Goal: Task Accomplishment & Management: Complete application form

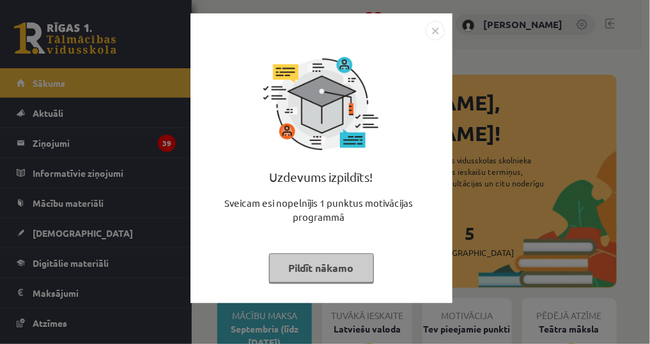
click at [431, 39] on img "Close" at bounding box center [434, 30] width 19 height 19
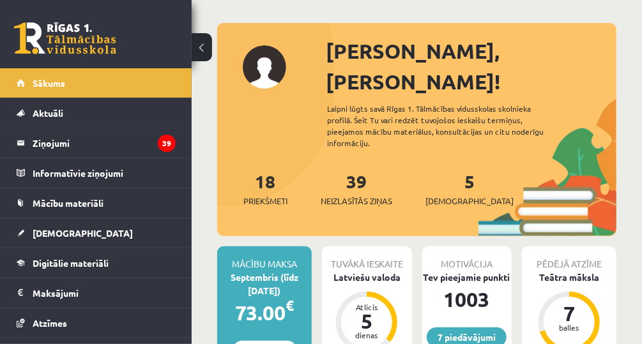
scroll to position [102, 0]
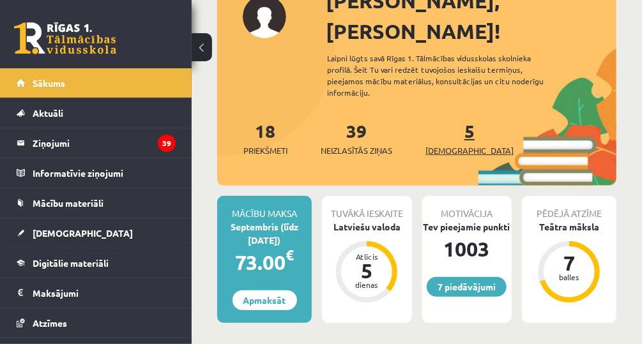
click at [450, 119] on link "5 Ieskaites" at bounding box center [469, 138] width 88 height 38
click at [449, 119] on link "5 Ieskaites" at bounding box center [469, 138] width 88 height 38
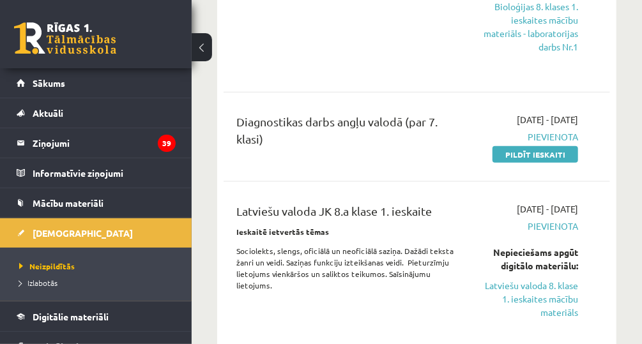
scroll to position [613, 0]
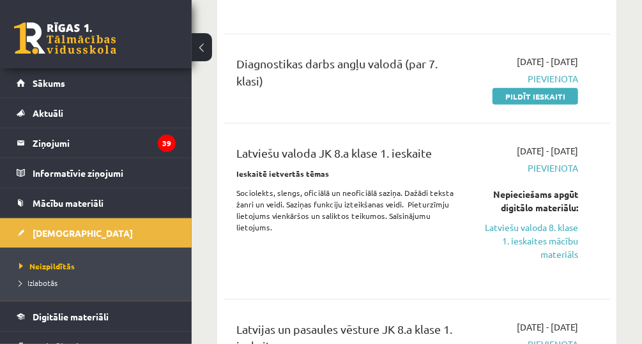
click at [551, 100] on div "[DATE] - [DATE] [GEOGRAPHIC_DATA] Pildīt ieskaiti" at bounding box center [528, 79] width 120 height 48
click at [549, 105] on link "Pildīt ieskaiti" at bounding box center [535, 96] width 86 height 17
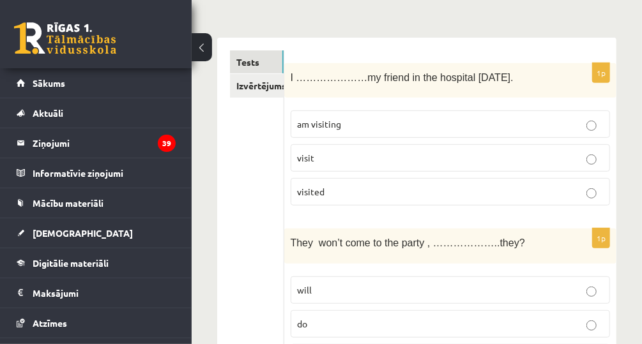
scroll to position [204, 0]
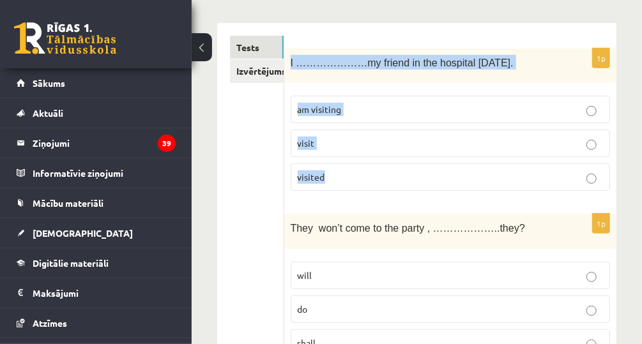
drag, startPoint x: 289, startPoint y: 65, endPoint x: 483, endPoint y: 157, distance: 214.6
click at [483, 157] on div "1p I …………………my friend in the hospital on Friday. am visiting visit visited" at bounding box center [450, 125] width 332 height 153
copy div "I …………………my friend in the hospital on Friday. am visiting visit visited"
click at [391, 172] on p "visited" at bounding box center [450, 177] width 305 height 13
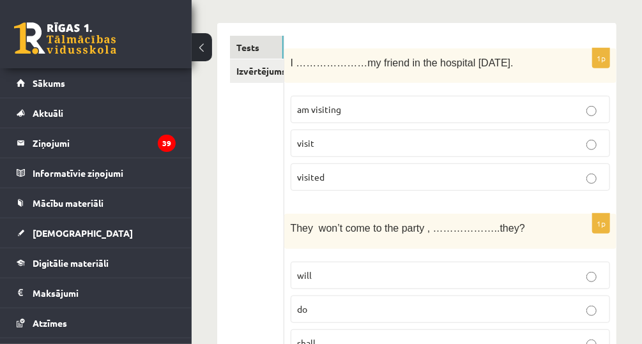
scroll to position [307, 0]
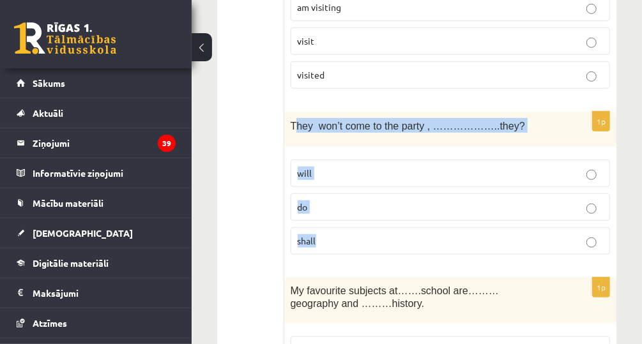
drag, startPoint x: 293, startPoint y: 120, endPoint x: 424, endPoint y: 229, distance: 170.1
click at [424, 229] on div "1p They won’t come to the party , ………………..they? will do shall" at bounding box center [450, 188] width 332 height 153
copy div "hey won’t come to the party , ………………..they? will do shall"
click at [406, 175] on p "will" at bounding box center [450, 173] width 305 height 13
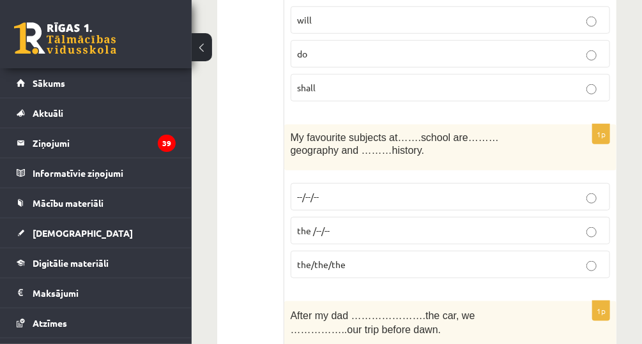
scroll to position [511, 0]
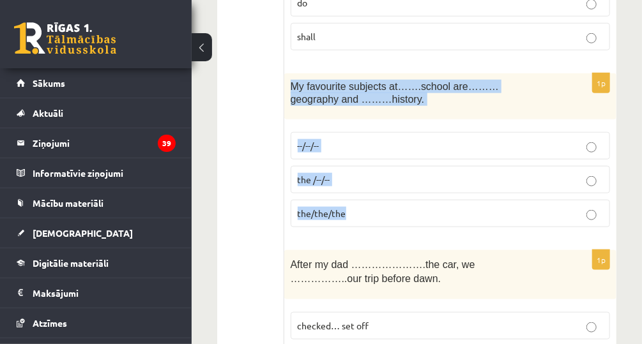
drag, startPoint x: 289, startPoint y: 82, endPoint x: 386, endPoint y: 212, distance: 162.0
click at [386, 212] on div "1p My favourite subjects at…….school are………geography and ………history. --/--/-- t…" at bounding box center [450, 155] width 332 height 164
copy div "My favourite subjects at…….school are………geography and ………history. --/--/-- the …"
click at [361, 207] on p "the/the/the" at bounding box center [450, 213] width 305 height 13
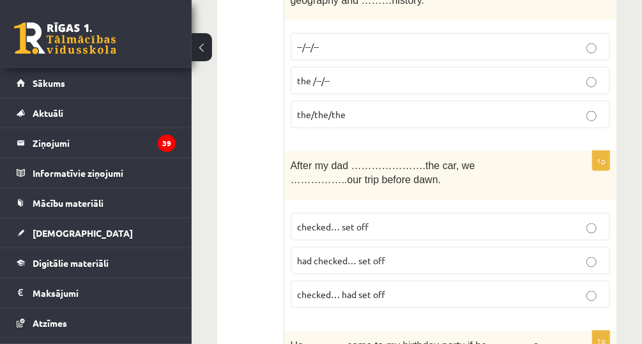
scroll to position [613, 0]
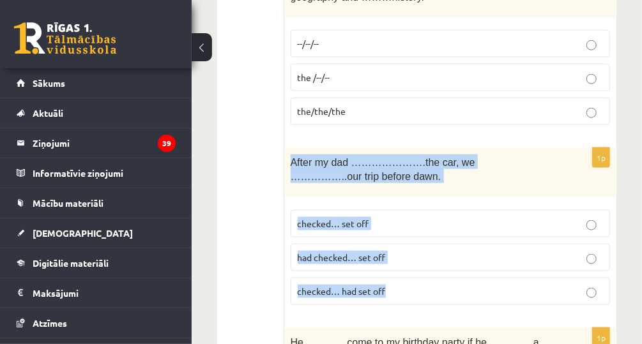
drag, startPoint x: 293, startPoint y: 155, endPoint x: 426, endPoint y: 296, distance: 194.3
click at [426, 296] on div "1p After my dad ………………….the car, we ……………..our trip before dawn. checked… set o…" at bounding box center [450, 231] width 332 height 167
click at [431, 229] on label "checked… set off" at bounding box center [450, 223] width 319 height 27
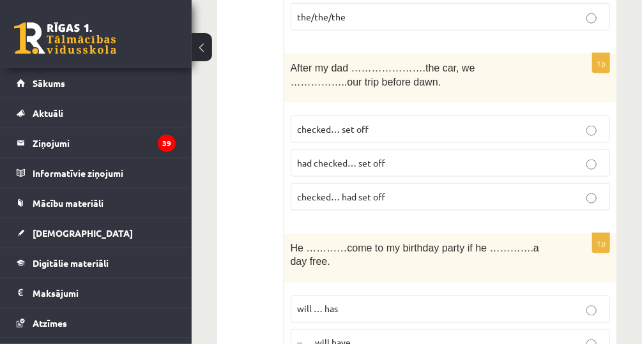
scroll to position [818, 0]
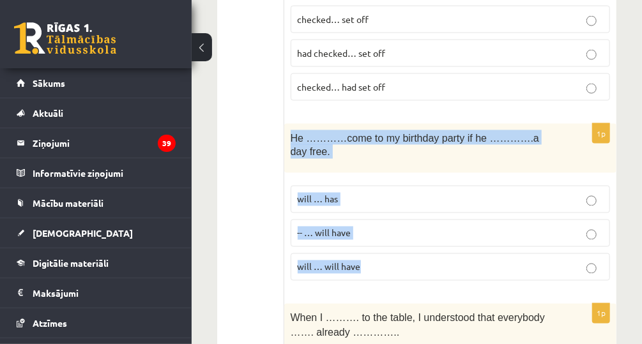
drag, startPoint x: 323, startPoint y: 124, endPoint x: 414, endPoint y: 238, distance: 146.3
click at [414, 238] on div "1p He …………come to my birthday party if he ………….a day free. will … has -- … will…" at bounding box center [450, 207] width 332 height 167
copy div "He …………come to my birthday party if he ………….a day free. will … has -- … will ha…"
click at [395, 193] on p "will … has" at bounding box center [450, 199] width 305 height 13
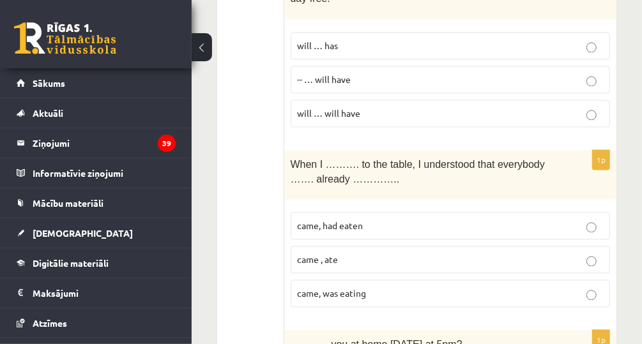
scroll to position [1073, 0]
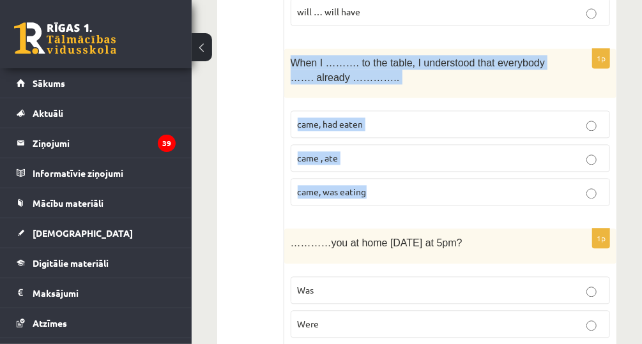
drag, startPoint x: 290, startPoint y: 39, endPoint x: 429, endPoint y: 174, distance: 193.3
click at [429, 174] on div "1p When I ………. to the table, I understood that everybody ……. already ………….. cam…" at bounding box center [450, 132] width 332 height 167
copy div "When I ………. to the table, I understood that everybody ……. already ………….. came, …"
click at [378, 111] on label "came, had eaten" at bounding box center [450, 124] width 319 height 27
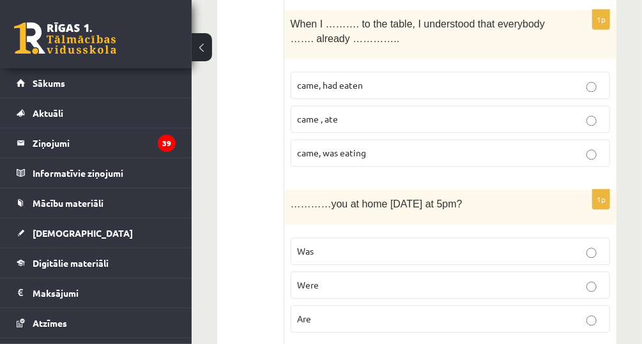
scroll to position [1175, 0]
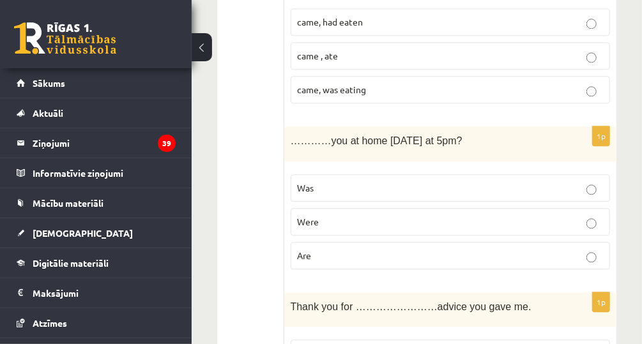
drag, startPoint x: 278, startPoint y: 117, endPoint x: 411, endPoint y: 174, distance: 144.8
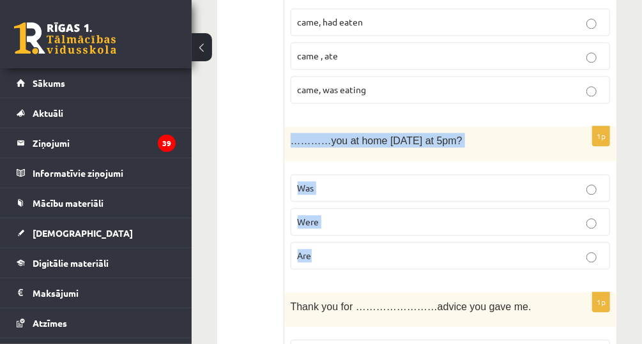
drag, startPoint x: 287, startPoint y: 119, endPoint x: 427, endPoint y: 218, distance: 171.9
click at [427, 218] on div "1p …………you at home yesterday at 5pm? Was Were Are" at bounding box center [450, 202] width 332 height 153
copy div "…………you at home yesterday at 5pm? Was Were Are"
click at [401, 215] on p "Were" at bounding box center [450, 221] width 305 height 13
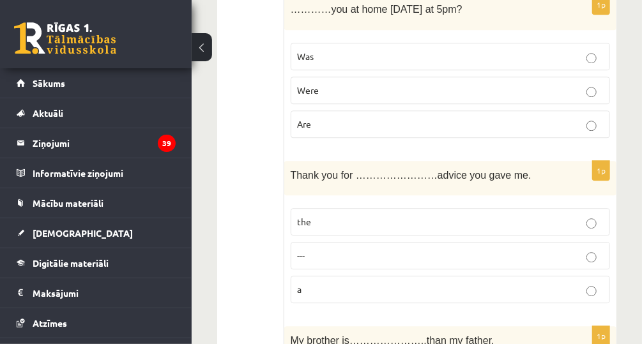
scroll to position [1380, 0]
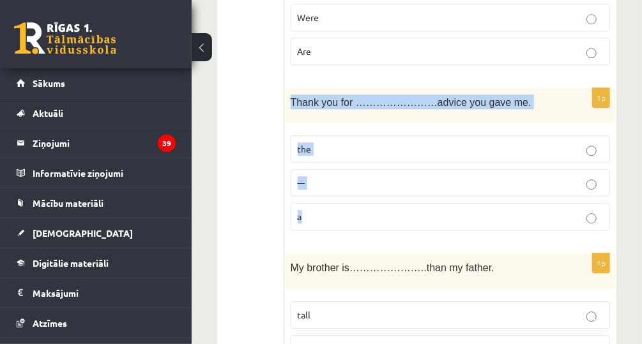
drag, startPoint x: 289, startPoint y: 72, endPoint x: 400, endPoint y: 183, distance: 156.7
click at [400, 183] on div "1p Thank you for ……………………advice you gave me. the --- a" at bounding box center [450, 164] width 332 height 153
copy div "Thank you for ……………………advice you gave me. the --- a"
click at [474, 142] on p "the" at bounding box center [450, 148] width 305 height 13
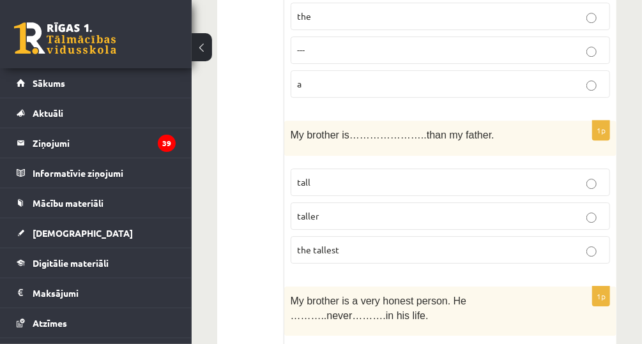
scroll to position [1533, 0]
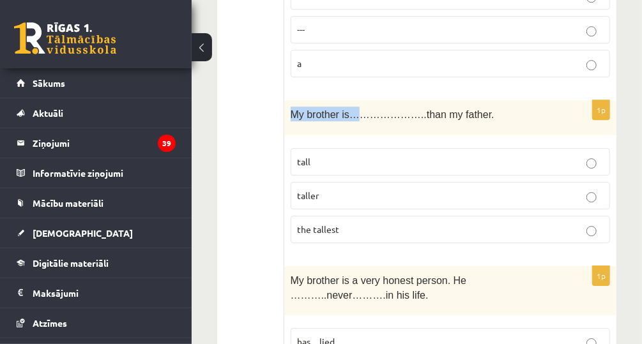
drag, startPoint x: 285, startPoint y: 80, endPoint x: 351, endPoint y: 75, distance: 66.6
click at [351, 100] on div "My brother is…………………..than my father." at bounding box center [450, 117] width 332 height 35
click at [373, 189] on p "taller" at bounding box center [450, 195] width 305 height 13
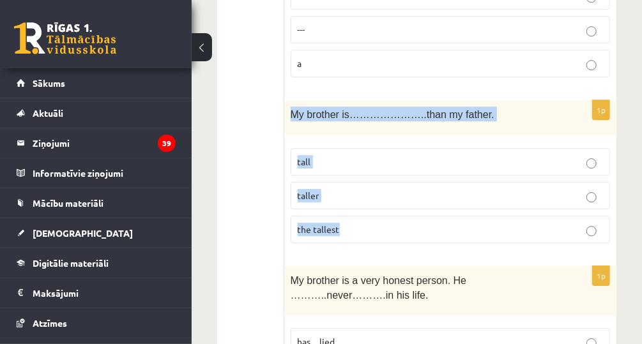
drag, startPoint x: 294, startPoint y: 78, endPoint x: 494, endPoint y: 202, distance: 236.1
click at [494, 202] on div "1p My brother is…………………..than my father. tall taller the tallest" at bounding box center [450, 176] width 332 height 153
copy div "My brother is…………………..than my father. tall taller the tallest"
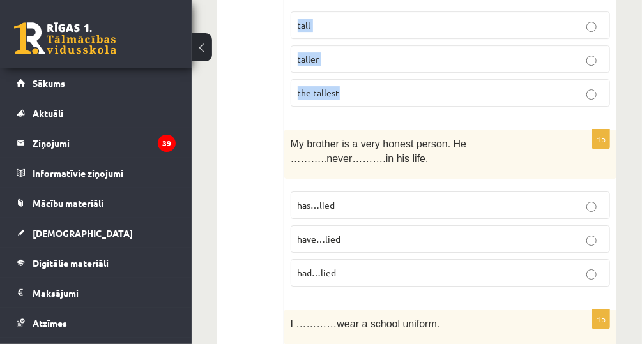
scroll to position [1686, 0]
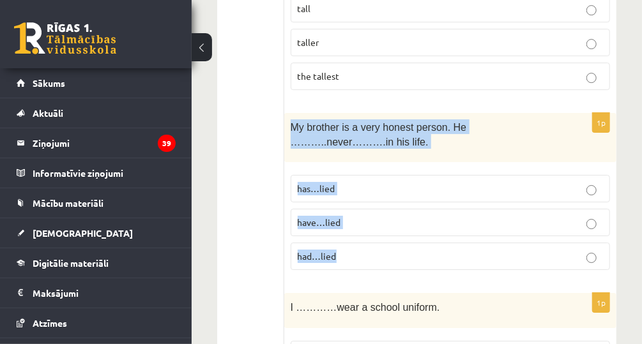
drag, startPoint x: 289, startPoint y: 90, endPoint x: 362, endPoint y: 212, distance: 142.1
click at [362, 212] on div "1p My brother is a very honest person. He ………..never……….in his life. has…lied h…" at bounding box center [450, 196] width 332 height 167
copy div "My brother is a very honest person. He ………..never……….in his life. has…lied have…"
click at [429, 182] on p "has…lied" at bounding box center [450, 188] width 305 height 13
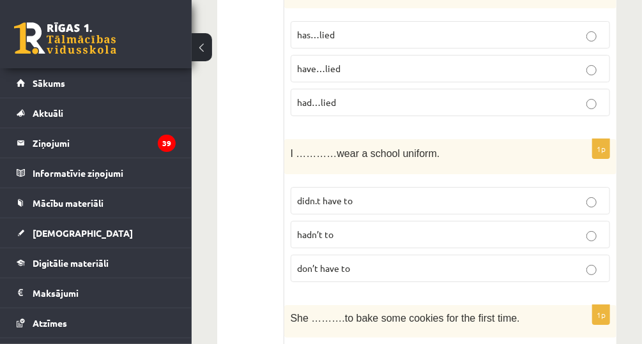
scroll to position [1891, 0]
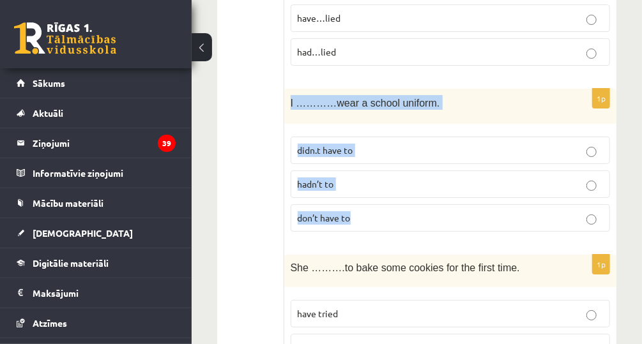
drag, startPoint x: 291, startPoint y: 69, endPoint x: 393, endPoint y: 178, distance: 149.1
click at [393, 178] on div "1p I …………wear a school uniform. didn.t have to hadn’t to don’t have to" at bounding box center [450, 165] width 332 height 153
copy div "I …………wear a school uniform. didn.t have to hadn’t to don’t have to"
click at [409, 211] on p "don’t have to" at bounding box center [450, 217] width 305 height 13
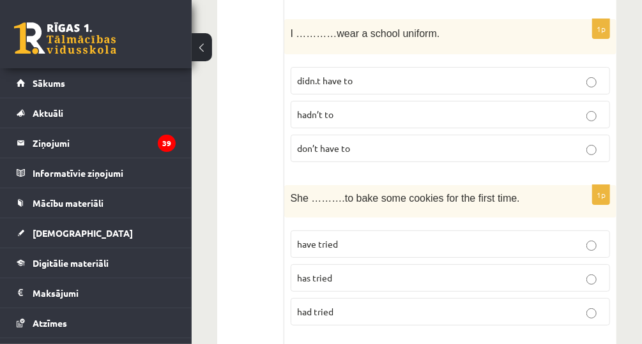
scroll to position [2044, 0]
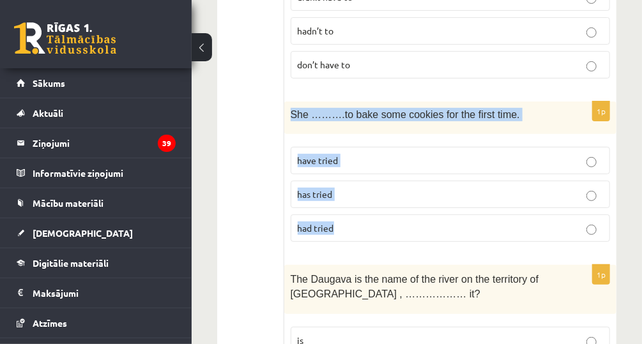
drag, startPoint x: 290, startPoint y: 78, endPoint x: 396, endPoint y: 199, distance: 160.7
click at [396, 199] on div "1p She ……….to bake some cookies for the first time. have tried has tried had tr…" at bounding box center [450, 177] width 332 height 151
click at [417, 188] on p "has tried" at bounding box center [450, 194] width 305 height 13
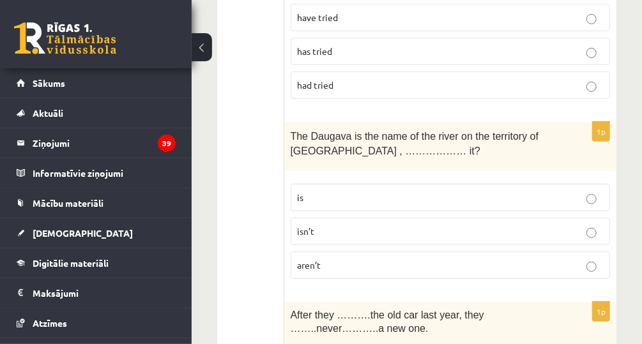
scroll to position [2248, 0]
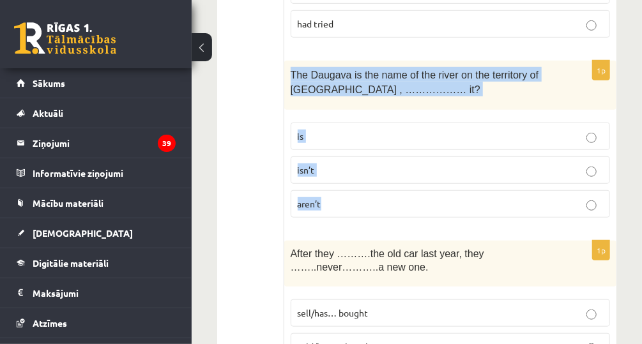
drag, startPoint x: 291, startPoint y: 34, endPoint x: 356, endPoint y: 152, distance: 134.1
click at [356, 152] on div "1p The Daugava is the name of the river on the territory of Latvia , ……………… it?…" at bounding box center [450, 144] width 332 height 167
click at [389, 164] on p "isn’t" at bounding box center [450, 170] width 305 height 13
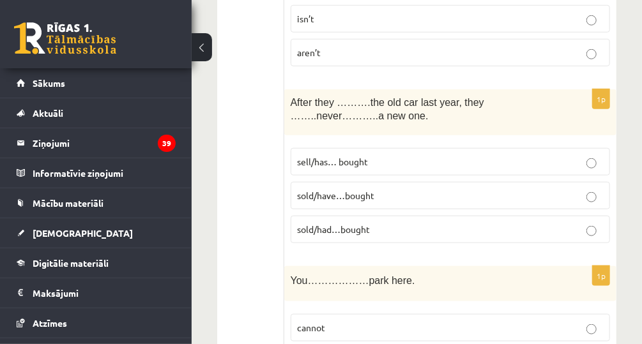
scroll to position [2402, 0]
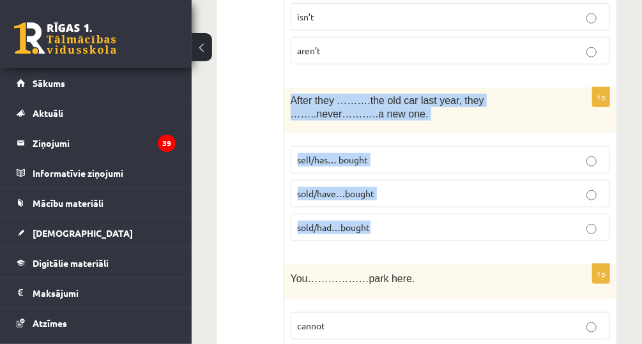
drag, startPoint x: 288, startPoint y: 57, endPoint x: 394, endPoint y: 175, distance: 158.8
click at [394, 175] on div "1p After they ……….the old car last year, they ……..never………..a new one. sell/has…" at bounding box center [450, 170] width 332 height 164
click at [420, 214] on label "sold/had…bought" at bounding box center [450, 227] width 319 height 27
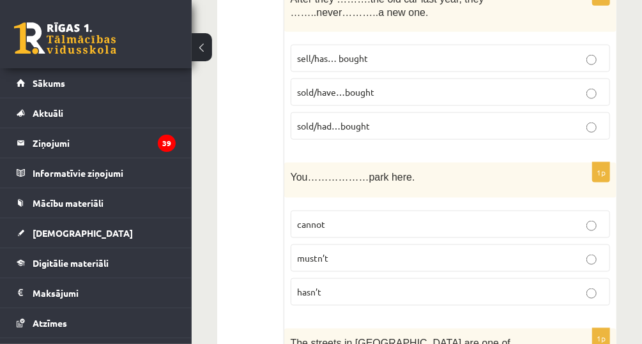
scroll to position [2504, 0]
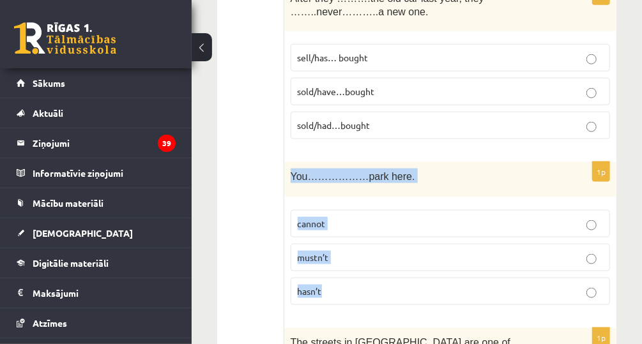
drag, startPoint x: 292, startPoint y: 130, endPoint x: 404, endPoint y: 247, distance: 162.2
click at [404, 247] on div "1p You………………park here. cannot mustn’t hasn’t" at bounding box center [450, 238] width 332 height 153
click at [411, 251] on p "mustn’t" at bounding box center [450, 257] width 305 height 13
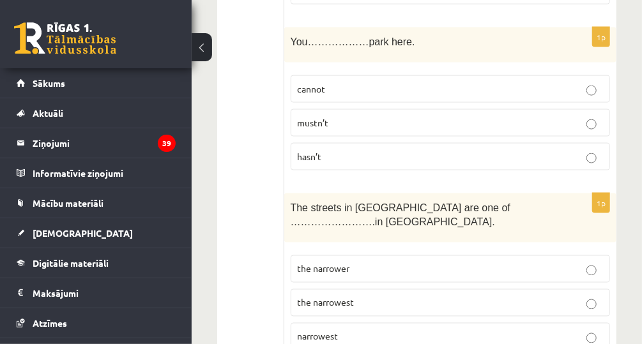
scroll to position [2708, 0]
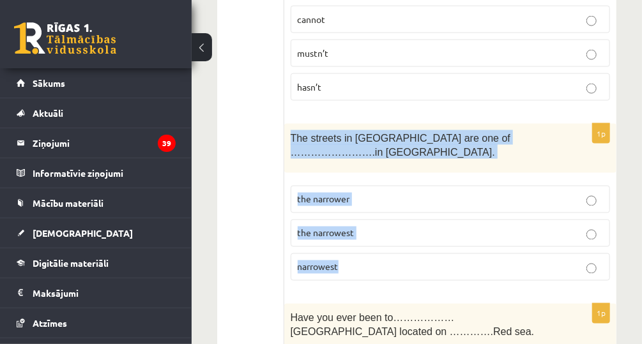
drag, startPoint x: 289, startPoint y: 94, endPoint x: 377, endPoint y: 199, distance: 137.4
click at [377, 199] on div "1p The streets in Old Riga are one of …………………….in Europe. the narrower the narr…" at bounding box center [450, 207] width 332 height 167
click at [377, 227] on p "the narrowest" at bounding box center [450, 233] width 305 height 13
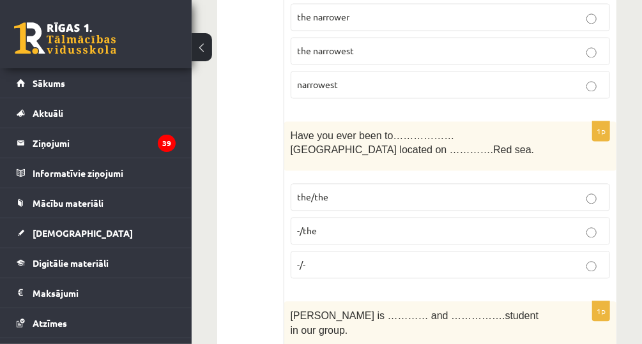
scroll to position [2913, 0]
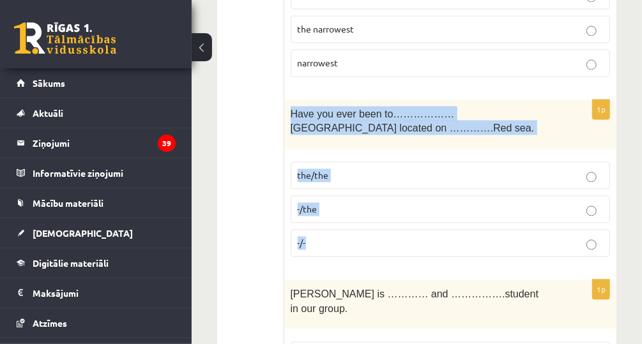
drag, startPoint x: 291, startPoint y: 50, endPoint x: 393, endPoint y: 164, distance: 152.9
click at [393, 164] on div "1p Have you ever been to………………Egypt located on ………….Red sea. the/the -/the -/-" at bounding box center [450, 183] width 332 height 167
click at [371, 202] on p "-/the" at bounding box center [450, 208] width 305 height 13
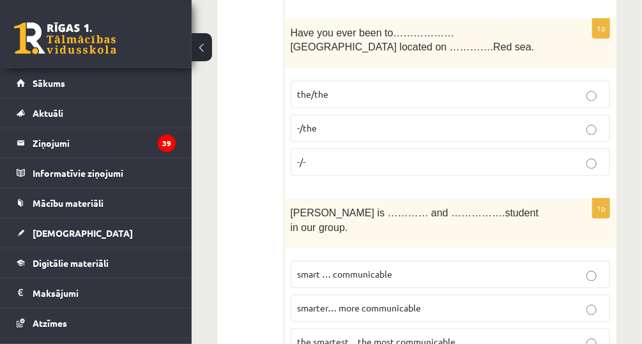
scroll to position [3066, 0]
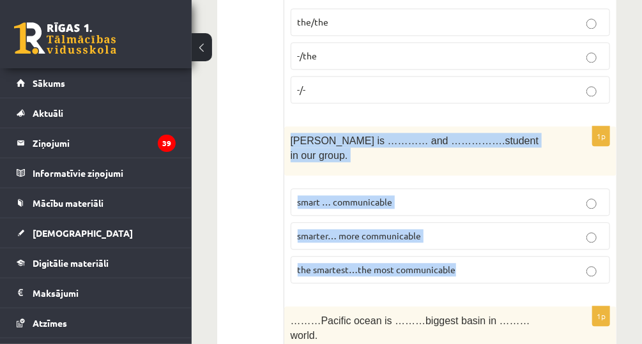
drag, startPoint x: 289, startPoint y: 80, endPoint x: 462, endPoint y: 185, distance: 202.7
click at [462, 185] on div "1p John is ………… and …………….student in our group. smart … communicable smarter… m…" at bounding box center [450, 209] width 332 height 167
click at [551, 263] on p "the smartest…the most communicable" at bounding box center [450, 269] width 305 height 13
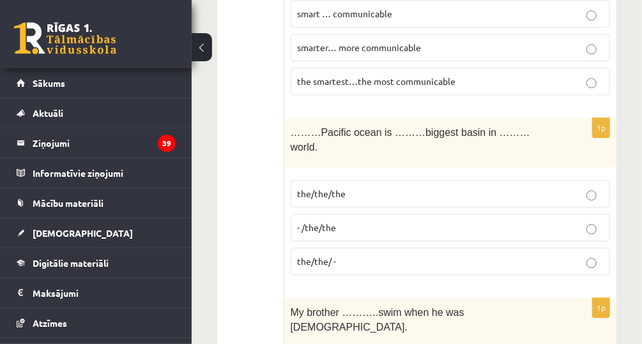
scroll to position [3270, 0]
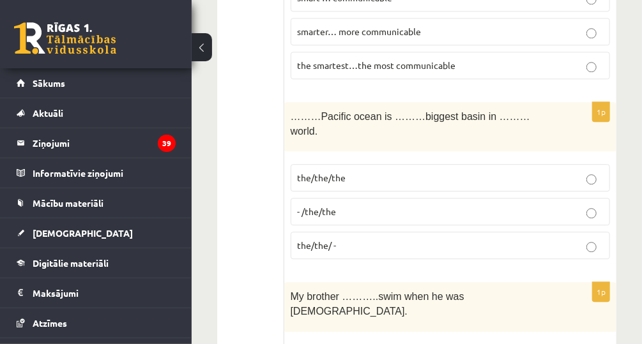
drag, startPoint x: 282, startPoint y: 37, endPoint x: 391, endPoint y: 163, distance: 166.6
drag, startPoint x: 391, startPoint y: 163, endPoint x: 248, endPoint y: 47, distance: 184.4
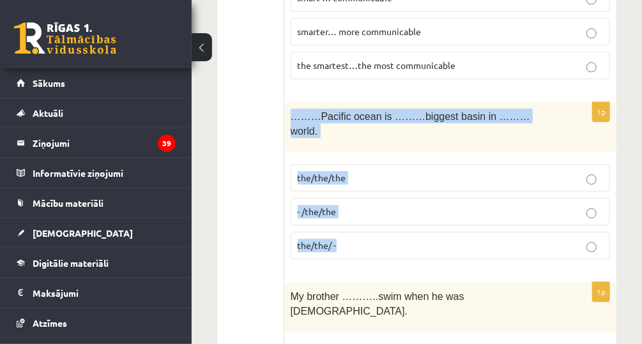
drag, startPoint x: 291, startPoint y: 43, endPoint x: 369, endPoint y: 141, distance: 124.6
click at [369, 141] on div "1p ………Pacific ocean is ………biggest basin in ………world. the/the/the - /the/the the…" at bounding box center [450, 185] width 332 height 167
click at [359, 164] on label "the/the/the" at bounding box center [450, 177] width 319 height 27
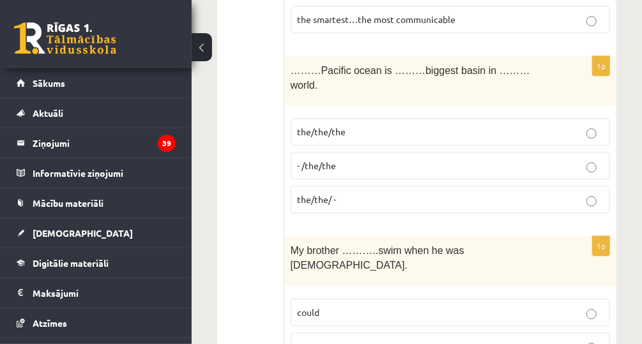
scroll to position [3373, 0]
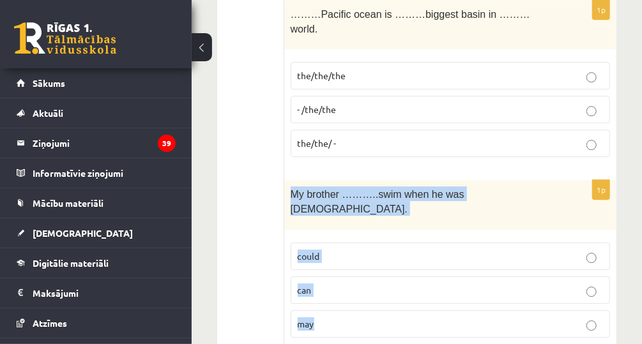
drag, startPoint x: 291, startPoint y: 101, endPoint x: 382, endPoint y: 215, distance: 145.4
click at [382, 215] on div "1p My brother ………..swim when he was 5 years old. could can may" at bounding box center [450, 263] width 332 height 167
click at [370, 250] on p "could" at bounding box center [450, 256] width 305 height 13
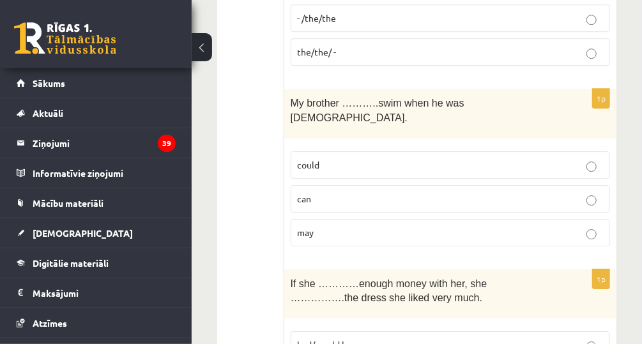
scroll to position [3526, 0]
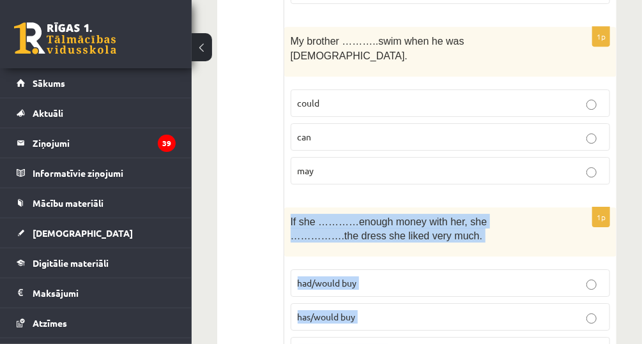
drag, startPoint x: 287, startPoint y: 112, endPoint x: 415, endPoint y: 243, distance: 182.9
click at [415, 243] on div "1p If she …………enough money with her, she …………….the dress she liked very much. h…" at bounding box center [450, 291] width 332 height 167
click at [388, 270] on label "had/would buy" at bounding box center [450, 283] width 319 height 27
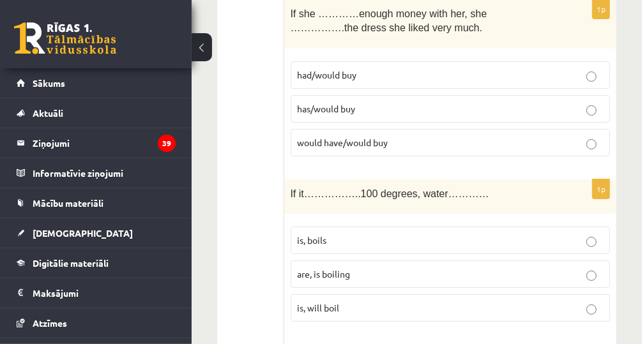
scroll to position [3781, 0]
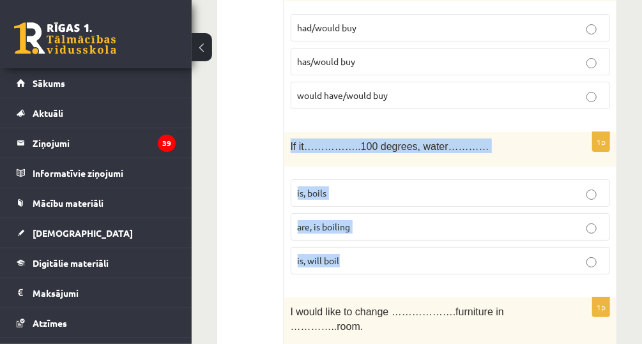
drag, startPoint x: 287, startPoint y: 36, endPoint x: 421, endPoint y: 143, distance: 171.8
click at [421, 143] on div "1p If it……………..100 degrees, water………… is, boils are, is boiling is, will boil" at bounding box center [450, 208] width 332 height 153
click at [415, 254] on p "is, will boil" at bounding box center [450, 260] width 305 height 13
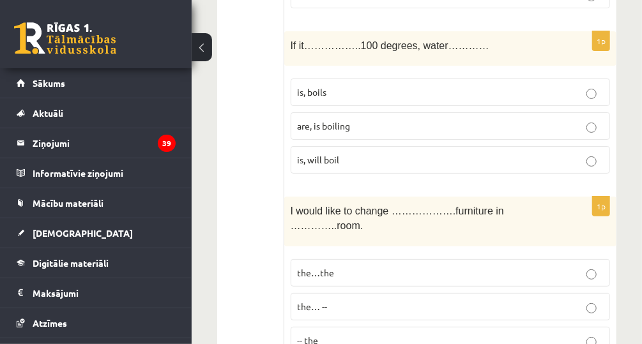
scroll to position [3884, 0]
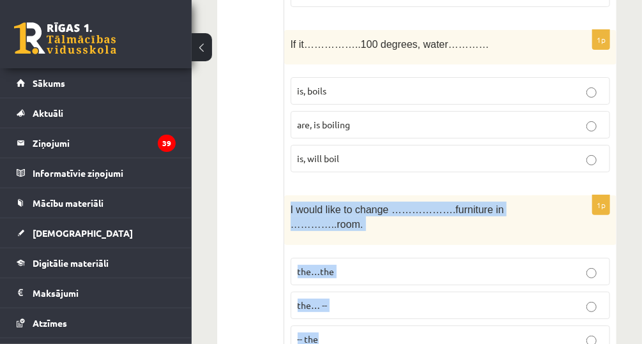
drag, startPoint x: 289, startPoint y: 96, endPoint x: 362, endPoint y: 215, distance: 138.8
click at [362, 215] on div "1p I would like to change ……………….furniture in …………..room. the…the the… -- -- the" at bounding box center [450, 278] width 332 height 167
click at [370, 265] on p "the…the" at bounding box center [450, 271] width 305 height 13
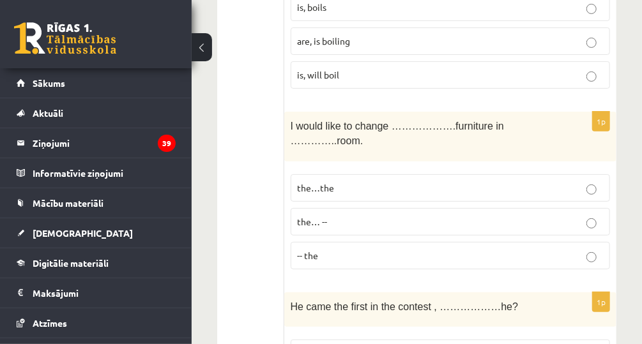
scroll to position [4088, 0]
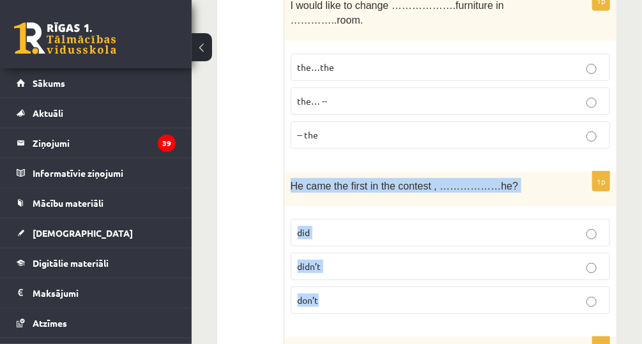
drag, startPoint x: 294, startPoint y: 49, endPoint x: 353, endPoint y: 179, distance: 142.9
click at [353, 179] on div "1p He came the first in the contest , ………………he? did didn’t don’t" at bounding box center [450, 248] width 332 height 153
click at [356, 260] on p "didn’t" at bounding box center [450, 266] width 305 height 13
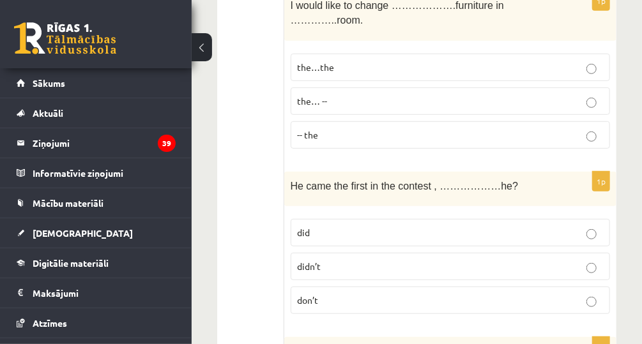
scroll to position [4241, 0]
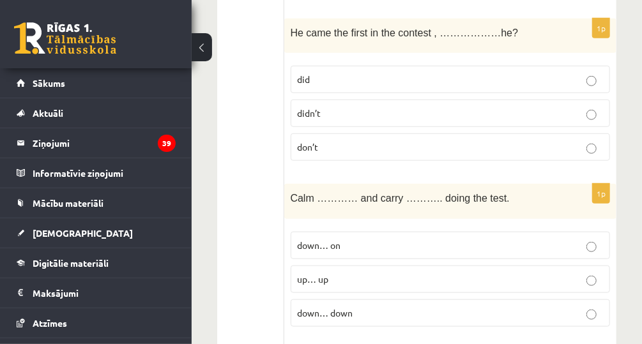
drag, startPoint x: 284, startPoint y: 60, endPoint x: 407, endPoint y: 170, distance: 165.1
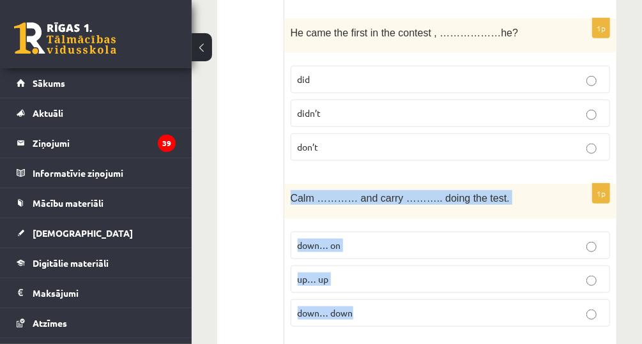
drag, startPoint x: 287, startPoint y: 64, endPoint x: 376, endPoint y: 166, distance: 135.4
click at [376, 184] on div "1p Calm ………… and carry ……….. doing the test. down… on up… up down… down" at bounding box center [450, 260] width 332 height 153
click at [401, 232] on label "down… on" at bounding box center [450, 245] width 319 height 27
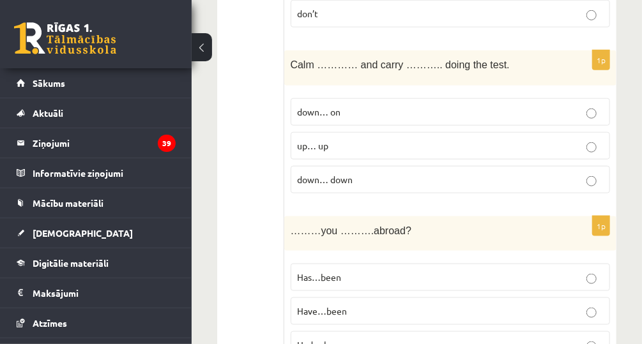
scroll to position [4395, 0]
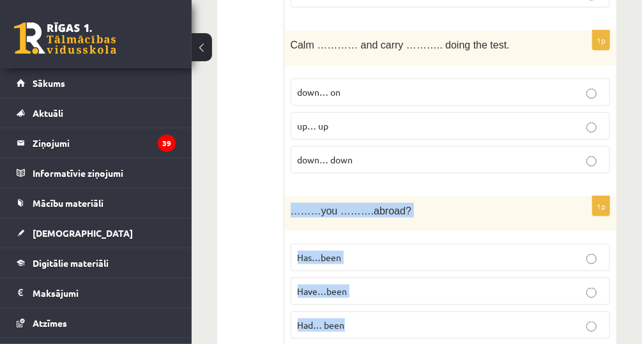
drag, startPoint x: 289, startPoint y: 79, endPoint x: 379, endPoint y: 181, distance: 136.6
click at [379, 197] on div "1p ………you ……….abroad? Has…been Have…been Had… been" at bounding box center [450, 273] width 332 height 153
click at [383, 285] on p "Have…been" at bounding box center [450, 291] width 305 height 13
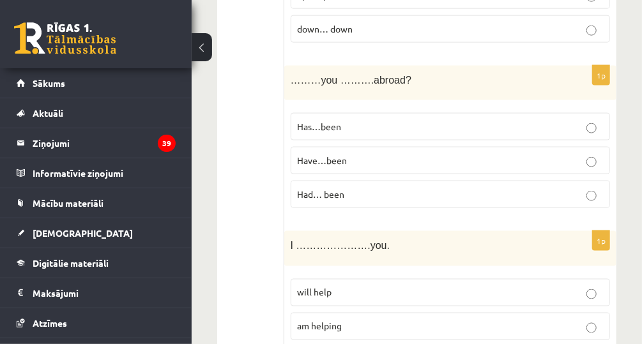
scroll to position [4548, 0]
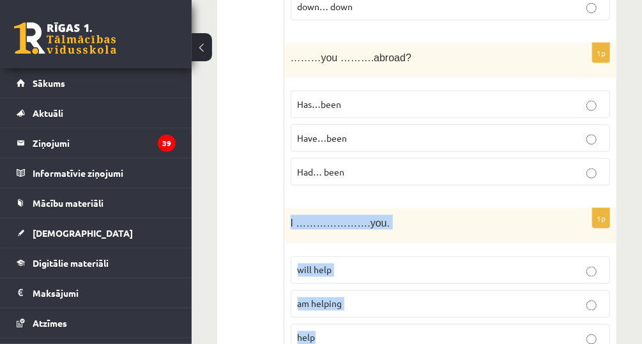
drag, startPoint x: 288, startPoint y: 79, endPoint x: 400, endPoint y: 192, distance: 159.9
click at [400, 209] on div "1p I ………………….you. will help am helping help" at bounding box center [450, 285] width 332 height 153
click at [380, 264] on p "will help" at bounding box center [450, 270] width 305 height 13
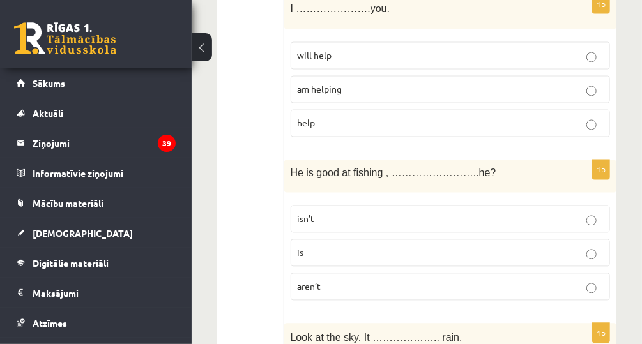
scroll to position [4739, 0]
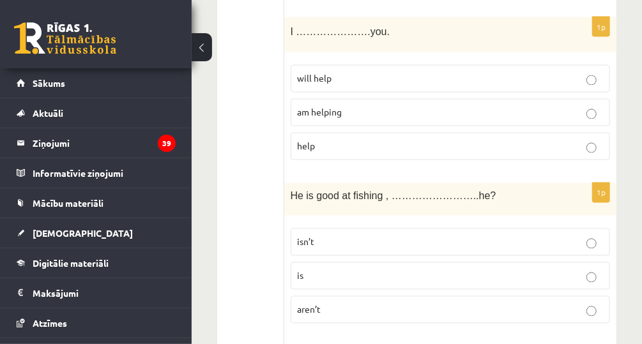
drag, startPoint x: 284, startPoint y: 58, endPoint x: 414, endPoint y: 169, distance: 170.9
click at [332, 191] on span "He is good at fishing , ……………………..he?" at bounding box center [394, 196] width 206 height 11
drag, startPoint x: 332, startPoint y: 53, endPoint x: 275, endPoint y: 51, distance: 56.2
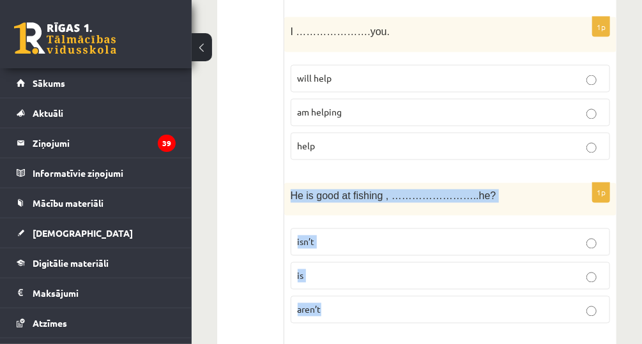
drag, startPoint x: 292, startPoint y: 56, endPoint x: 340, endPoint y: 166, distance: 119.9
click at [340, 183] on div "1p He is good at fishing , ……………………..he? isn’t is aren’t" at bounding box center [450, 258] width 332 height 151
click at [487, 236] on p "isn’t" at bounding box center [450, 242] width 305 height 13
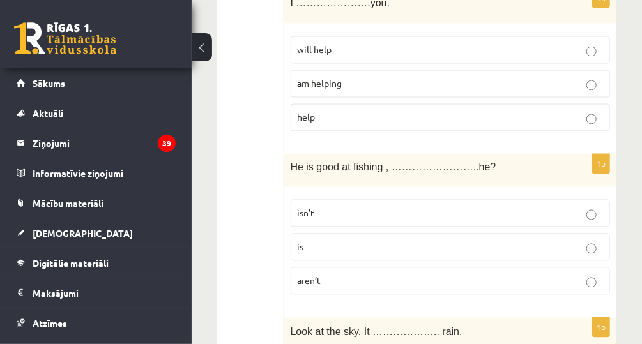
scroll to position [4791, 0]
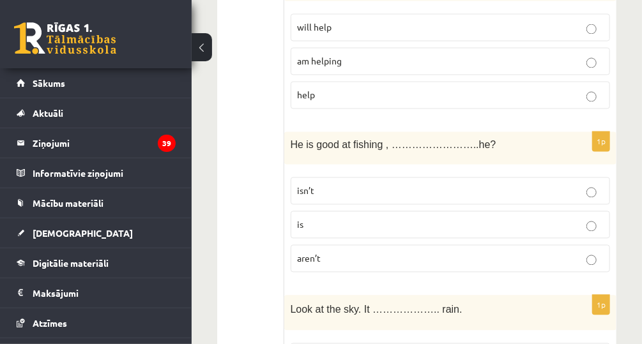
drag, startPoint x: 295, startPoint y: 168, endPoint x: 408, endPoint y: 229, distance: 128.3
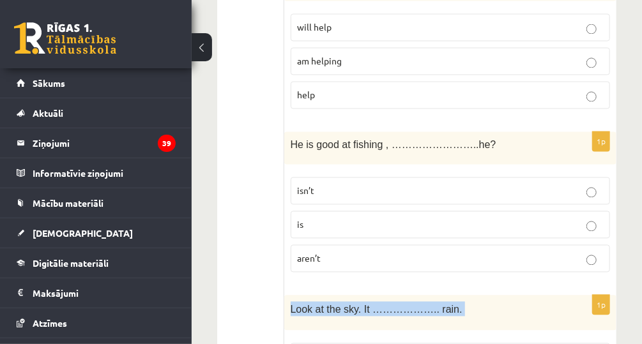
drag, startPoint x: 286, startPoint y: 174, endPoint x: 356, endPoint y: 275, distance: 123.5
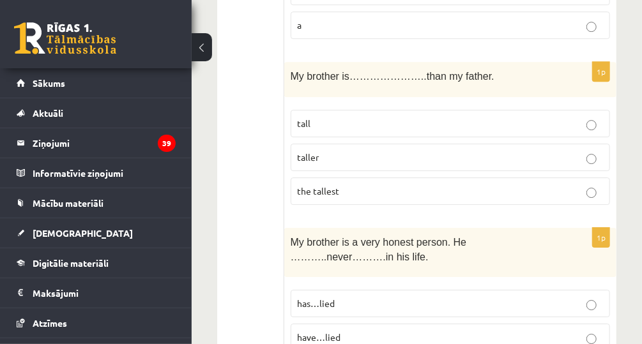
click at [201, 49] on button at bounding box center [202, 47] width 20 height 28
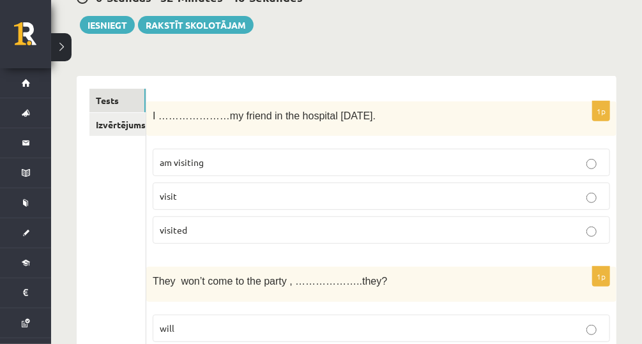
scroll to position [0, 0]
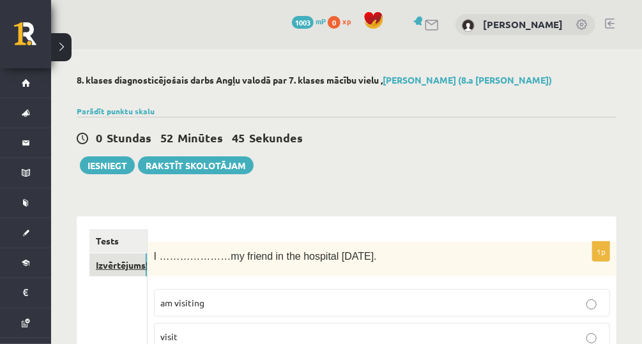
click at [109, 264] on link "Izvērtējums!" at bounding box center [117, 266] width 57 height 24
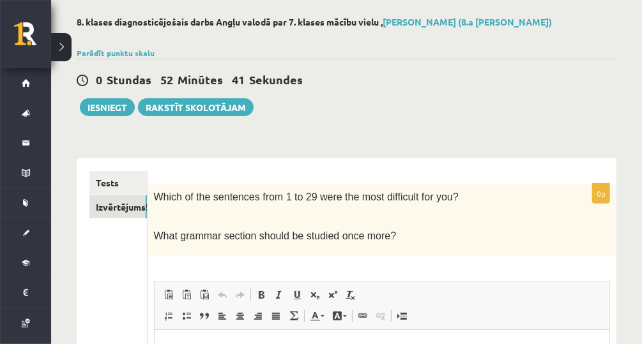
scroll to position [18, 0]
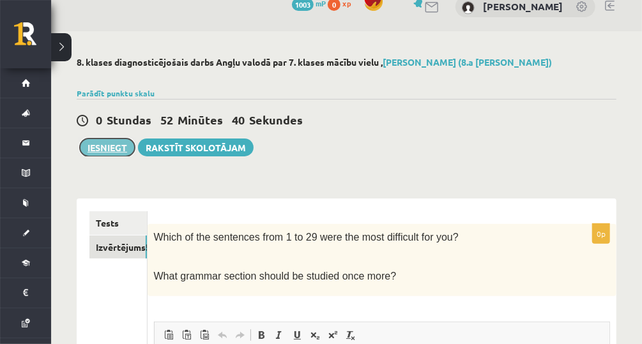
click at [118, 142] on button "Iesniegt" at bounding box center [107, 148] width 55 height 18
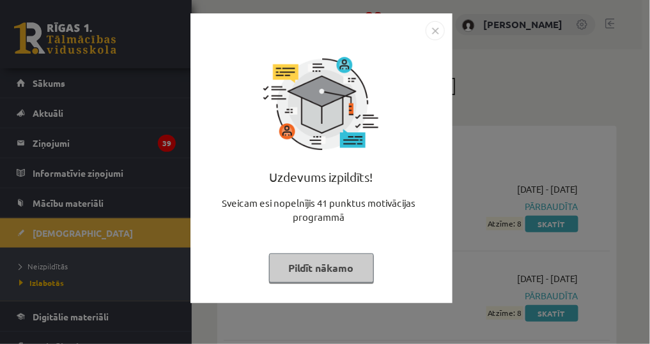
click at [431, 32] on img "Close" at bounding box center [434, 30] width 19 height 19
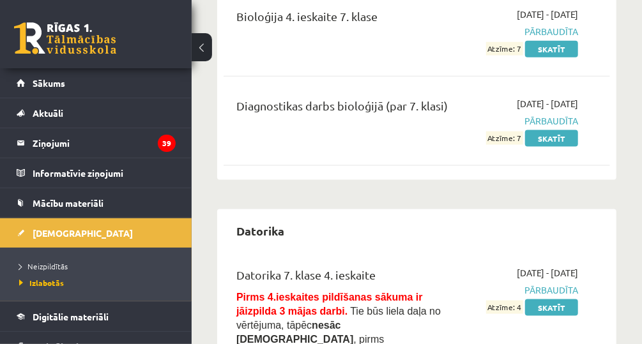
scroll to position [664, 0]
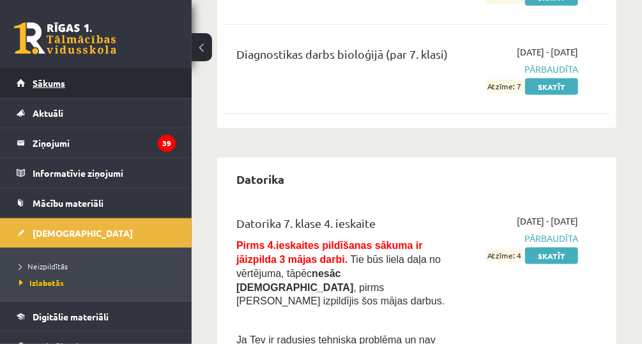
click at [137, 89] on link "Sākums" at bounding box center [96, 82] width 159 height 29
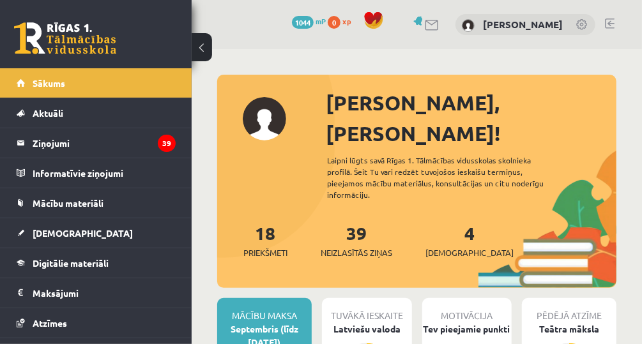
click at [452, 220] on div "4 Ieskaites" at bounding box center [469, 240] width 88 height 40
click at [445, 222] on link "4 Ieskaites" at bounding box center [469, 241] width 88 height 38
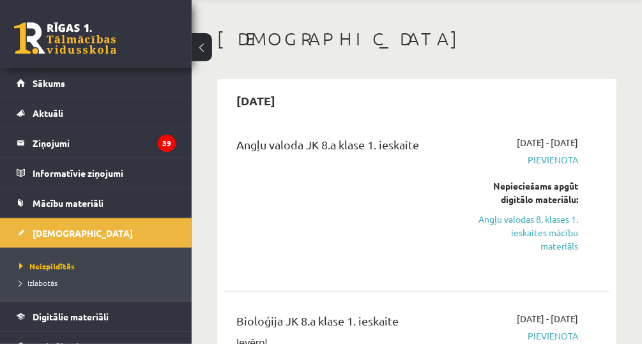
scroll to position [102, 0]
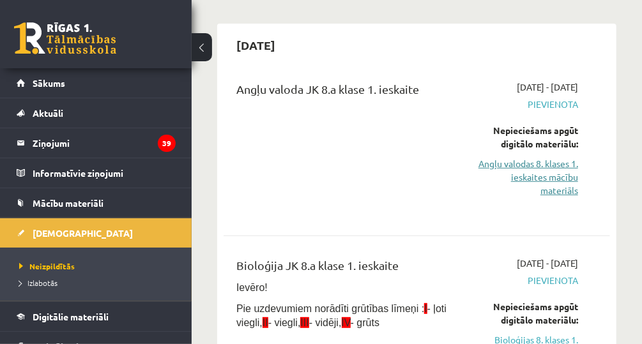
click at [541, 172] on link "Angļu valodas 8. klases 1. ieskaites mācību materiāls" at bounding box center [527, 177] width 101 height 40
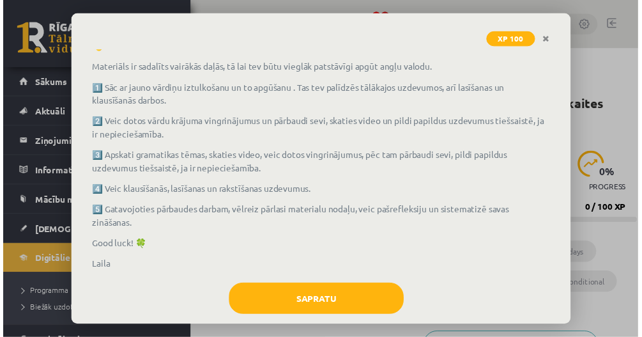
scroll to position [91, 0]
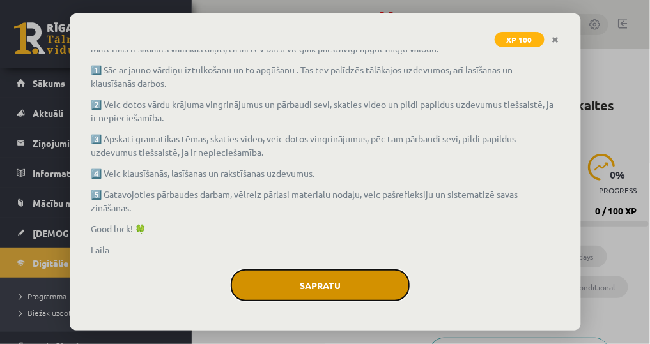
click at [311, 287] on button "Sapratu" at bounding box center [320, 286] width 179 height 32
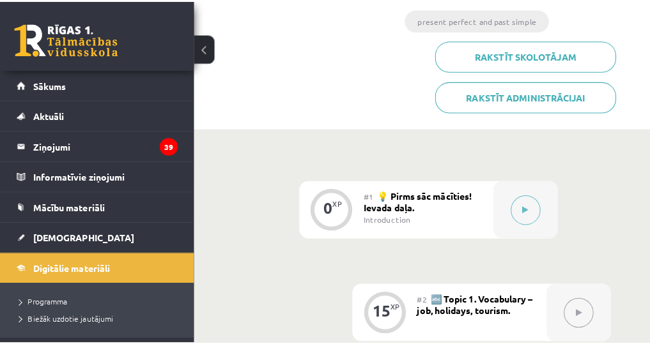
scroll to position [358, 0]
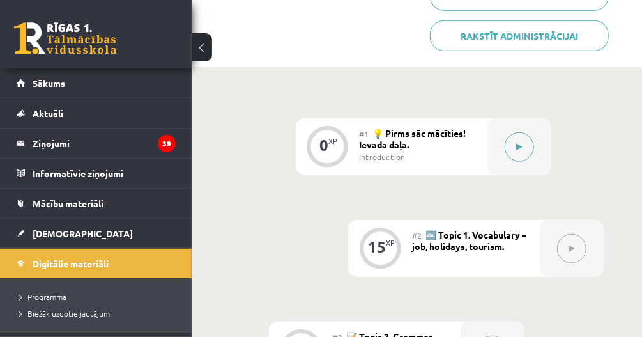
click at [517, 151] on button at bounding box center [519, 146] width 29 height 29
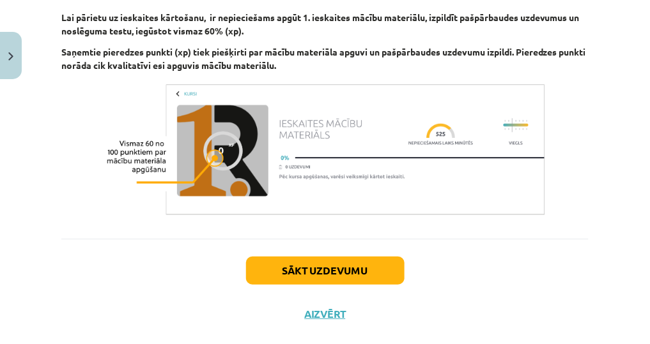
scroll to position [1055, 0]
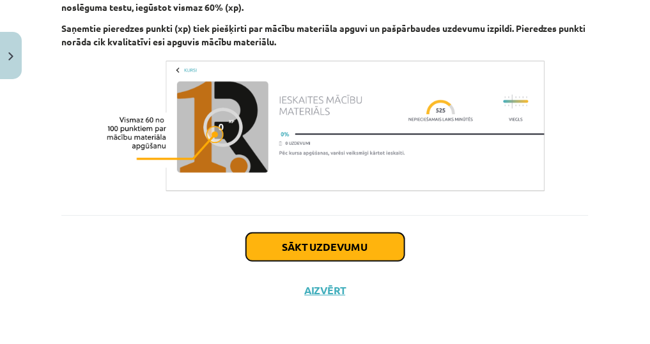
click at [302, 248] on button "Sākt uzdevumu" at bounding box center [325, 247] width 158 height 28
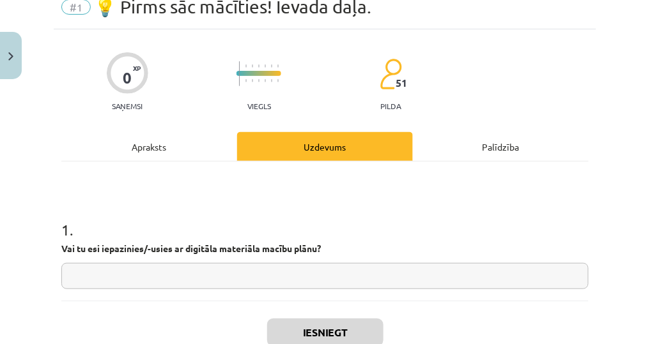
scroll to position [32, 0]
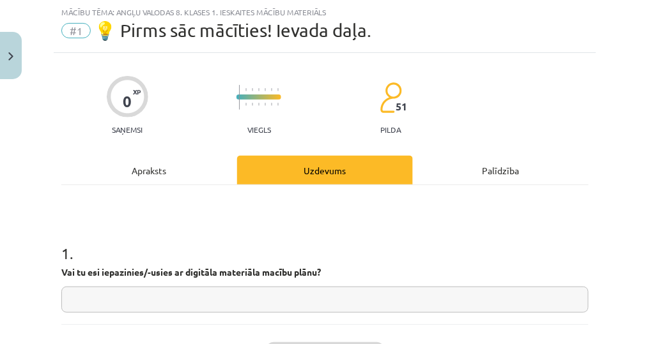
click at [256, 300] on input "text" at bounding box center [324, 300] width 527 height 26
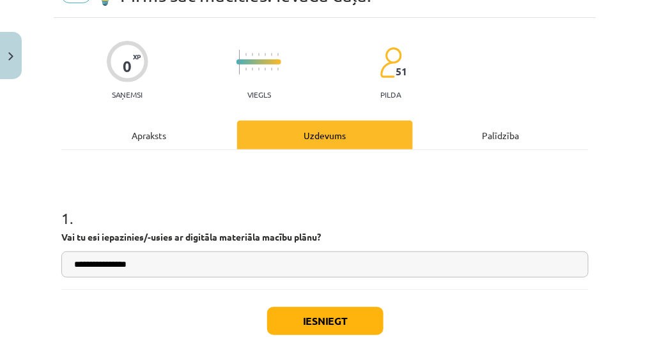
scroll to position [83, 0]
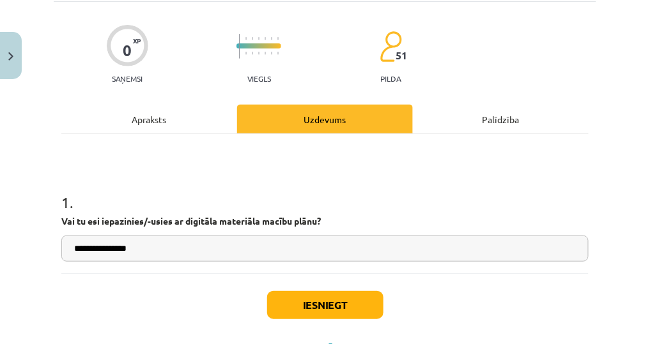
type input "**********"
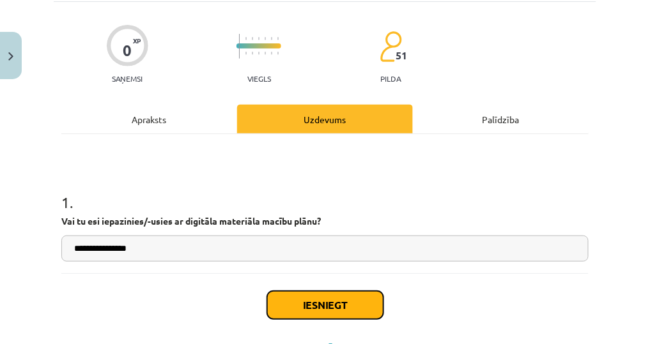
click at [278, 294] on button "Iesniegt" at bounding box center [325, 305] width 116 height 28
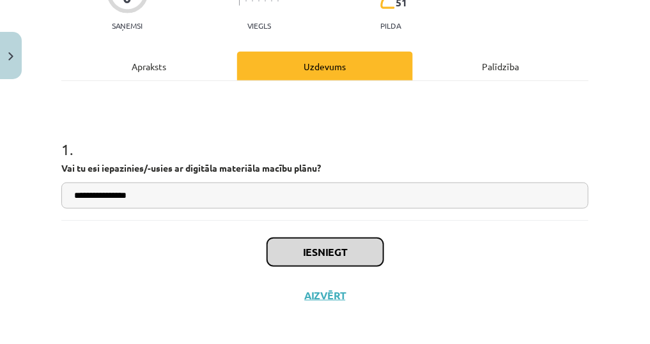
scroll to position [140, 0]
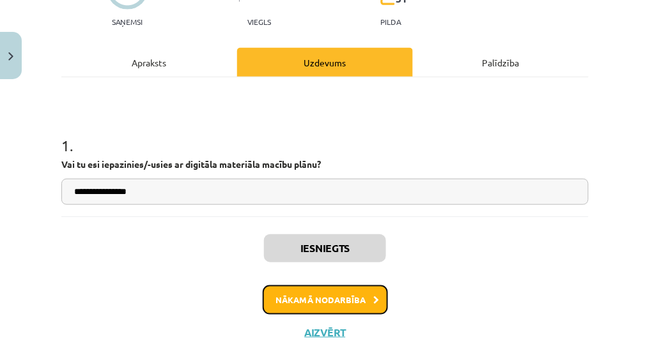
click at [294, 300] on button "Nākamā nodarbība" at bounding box center [325, 300] width 125 height 29
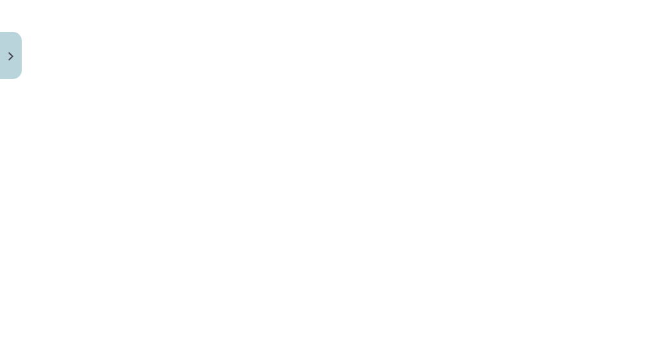
scroll to position [766, 0]
click at [52, 13] on div "Mācību tēma: Angļu valodas 8. klases 1. ieskaites mācību materiāls #2 🔤 Topic 1…" at bounding box center [325, 172] width 650 height 344
click at [57, 13] on div "15 XP Saņemsi Viegls 51 pilda Apraksts Uzdevums Palīdzība 📝 Translate the given…" at bounding box center [325, 93] width 542 height 1550
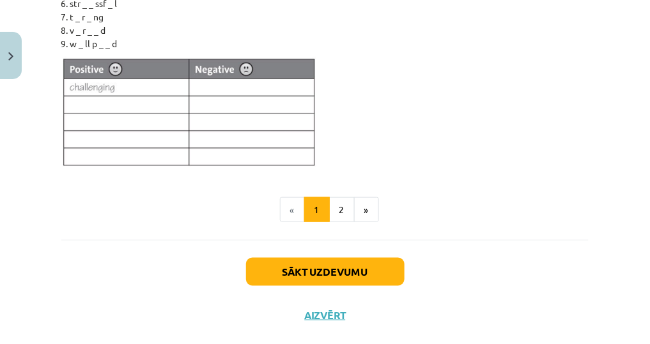
scroll to position [1276, 0]
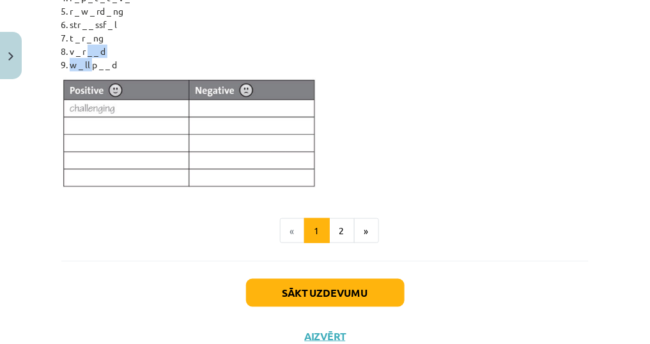
click at [95, 57] on ol "ch _ _ ll _ ng _ ng b _ _ dl _ p _ _ d cr _ _ t _ v _ r _ p _ t _ t _ v _ r _ w…" at bounding box center [324, 11] width 527 height 121
click at [95, 62] on li "w _ ll p _ _ d" at bounding box center [329, 64] width 519 height 13
click at [105, 62] on li "w _ ll p _ _ d" at bounding box center [329, 64] width 519 height 13
click at [111, 63] on li "w _ ll p _ _ d" at bounding box center [329, 64] width 519 height 13
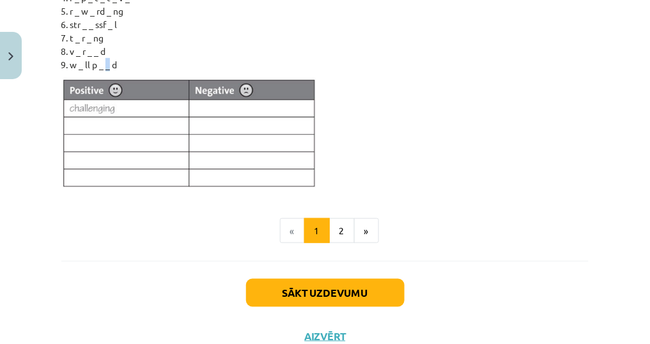
click at [106, 63] on li "w _ ll p _ _ d" at bounding box center [329, 64] width 519 height 13
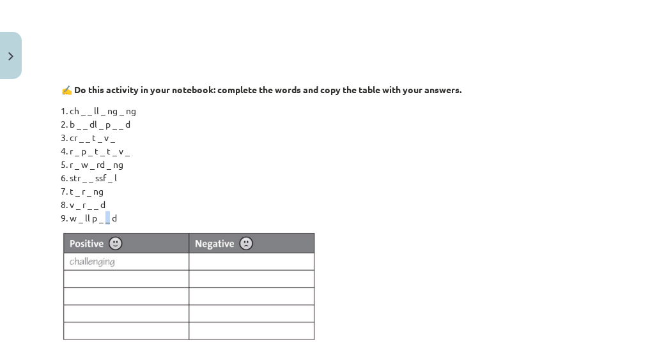
scroll to position [1021, 0]
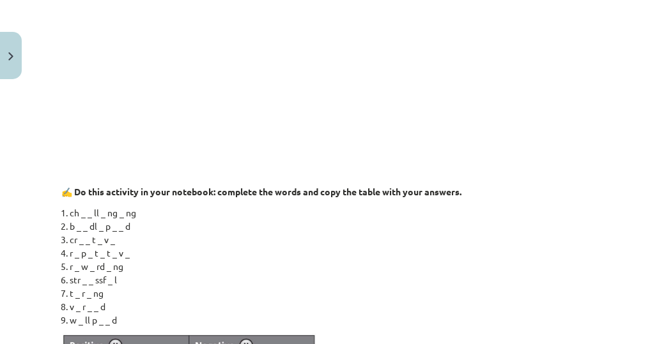
click at [91, 209] on li "ch _ _ ll _ ng _ ng" at bounding box center [329, 212] width 519 height 13
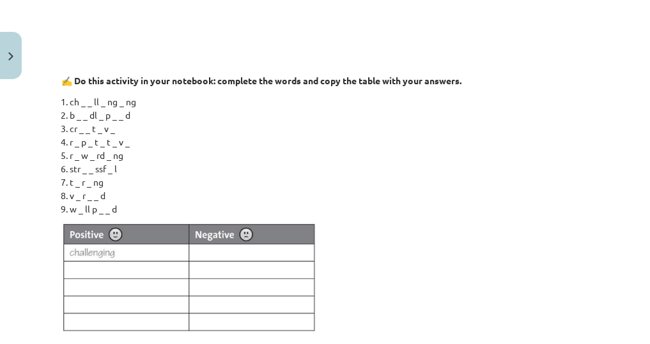
scroll to position [1174, 0]
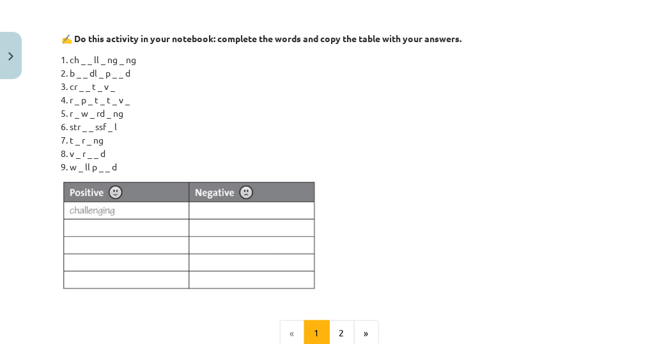
click at [117, 211] on img at bounding box center [188, 236] width 255 height 112
click at [109, 246] on img at bounding box center [188, 236] width 255 height 112
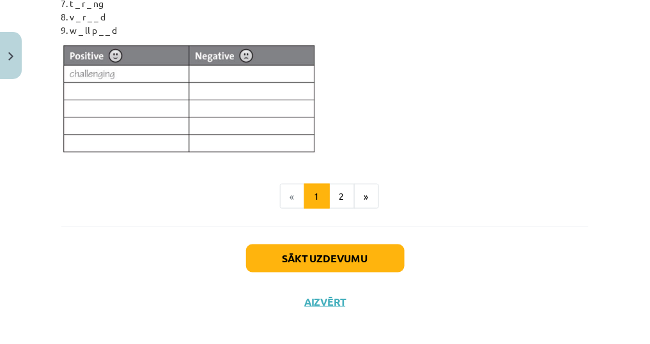
scroll to position [1327, 0]
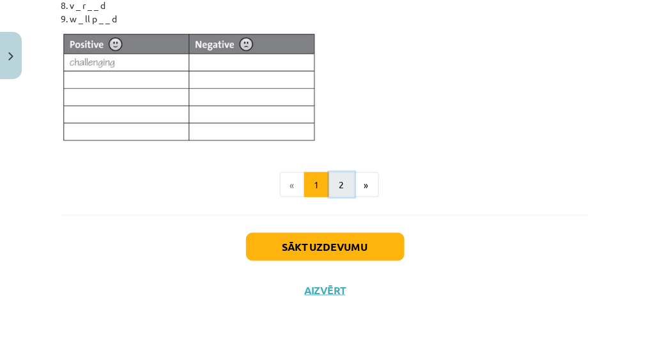
click at [334, 178] on button "2" at bounding box center [342, 185] width 26 height 26
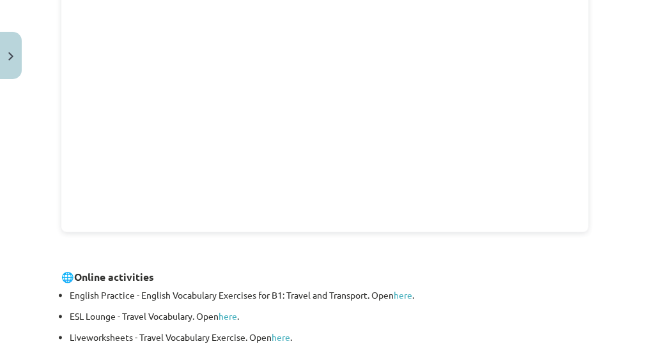
scroll to position [524, 0]
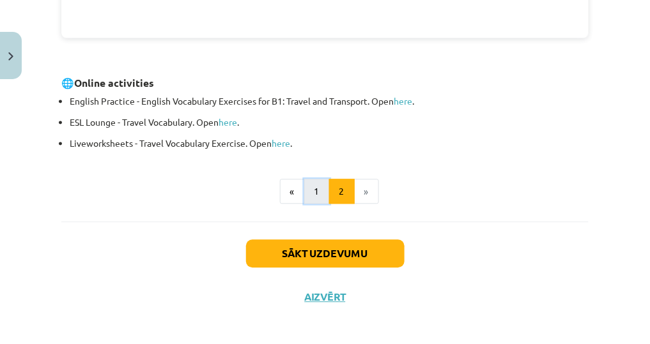
click at [309, 188] on button "1" at bounding box center [317, 192] width 26 height 26
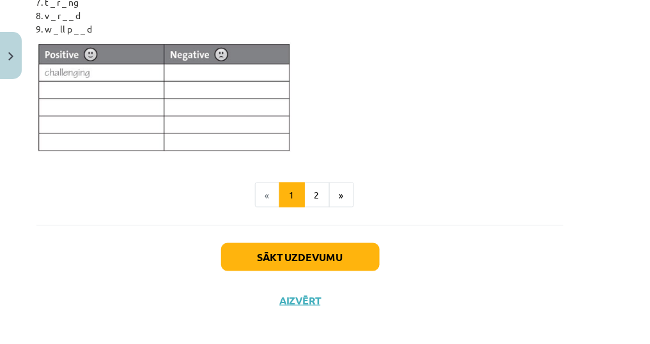
scroll to position [1327, 32]
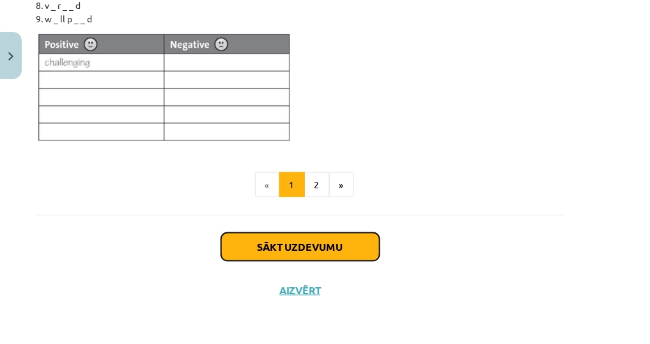
click at [287, 249] on button "Sākt uzdevumu" at bounding box center [300, 247] width 158 height 28
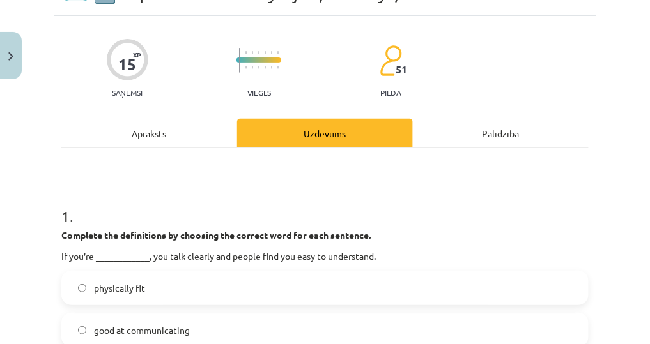
scroll to position [134, 0]
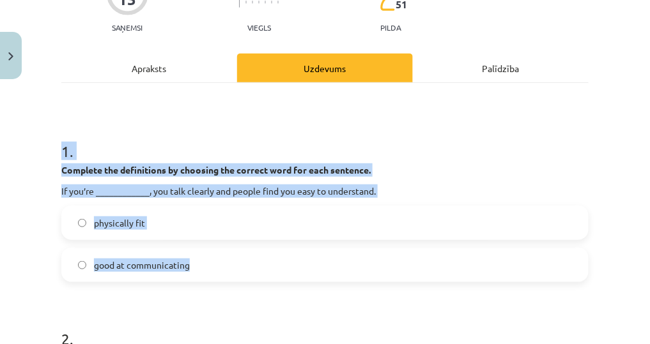
drag, startPoint x: 60, startPoint y: 152, endPoint x: 218, endPoint y: 250, distance: 186.5
copy div "1 . Complete the definitions by choosing the correct word for each sentence. If…"
click at [208, 270] on label "good at communicating" at bounding box center [325, 265] width 524 height 32
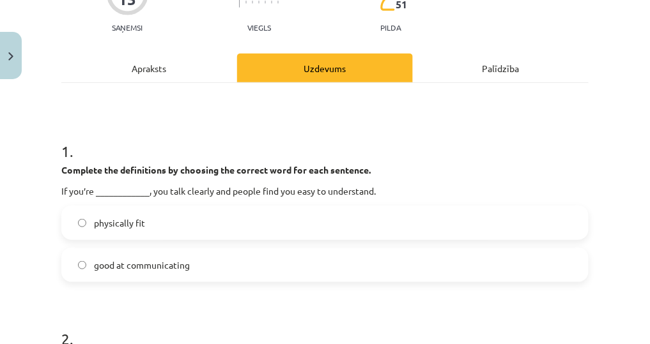
scroll to position [339, 0]
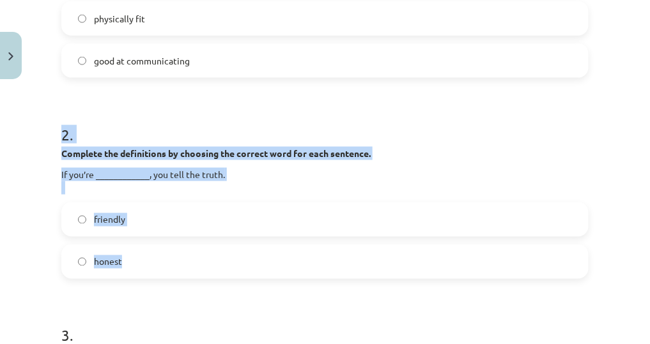
drag, startPoint x: 52, startPoint y: 132, endPoint x: 179, endPoint y: 260, distance: 179.8
click at [179, 260] on div "Mācību tēma: Angļu valodas 8. klases 1. ieskaites mācību materiāls #2 🔤 Topic 1…" at bounding box center [325, 172] width 650 height 344
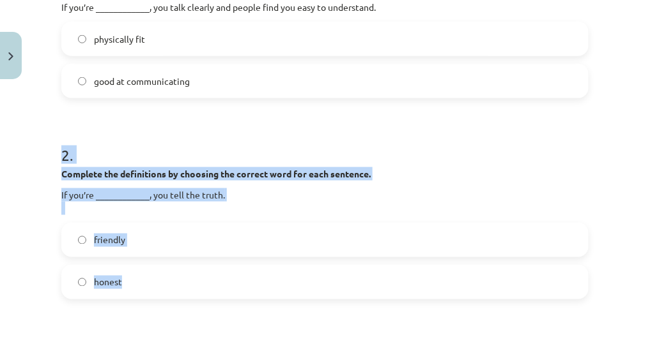
copy div "2 . Complete the definitions by choosing the correct word for each sentence. If…"
click at [172, 277] on label "honest" at bounding box center [325, 282] width 524 height 32
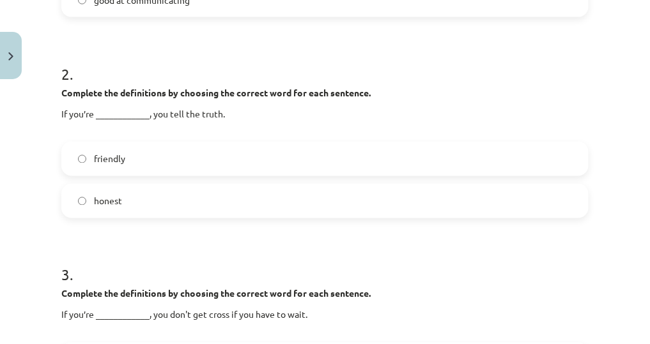
scroll to position [522, 0]
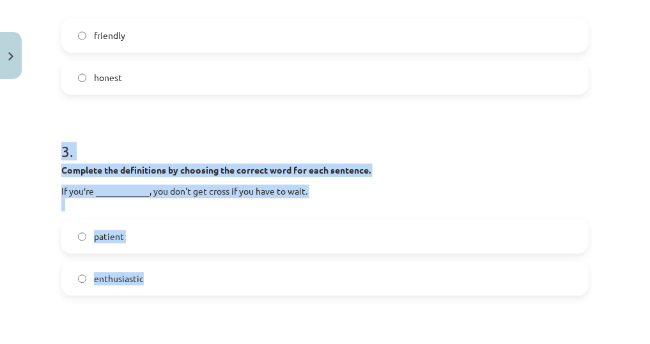
drag, startPoint x: 59, startPoint y: 150, endPoint x: 224, endPoint y: 263, distance: 199.8
click at [224, 263] on div "15 XP Saņemsi Viegls 51 pilda Apraksts Uzdevums Palīdzība 1 . Complete the defi…" at bounding box center [325, 188] width 542 height 1253
copy div "3 . Complete the definitions by choosing the correct word for each sentence. If…"
click at [179, 231] on label "patient" at bounding box center [325, 237] width 524 height 32
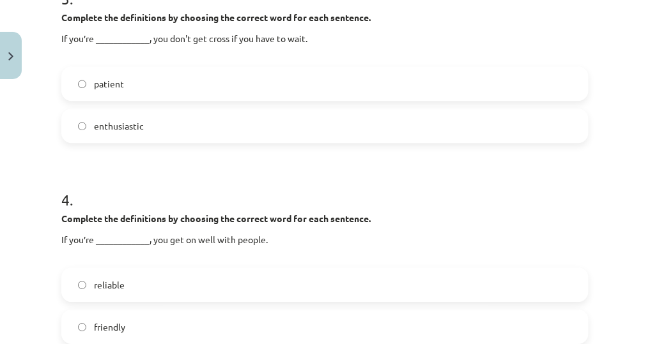
scroll to position [778, 0]
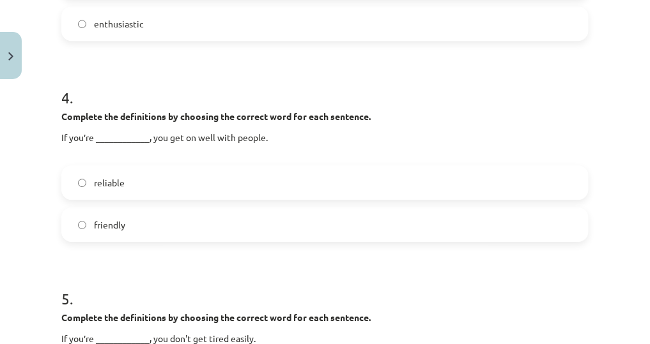
click at [126, 218] on label "friendly" at bounding box center [325, 225] width 524 height 32
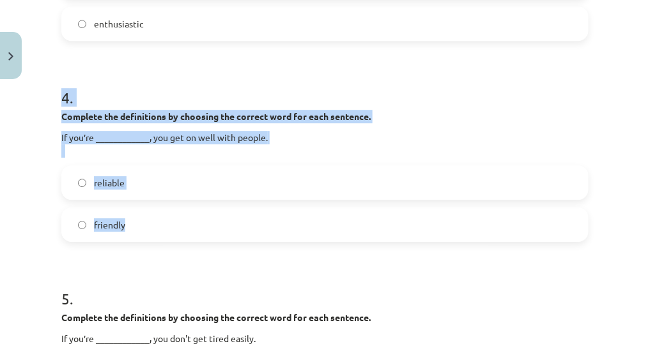
drag, startPoint x: 62, startPoint y: 91, endPoint x: 192, endPoint y: 231, distance: 191.2
click at [192, 231] on div "4 . Complete the definitions by choosing the correct word for each sentence. If…" at bounding box center [324, 154] width 527 height 176
copy div "4 . Complete the definitions by choosing the correct word for each sentence. If…"
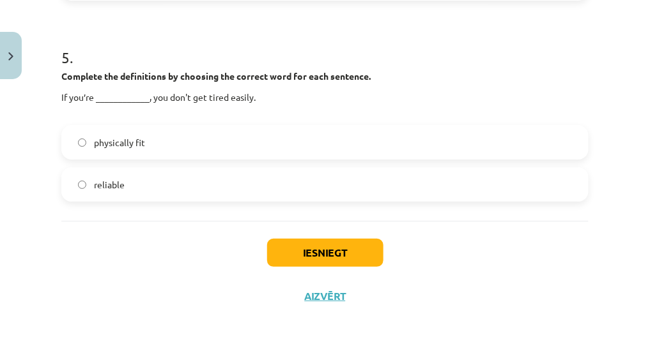
scroll to position [1024, 0]
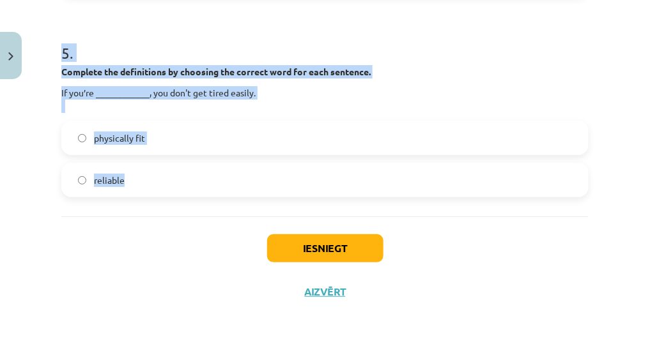
drag, startPoint x: 61, startPoint y: 49, endPoint x: 172, endPoint y: 165, distance: 160.8
click at [172, 165] on div "5 . Complete the definitions by choosing the correct word for each sentence. If…" at bounding box center [324, 110] width 527 height 176
copy div "5 . Complete the definitions by choosing the correct word for each sentence. If…"
click at [201, 137] on label "physically fit" at bounding box center [325, 138] width 524 height 32
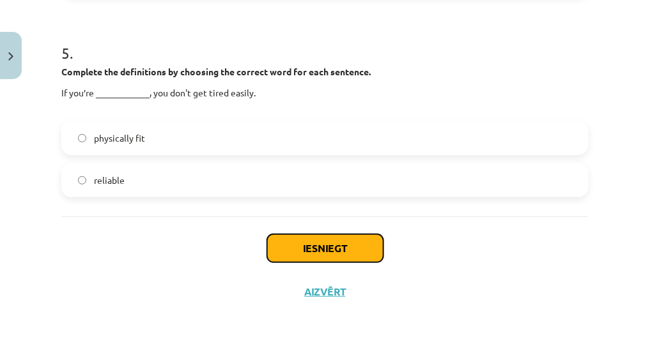
click at [298, 245] on button "Iesniegt" at bounding box center [325, 248] width 116 height 28
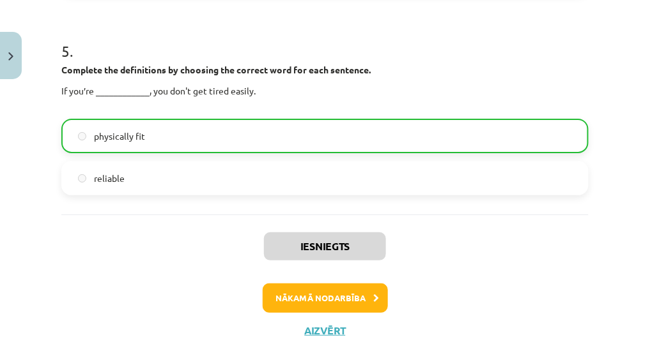
scroll to position [1064, 0]
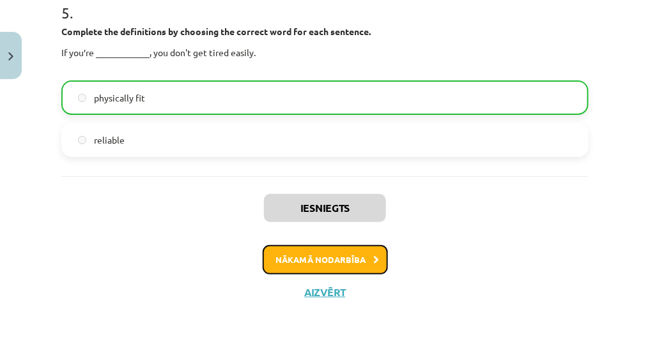
click at [315, 254] on button "Nākamā nodarbība" at bounding box center [325, 259] width 125 height 29
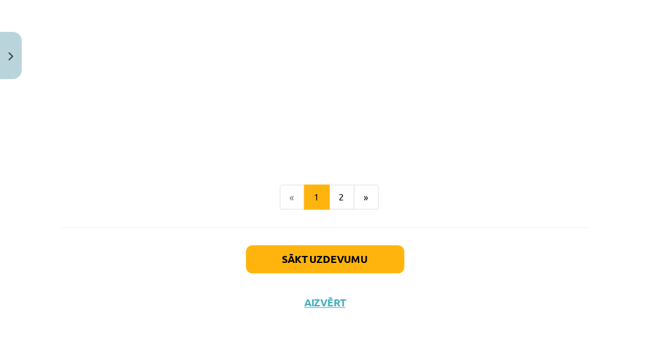
scroll to position [1561, 0]
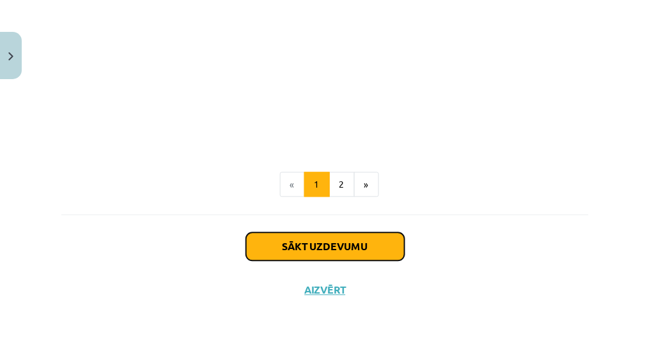
click at [344, 250] on button "Sākt uzdevumu" at bounding box center [325, 247] width 158 height 28
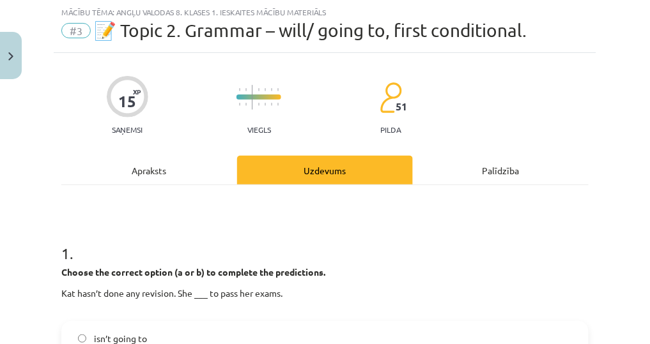
scroll to position [134, 0]
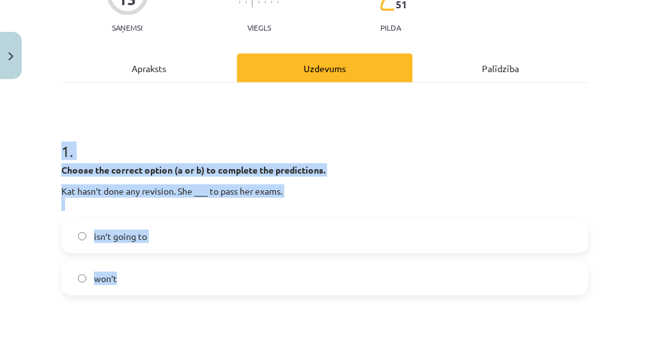
drag, startPoint x: 73, startPoint y: 146, endPoint x: 279, endPoint y: 286, distance: 249.6
click at [207, 230] on label "isn’t going to" at bounding box center [325, 236] width 524 height 32
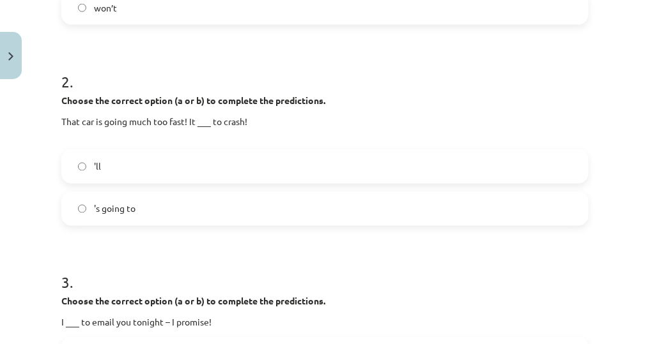
scroll to position [441, 0]
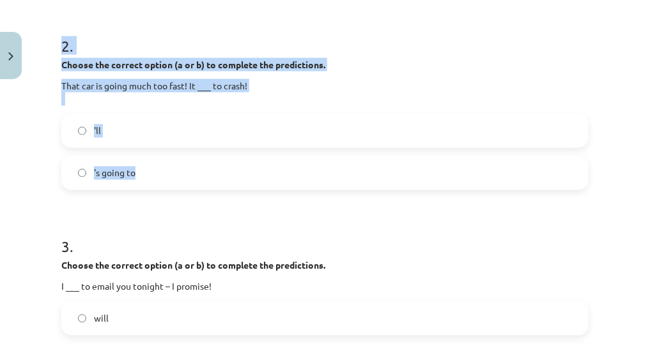
drag, startPoint x: 142, startPoint y: 45, endPoint x: 203, endPoint y: 174, distance: 142.9
click at [203, 174] on div "15 XP Saņemsi Viegls 51 pilda Apraksts Uzdevums Palīdzība 1 . Choose the correc…" at bounding box center [325, 263] width 542 height 1239
drag, startPoint x: 241, startPoint y: 167, endPoint x: 225, endPoint y: 180, distance: 20.4
click at [240, 167] on label "'s going to" at bounding box center [325, 173] width 524 height 32
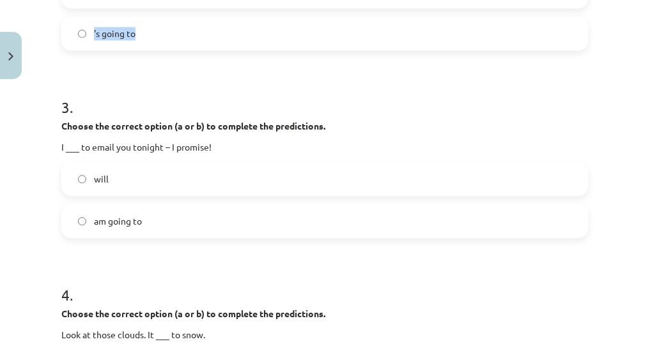
scroll to position [645, 0]
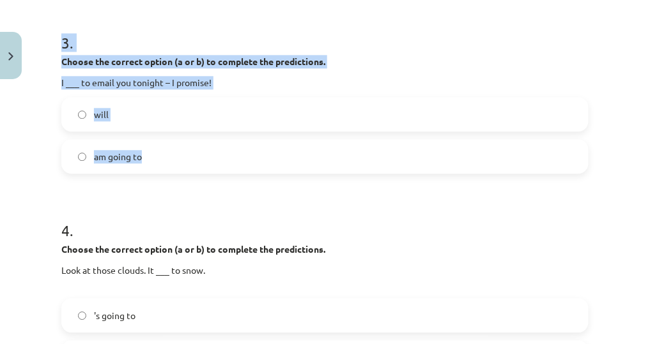
drag, startPoint x: 44, startPoint y: 26, endPoint x: 175, endPoint y: 151, distance: 181.6
click at [175, 151] on div "Mācību tēma: Angļu valodas 8. klases 1. ieskaites mācību materiāls #3 📝 Topic 2…" at bounding box center [325, 172] width 650 height 344
copy div "3 . Choose the correct option (a or b) to complete the predictions. I ___ to em…"
click at [245, 128] on label "will" at bounding box center [325, 114] width 524 height 32
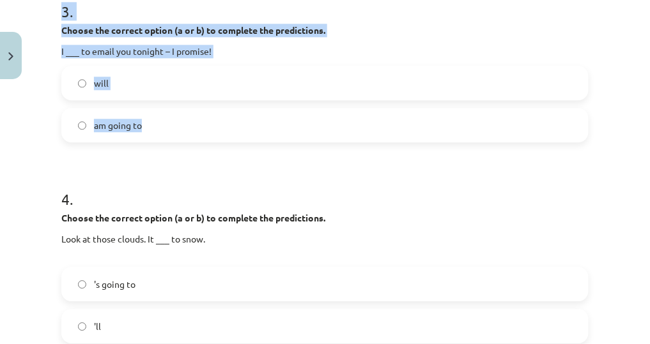
scroll to position [798, 0]
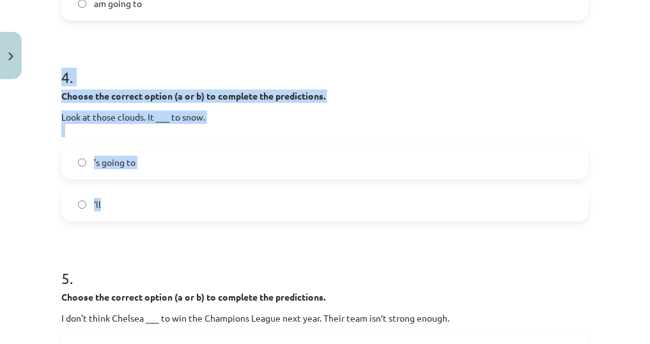
drag, startPoint x: 114, startPoint y: 88, endPoint x: 206, endPoint y: 194, distance: 140.8
click at [206, 194] on div "Mācību tēma: Angļu valodas 8. klases 1. ieskaites mācību materiāls #3 📝 Topic 2…" at bounding box center [325, 172] width 650 height 344
copy div "4 . Choose the correct option (a or b) to complete the predictions. Look at tho…"
click at [220, 156] on label "'s going to" at bounding box center [325, 162] width 524 height 32
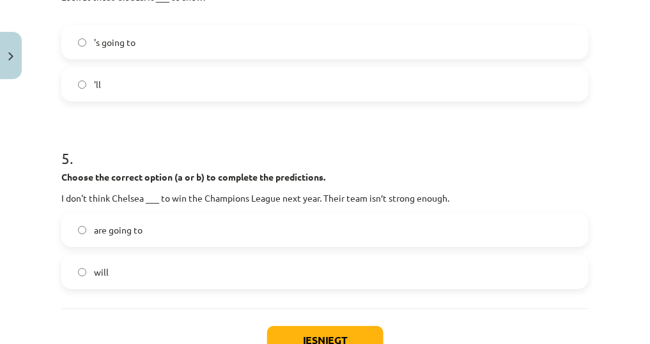
scroll to position [1003, 0]
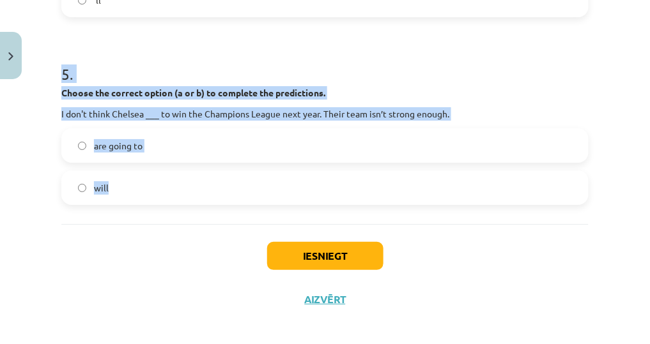
drag, startPoint x: 59, startPoint y: 64, endPoint x: 134, endPoint y: 172, distance: 131.7
copy div "5 . Choose the correct option (a or b) to complete the predictions. I don't thi…"
click at [142, 171] on div "will" at bounding box center [324, 188] width 527 height 34
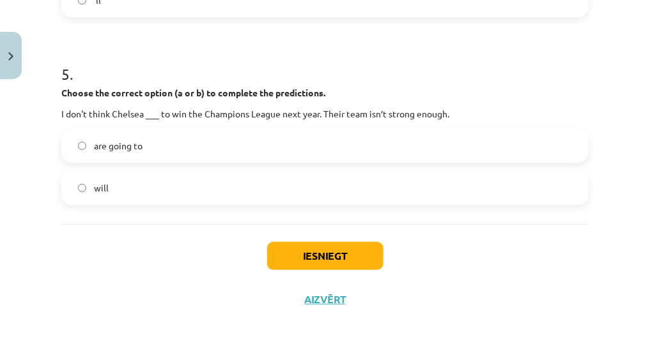
click at [196, 164] on div "are going to will" at bounding box center [324, 166] width 527 height 77
click at [182, 185] on label "will" at bounding box center [325, 188] width 524 height 32
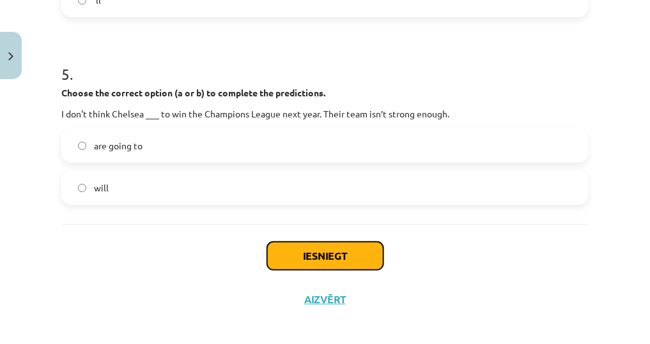
click at [303, 247] on button "Iesniegt" at bounding box center [325, 256] width 116 height 28
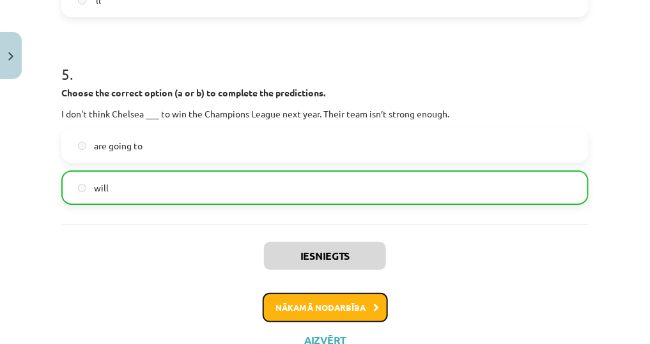
click at [294, 311] on button "Nākamā nodarbība" at bounding box center [325, 307] width 125 height 29
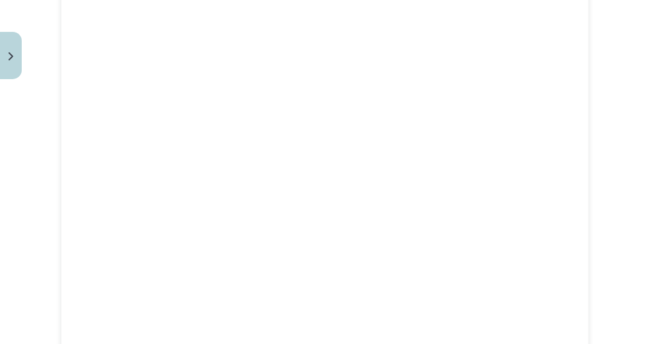
scroll to position [798, 0]
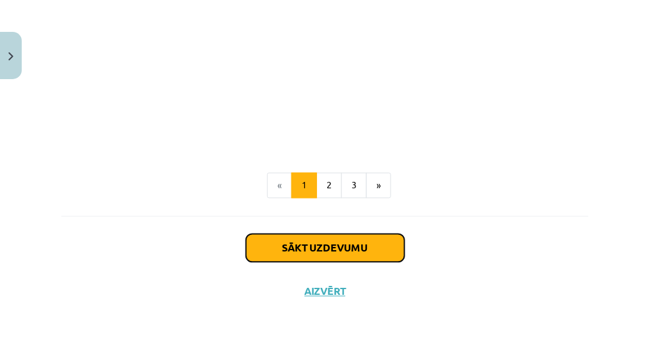
click at [318, 248] on button "Sākt uzdevumu" at bounding box center [325, 248] width 158 height 28
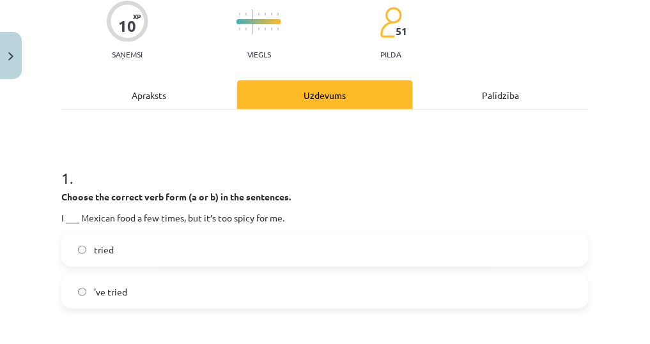
scroll to position [185, 0]
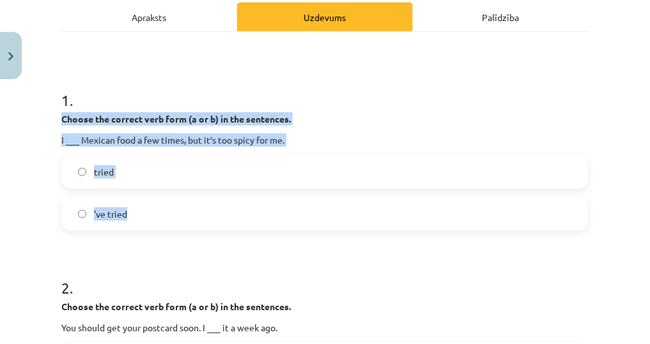
drag, startPoint x: 65, startPoint y: 111, endPoint x: 200, endPoint y: 211, distance: 168.9
copy div "Choose the correct verb form (a or b) in the sentences. I ___ Mexican food a fe…"
click at [169, 220] on label "'ve tried" at bounding box center [325, 214] width 524 height 32
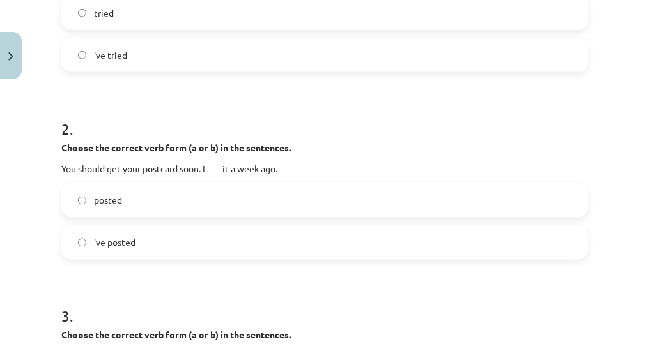
scroll to position [390, 0]
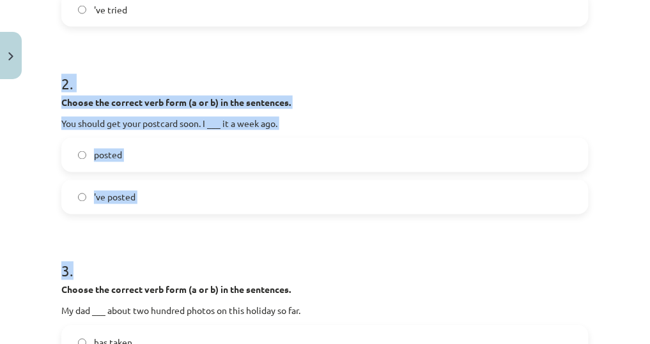
drag, startPoint x: 66, startPoint y: 86, endPoint x: 248, endPoint y: 216, distance: 223.4
click at [248, 216] on div "10 XP Saņemsi Viegls 51 pilda Apraksts Uzdevums Palīdzība 1 . Choose the correc…" at bounding box center [325, 305] width 542 height 1220
click at [85, 224] on form "1 . Choose the correct verb form (a or b) in the sentences. I ___ Mexican food …" at bounding box center [324, 332] width 527 height 934
drag, startPoint x: 56, startPoint y: 79, endPoint x: 172, endPoint y: 183, distance: 155.6
click at [172, 183] on div "10 XP Saņemsi Viegls 51 pilda Apraksts Uzdevums Palīdzība 1 . Choose the correc…" at bounding box center [325, 305] width 542 height 1220
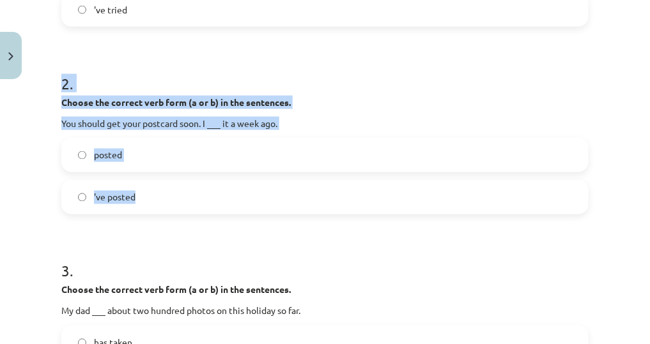
drag, startPoint x: 172, startPoint y: 183, endPoint x: 205, endPoint y: 149, distance: 47.4
click at [205, 149] on label "posted" at bounding box center [325, 155] width 524 height 32
click at [83, 78] on h1 "2 ." at bounding box center [324, 72] width 527 height 40
drag, startPoint x: 55, startPoint y: 77, endPoint x: 146, endPoint y: 182, distance: 139.5
click at [146, 182] on div "Mācību tēma: Angļu valodas 8. klases 1. ieskaites mācību materiāls #4 📝 Topic 3…" at bounding box center [325, 172] width 650 height 344
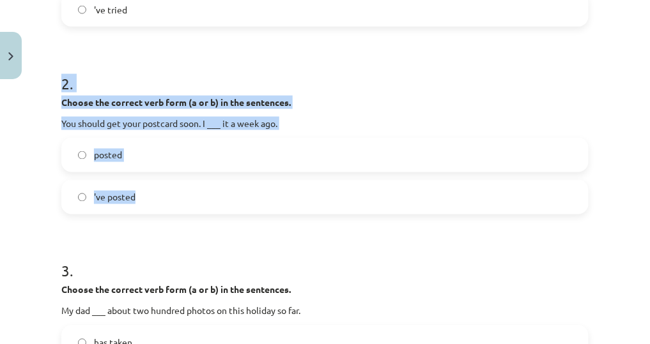
copy div "2 . Choose the correct verb form (a or b) in the sentences. You should get your…"
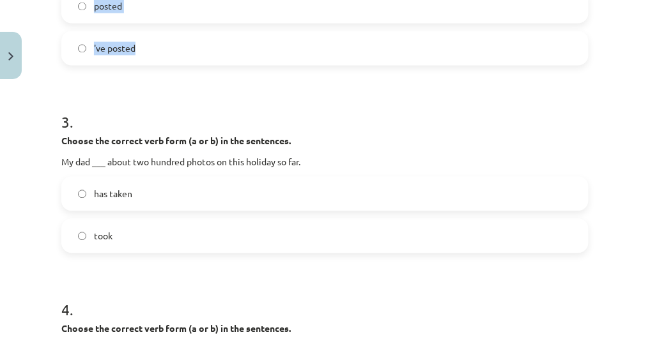
scroll to position [543, 0]
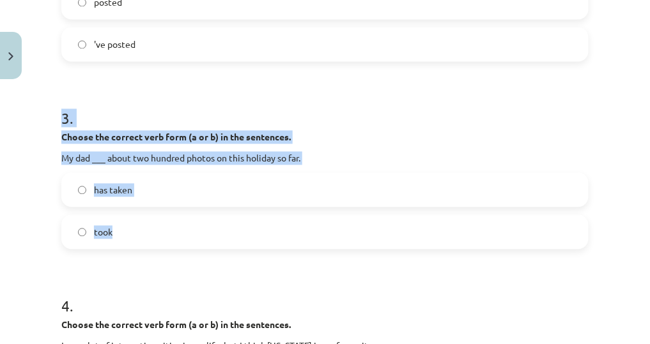
drag, startPoint x: 77, startPoint y: 104, endPoint x: 162, endPoint y: 225, distance: 148.0
click at [162, 225] on div "3 . Choose the correct verb form (a or b) in the sentences. My dad ___ about tw…" at bounding box center [324, 168] width 527 height 162
click at [187, 208] on div "has taken took" at bounding box center [324, 210] width 527 height 77
click at [189, 190] on label "has taken" at bounding box center [325, 190] width 524 height 32
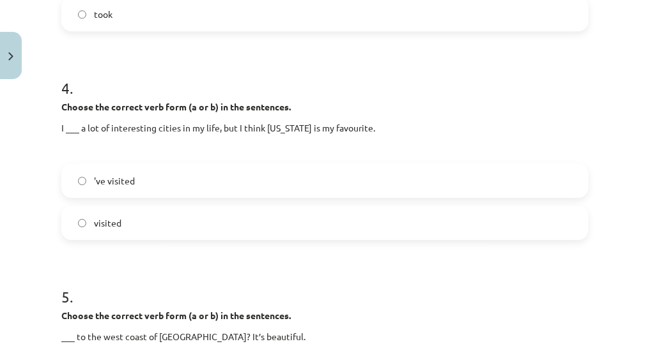
scroll to position [798, 0]
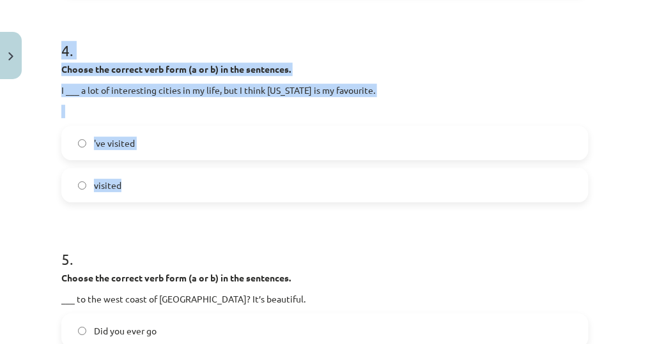
drag, startPoint x: 63, startPoint y: 55, endPoint x: 135, endPoint y: 181, distance: 145.9
click at [135, 181] on div "4 . Choose the correct verb form (a or b) in the sentences. I ___ a lot of inte…" at bounding box center [324, 110] width 527 height 183
click at [222, 135] on label "'ve visited" at bounding box center [325, 143] width 524 height 32
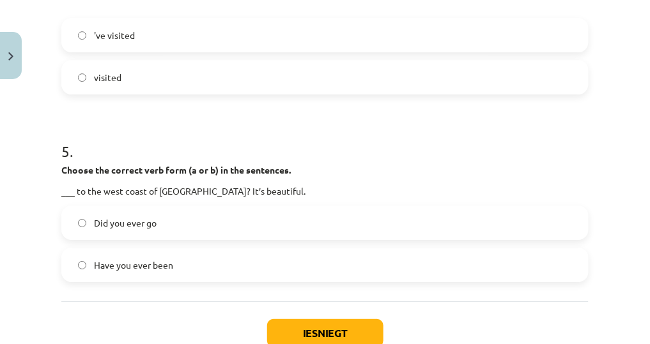
scroll to position [991, 0]
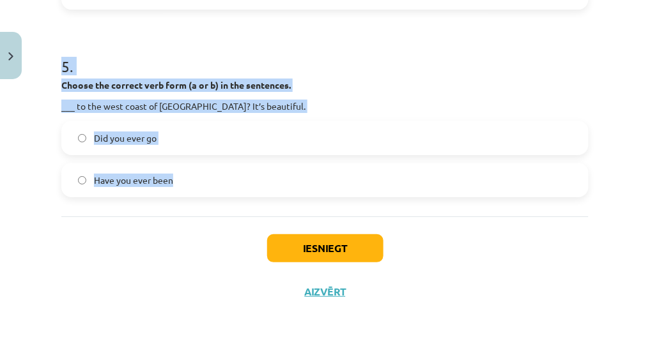
drag, startPoint x: 56, startPoint y: 59, endPoint x: 197, endPoint y: 179, distance: 185.4
click at [197, 179] on div "Mācību tēma: Angļu valodas 8. klases 1. ieskaites mācību materiāls #4 📝 Topic 3…" at bounding box center [325, 172] width 650 height 344
click at [215, 178] on label "Have you ever been" at bounding box center [325, 180] width 524 height 32
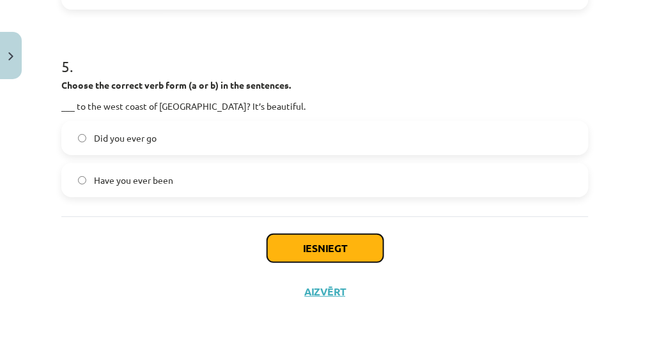
click at [311, 249] on button "Iesniegt" at bounding box center [325, 248] width 116 height 28
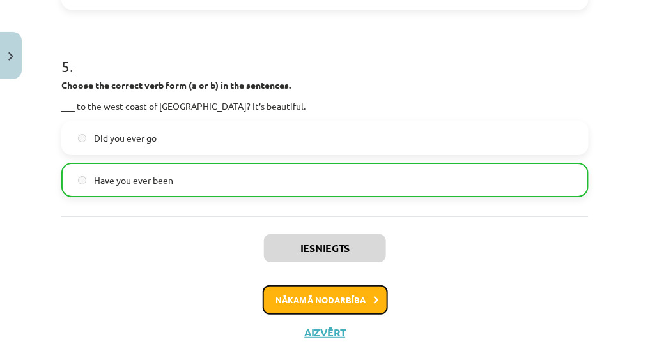
click at [287, 292] on button "Nākamā nodarbība" at bounding box center [325, 300] width 125 height 29
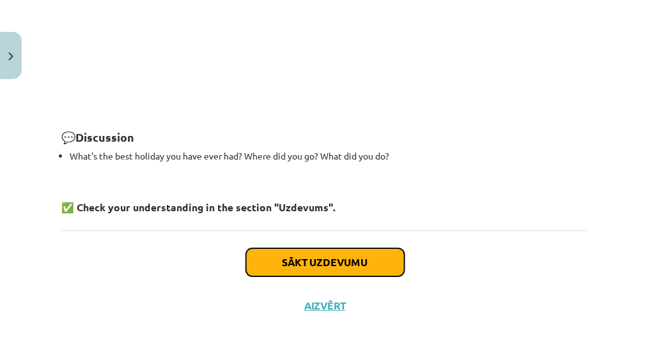
click at [300, 254] on button "Sākt uzdevumu" at bounding box center [325, 262] width 158 height 28
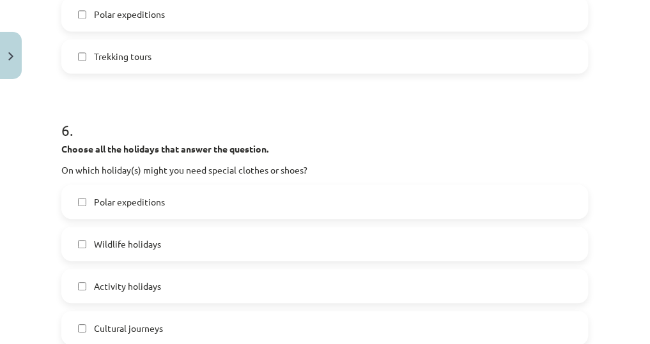
scroll to position [1833, 0]
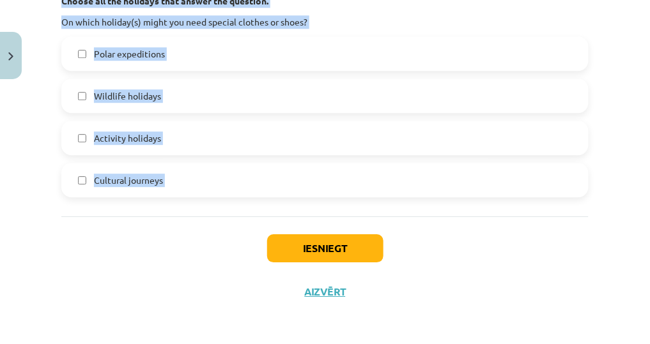
drag, startPoint x: 59, startPoint y: 145, endPoint x: 233, endPoint y: 222, distance: 190.5
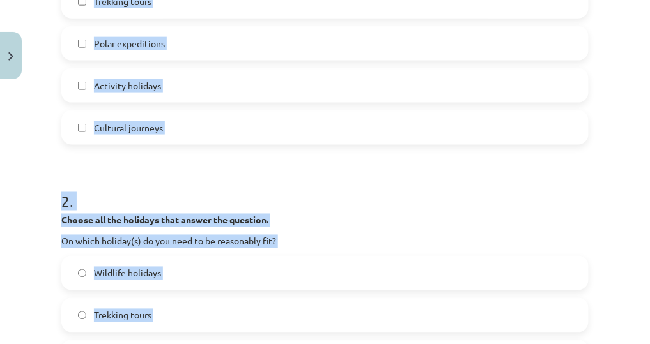
scroll to position [300, 0]
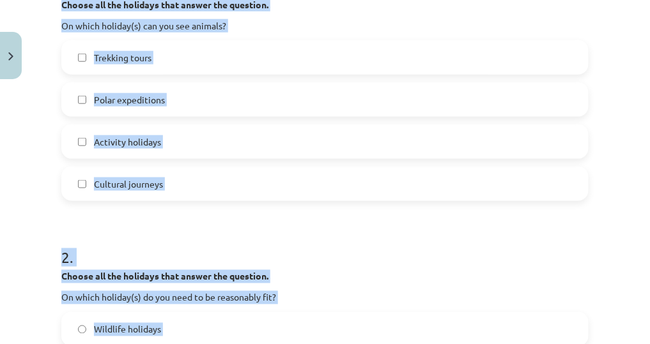
click at [298, 229] on h1 "2 ." at bounding box center [324, 247] width 527 height 40
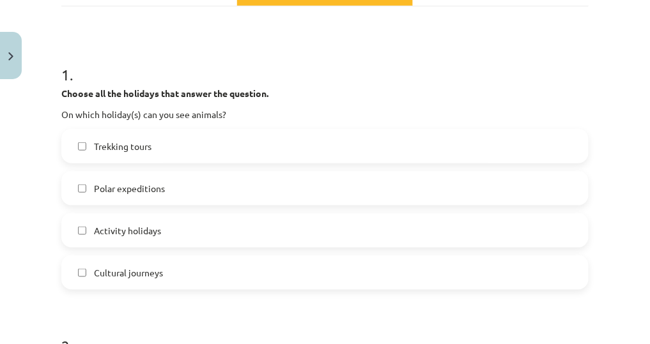
scroll to position [146, 0]
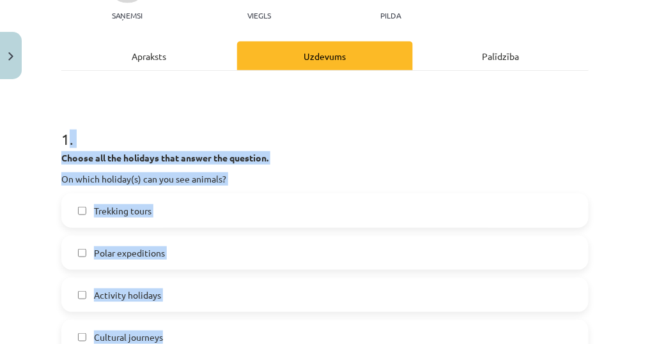
drag, startPoint x: 141, startPoint y: 132, endPoint x: 179, endPoint y: 336, distance: 208.0
click at [179, 336] on div "1 . Choose all the holidays that answer the question. On which holiday(s) can y…" at bounding box center [324, 231] width 527 height 247
click at [187, 226] on div "Trekking tours" at bounding box center [324, 211] width 527 height 34
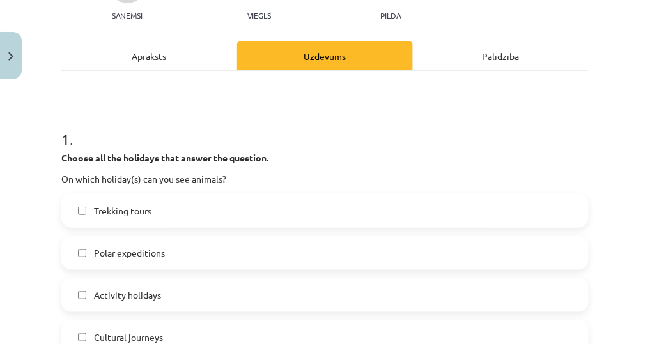
click at [241, 217] on label "Trekking tours" at bounding box center [325, 211] width 524 height 32
click at [147, 269] on div "Trekking tours Polar expeditions Activity holidays Cultural journeys" at bounding box center [324, 274] width 527 height 161
click at [153, 258] on span "Polar expeditions" at bounding box center [129, 253] width 71 height 13
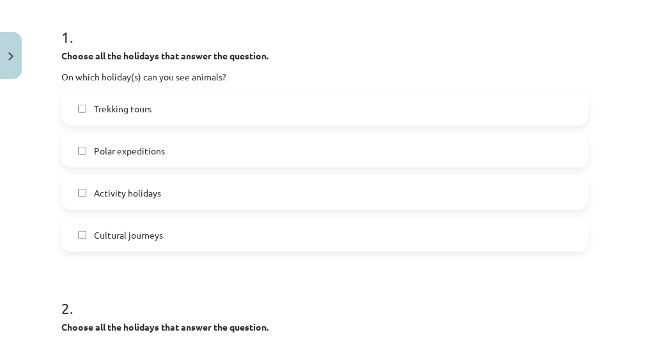
click at [155, 192] on span "Activity holidays" at bounding box center [127, 193] width 67 height 13
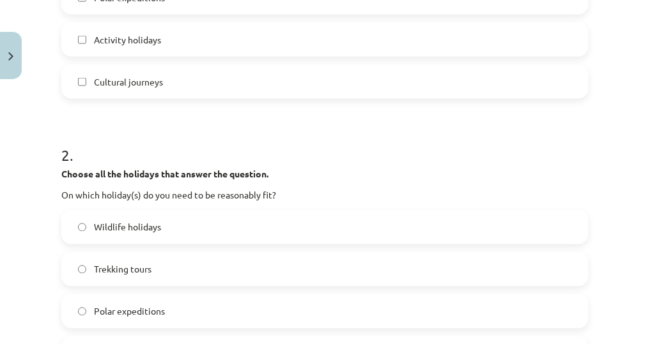
scroll to position [504, 0]
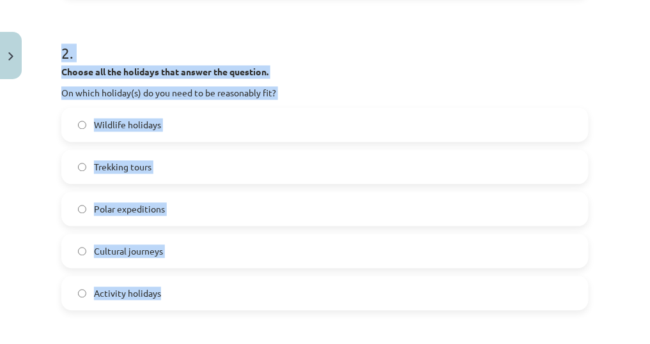
drag, startPoint x: 113, startPoint y: 72, endPoint x: 197, endPoint y: 286, distance: 229.4
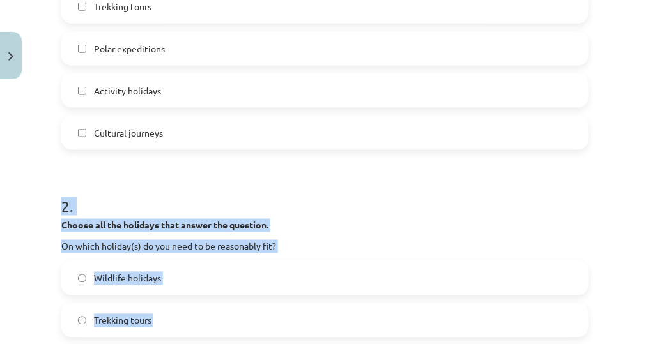
scroll to position [453, 0]
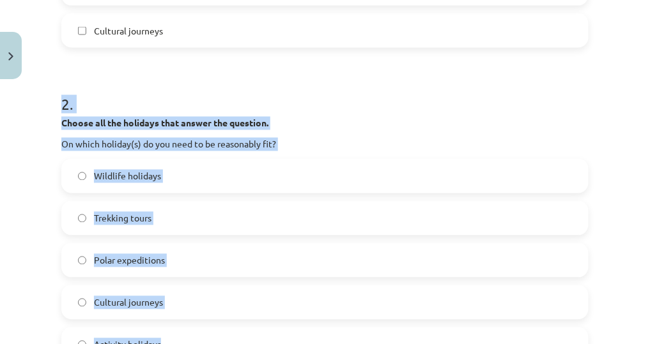
click at [185, 223] on label "Trekking tours" at bounding box center [325, 218] width 524 height 32
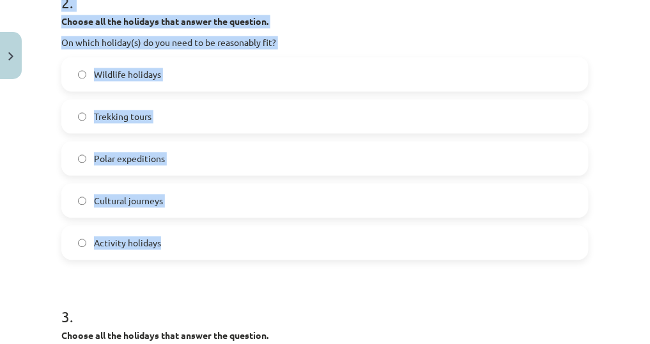
click at [181, 167] on label "Polar expeditions" at bounding box center [325, 158] width 524 height 32
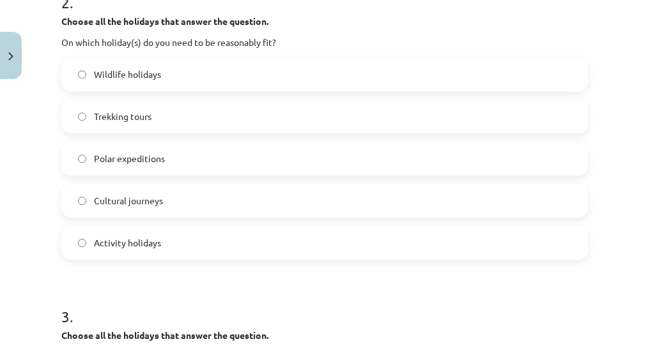
click at [174, 252] on label "Activity holidays" at bounding box center [325, 243] width 524 height 32
click at [297, 125] on label "Trekking tours" at bounding box center [325, 116] width 524 height 32
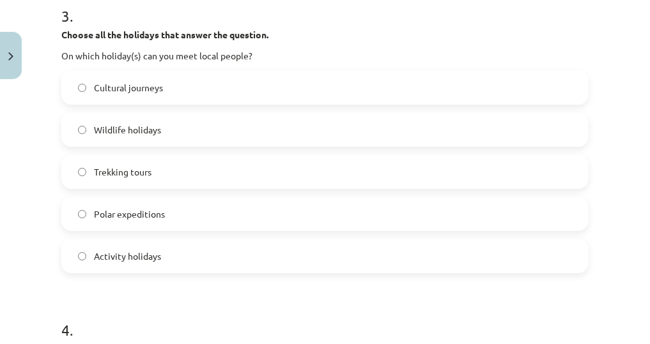
scroll to position [811, 0]
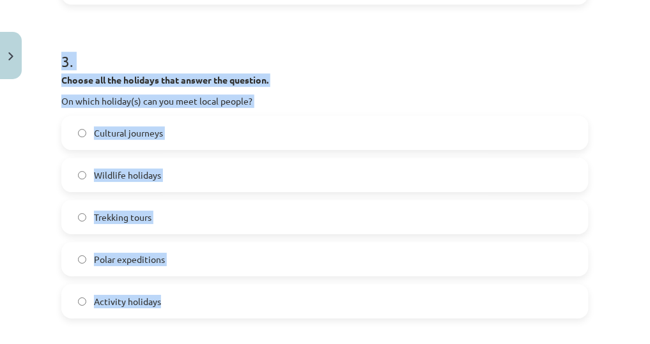
drag, startPoint x: 128, startPoint y: 67, endPoint x: 188, endPoint y: 316, distance: 255.5
click at [188, 316] on div "12 XP Saņemsi Viegls 51 pilda Apraksts Uzdevums Palīdzība 1 . Choose all the ho…" at bounding box center [325, 304] width 542 height 2061
click at [206, 136] on label "Cultural journeys" at bounding box center [325, 133] width 524 height 32
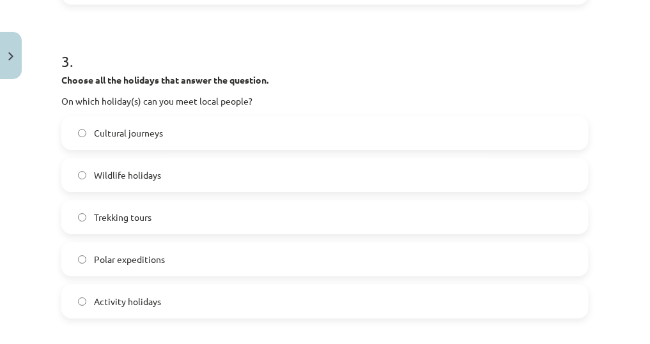
click at [188, 210] on label "Trekking tours" at bounding box center [325, 217] width 524 height 32
click at [271, 145] on label "Cultural journeys" at bounding box center [325, 133] width 524 height 32
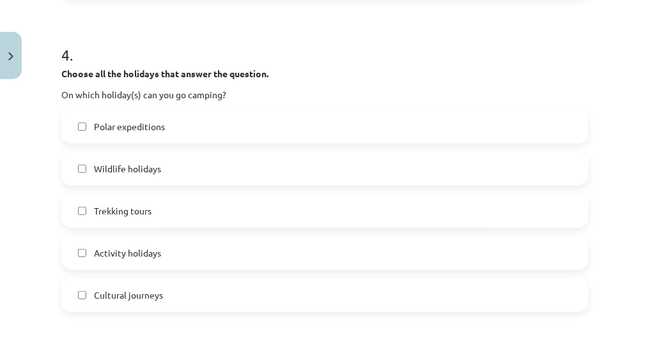
scroll to position [1168, 0]
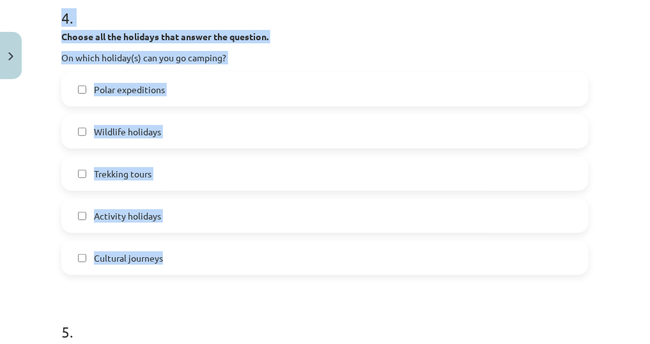
drag, startPoint x: 67, startPoint y: 13, endPoint x: 216, endPoint y: 252, distance: 282.0
drag, startPoint x: 246, startPoint y: 72, endPoint x: 236, endPoint y: 84, distance: 16.4
click at [246, 72] on div "Polar expeditions" at bounding box center [324, 89] width 527 height 34
click at [236, 84] on label "Polar expeditions" at bounding box center [325, 89] width 524 height 32
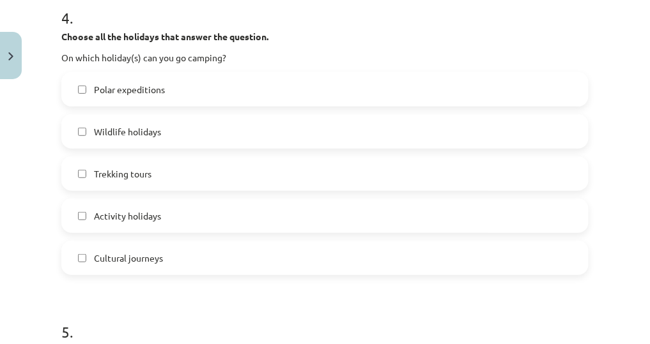
click at [227, 126] on label "Wildlife holidays" at bounding box center [325, 132] width 524 height 32
click at [148, 177] on span "Trekking tours" at bounding box center [122, 173] width 57 height 13
click at [173, 203] on label "Activity holidays" at bounding box center [325, 216] width 524 height 32
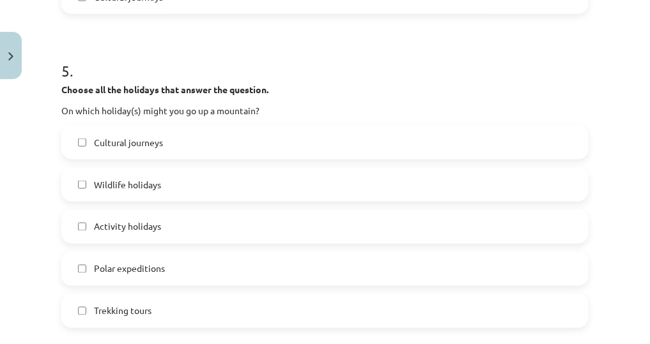
scroll to position [1475, 0]
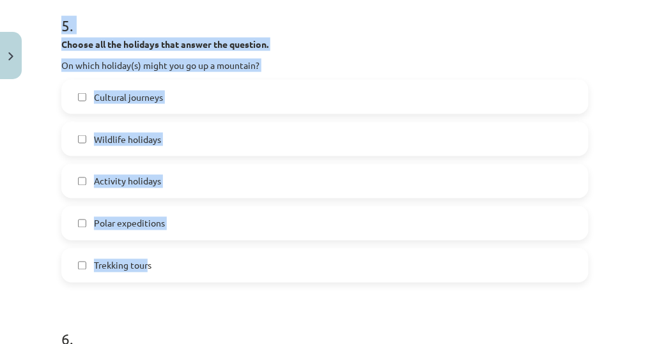
drag, startPoint x: 59, startPoint y: 22, endPoint x: 147, endPoint y: 261, distance: 254.6
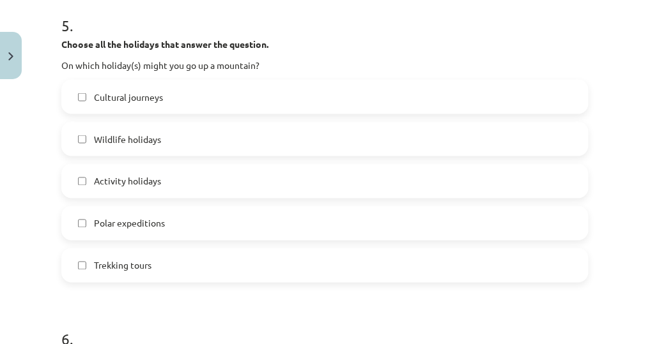
drag, startPoint x: 147, startPoint y: 261, endPoint x: 137, endPoint y: 209, distance: 53.2
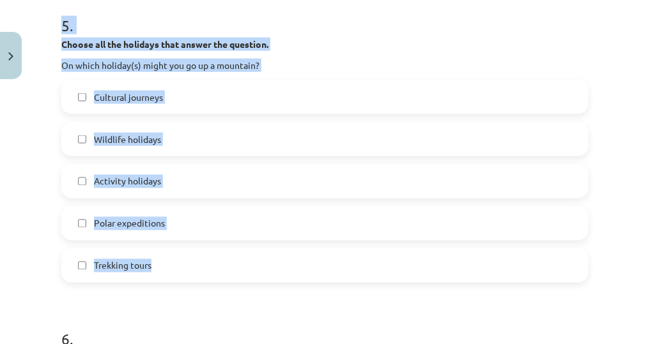
drag, startPoint x: 53, startPoint y: 22, endPoint x: 167, endPoint y: 264, distance: 267.7
click at [206, 183] on label "Activity holidays" at bounding box center [325, 181] width 524 height 32
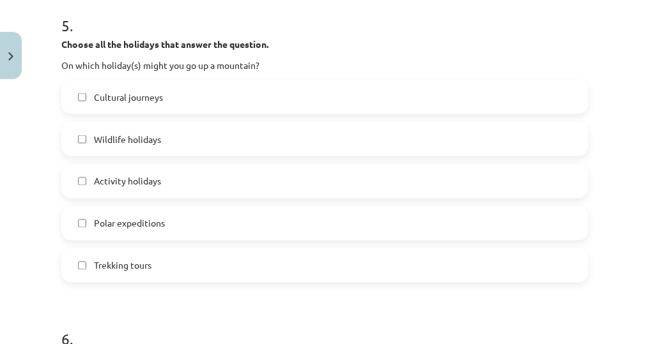
click at [198, 222] on label "Polar expeditions" at bounding box center [325, 224] width 524 height 32
click at [186, 259] on label "Trekking tours" at bounding box center [325, 266] width 524 height 32
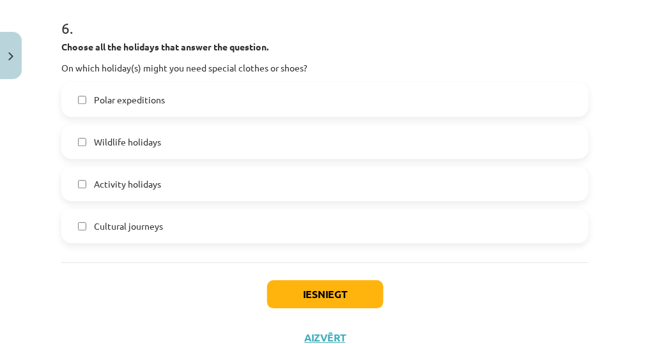
scroll to position [1730, 0]
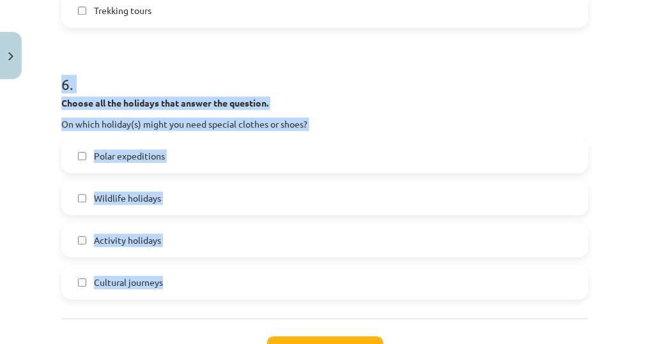
drag, startPoint x: 80, startPoint y: 89, endPoint x: 171, endPoint y: 285, distance: 216.1
click at [164, 207] on label "Wildlife holidays" at bounding box center [325, 198] width 524 height 32
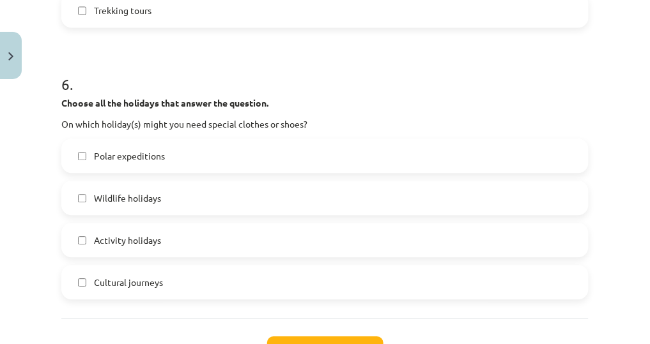
click at [190, 245] on label "Activity holidays" at bounding box center [325, 240] width 524 height 32
click at [217, 140] on label "Polar expeditions" at bounding box center [325, 156] width 524 height 32
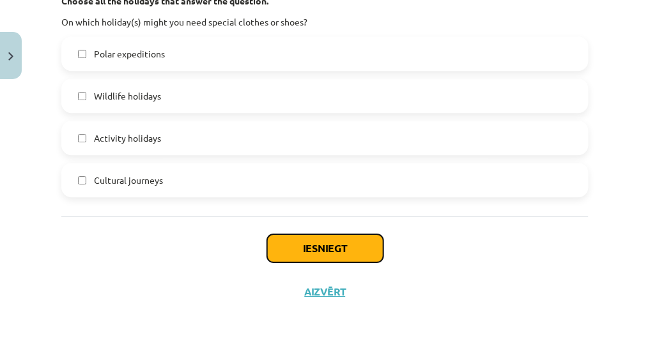
click at [297, 253] on button "Iesniegt" at bounding box center [325, 248] width 116 height 28
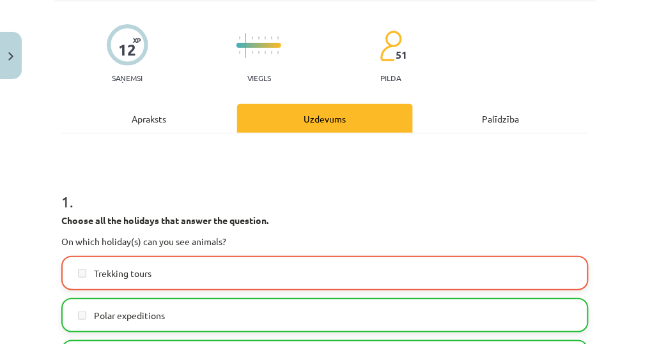
scroll to position [0, 0]
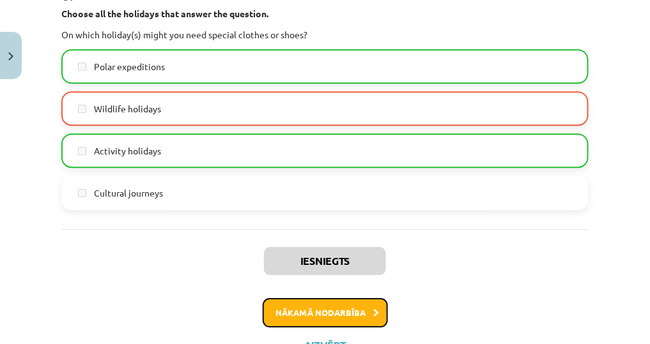
click at [374, 309] on icon at bounding box center [377, 313] width 6 height 8
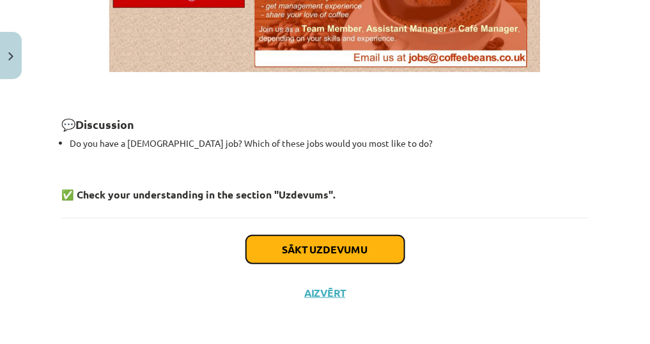
click at [351, 246] on button "Sākt uzdevumu" at bounding box center [325, 250] width 158 height 28
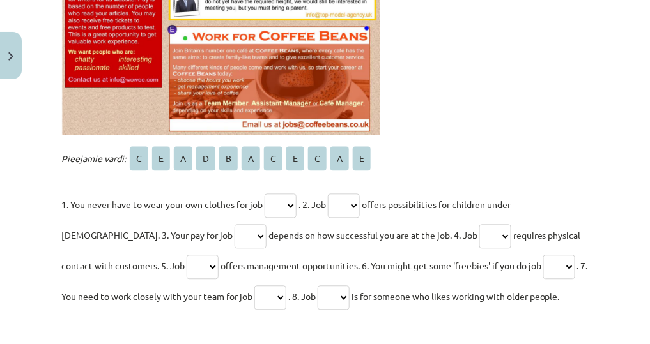
scroll to position [492, 0]
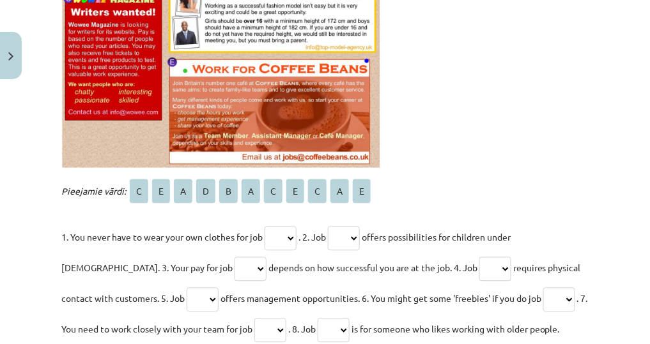
click at [288, 242] on select "* * * * * * * * * * *" at bounding box center [280, 239] width 32 height 24
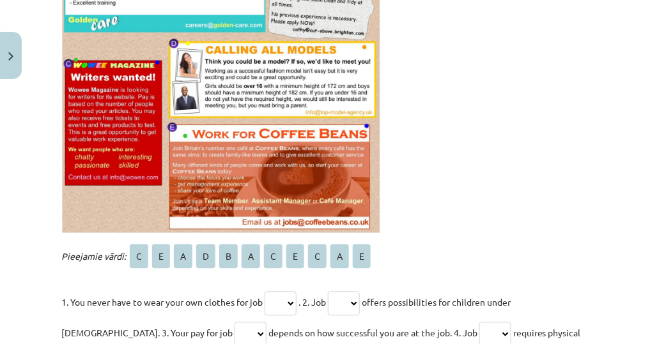
scroll to position [559, 0]
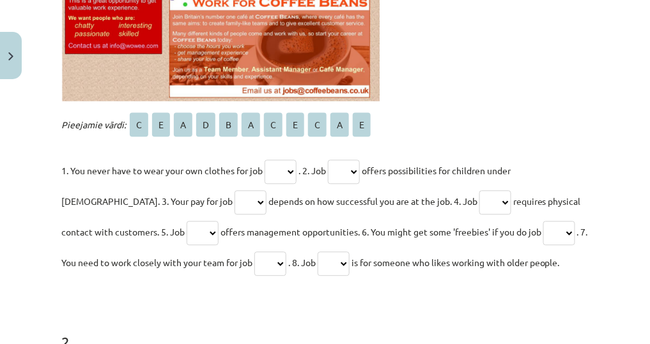
click at [289, 170] on select "* * * * * * * * * * *" at bounding box center [280, 172] width 32 height 24
select select "*"
click at [269, 160] on select "* * * * * * * * * * *" at bounding box center [280, 172] width 32 height 24
click at [357, 170] on select "* * * * * * * * * * *" at bounding box center [344, 172] width 32 height 24
select select "*"
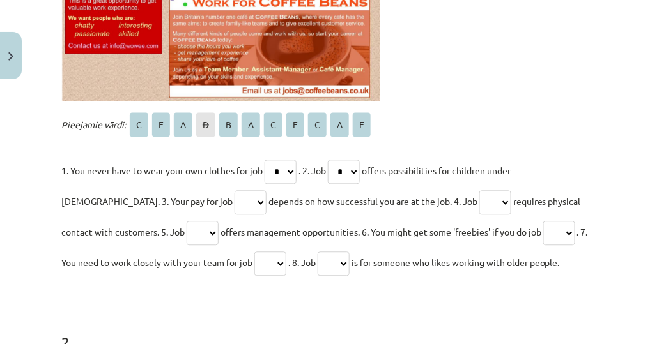
click at [336, 160] on select "* * * * * * * * * * *" at bounding box center [344, 172] width 32 height 24
click at [234, 190] on select "* * * * * * * * * * *" at bounding box center [250, 202] width 32 height 24
select select "*"
click at [234, 190] on select "* * * * * * * * * * *" at bounding box center [250, 202] width 32 height 24
click at [479, 206] on select "* * * * * * * * * * *" at bounding box center [495, 202] width 32 height 24
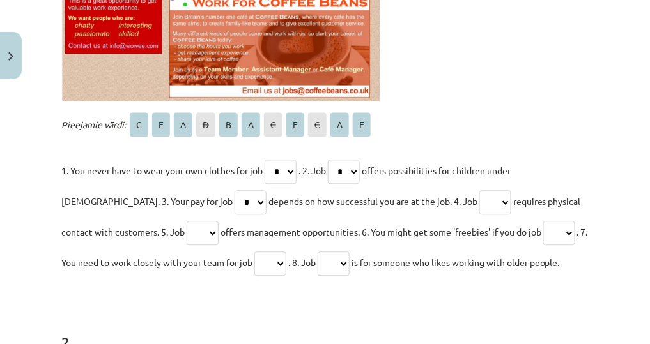
select select "*"
click at [479, 190] on select "* * * * * * * * * * *" at bounding box center [495, 202] width 32 height 24
click at [187, 223] on select "* * * * * * * * * * *" at bounding box center [203, 233] width 32 height 24
select select "*"
click at [187, 221] on select "* * * * * * * * * * *" at bounding box center [203, 233] width 32 height 24
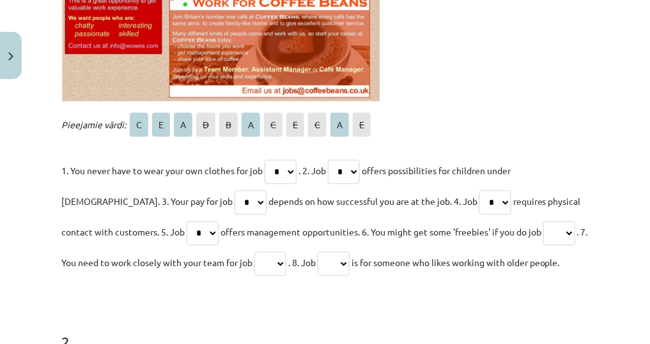
click at [543, 231] on select "* * * * * * * * * * *" at bounding box center [559, 233] width 32 height 24
select select "*"
click at [543, 221] on select "* * * * * * * * * * *" at bounding box center [559, 233] width 32 height 24
click at [255, 259] on select "* * * * * * * * * * *" at bounding box center [270, 264] width 32 height 24
select select "*"
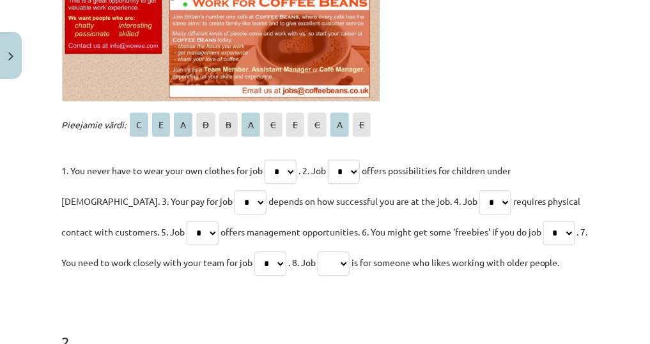
click at [254, 252] on select "* * * * * * * * * * *" at bounding box center [270, 264] width 32 height 24
click at [328, 257] on select "* * * * * * * * * * *" at bounding box center [333, 264] width 32 height 24
select select "*"
click at [317, 252] on select "* * * * * * * * * * *" at bounding box center [333, 264] width 32 height 24
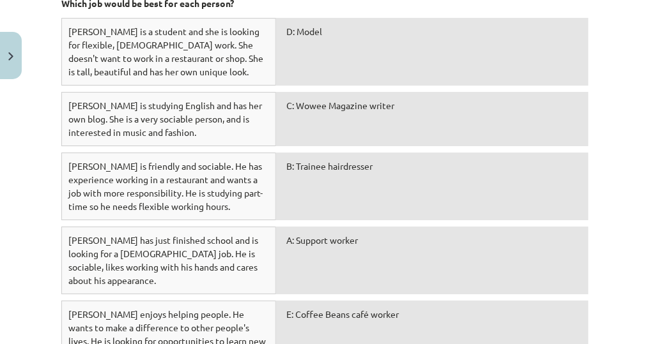
scroll to position [1070, 0]
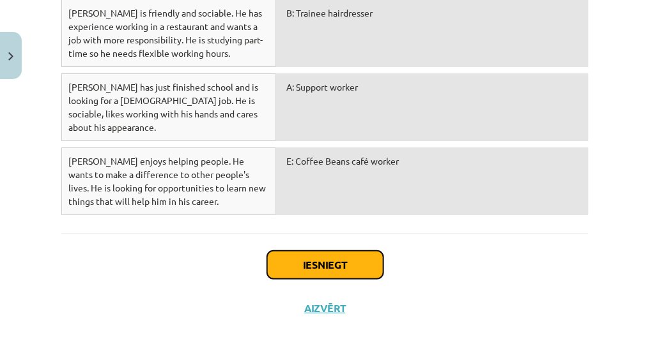
click at [337, 251] on button "Iesniegt" at bounding box center [325, 265] width 116 height 28
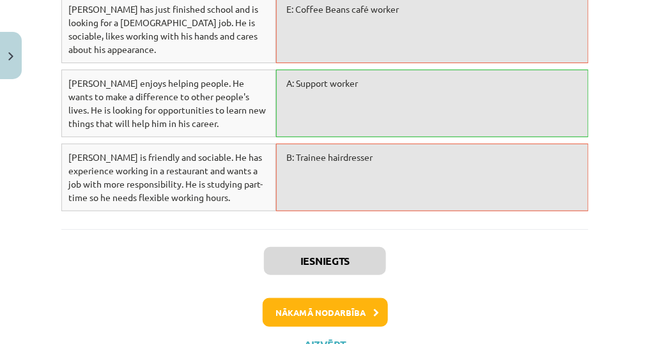
scroll to position [1110, 0]
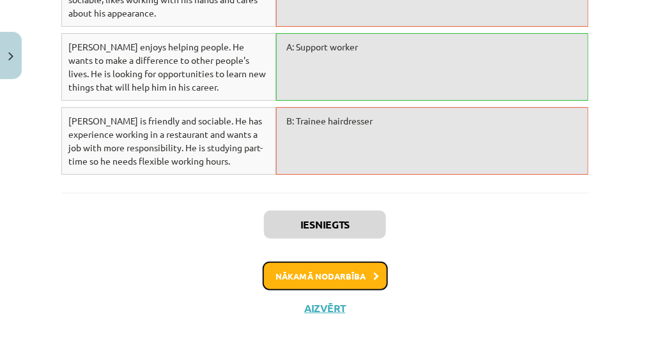
click at [330, 262] on button "Nākamā nodarbība" at bounding box center [325, 276] width 125 height 29
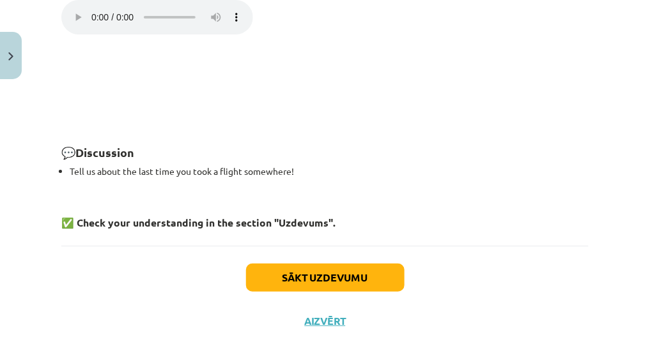
scroll to position [1064, 0]
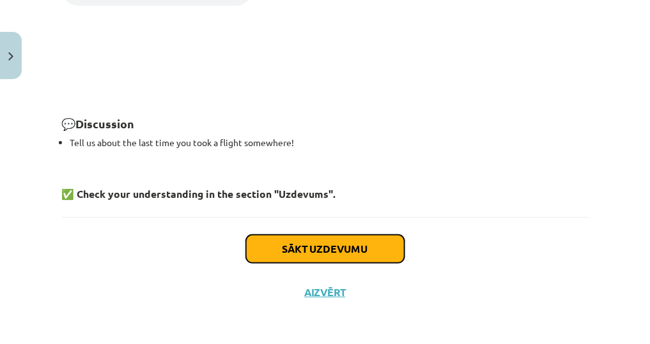
click at [330, 247] on button "Sākt uzdevumu" at bounding box center [325, 249] width 158 height 28
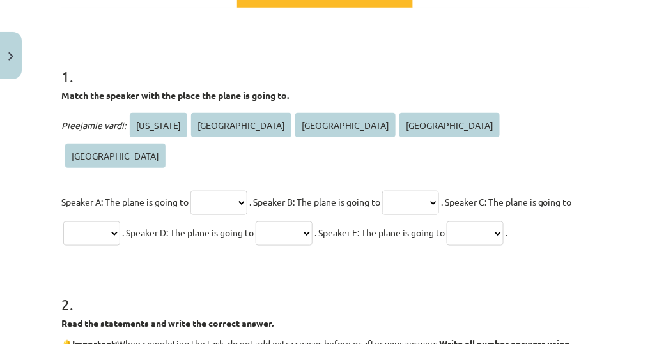
scroll to position [158, 0]
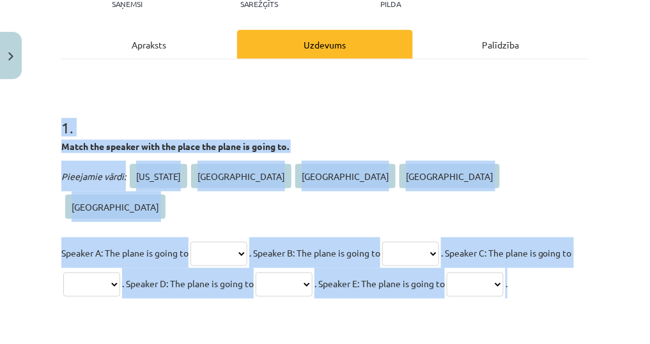
drag, startPoint x: 57, startPoint y: 41, endPoint x: 380, endPoint y: 269, distance: 395.5
click at [380, 269] on div "22 XP Saņemsi Sarežģīts 51 pilda Apraksts Uzdevums Palīdzība 1 . Match the spea…" at bounding box center [325, 310] width 542 height 766
click at [215, 242] on select "******** **** ****** ***** *********" at bounding box center [218, 254] width 57 height 24
click at [218, 242] on select "******** **** ****** ***** *********" at bounding box center [218, 254] width 57 height 24
click at [330, 121] on h1 "1 ." at bounding box center [324, 116] width 527 height 40
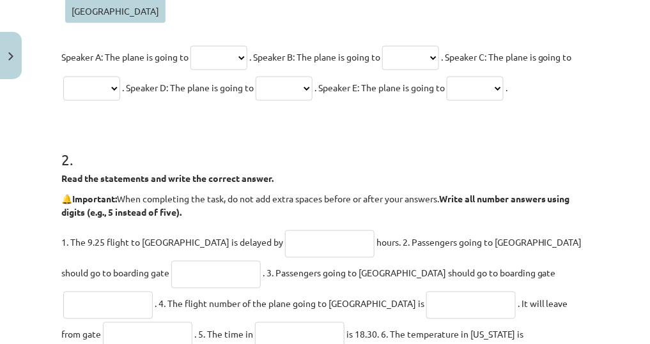
scroll to position [353, 0]
click at [285, 245] on input "text" at bounding box center [329, 244] width 89 height 27
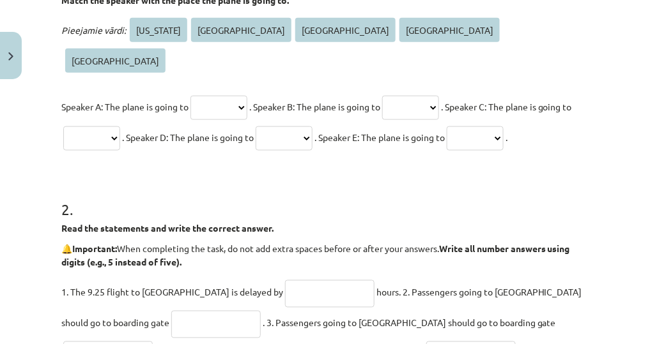
scroll to position [251, 0]
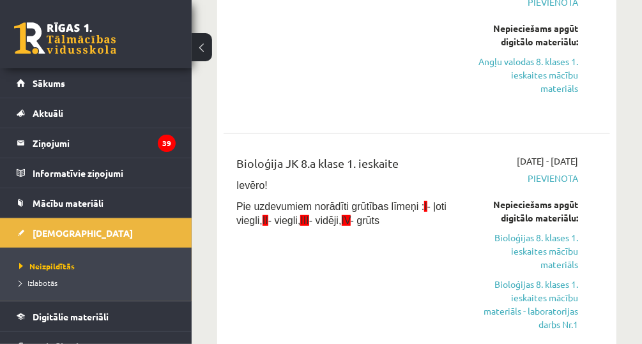
scroll to position [102, 0]
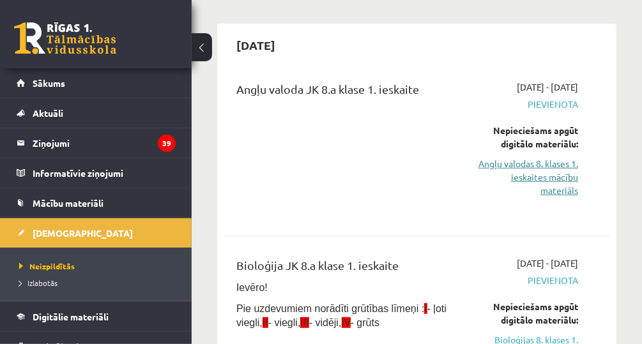
click at [530, 182] on link "Angļu valodas 8. klases 1. ieskaites mācību materiāls" at bounding box center [527, 177] width 101 height 40
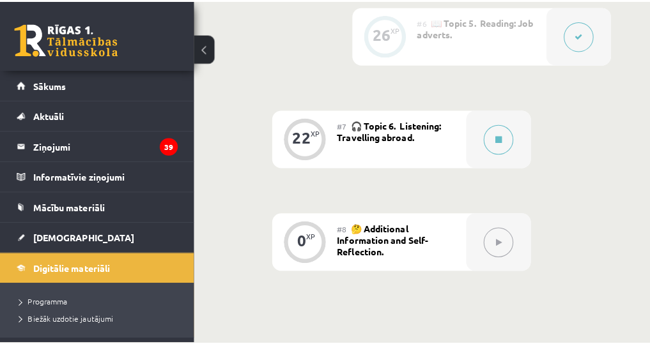
scroll to position [971, 0]
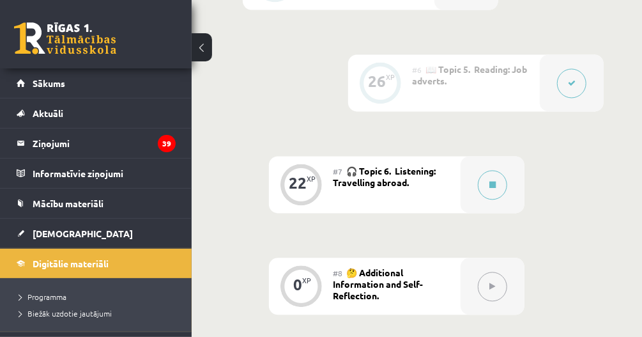
click at [551, 85] on div at bounding box center [572, 82] width 64 height 57
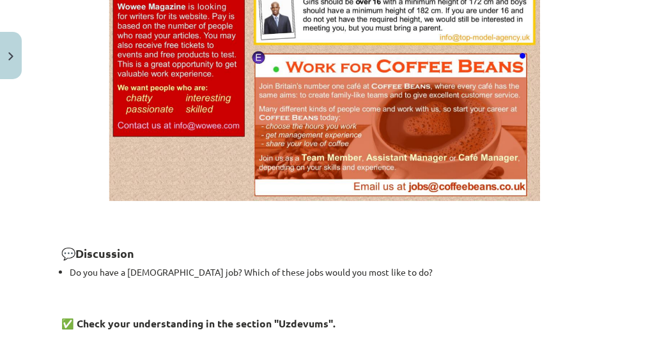
scroll to position [977, 0]
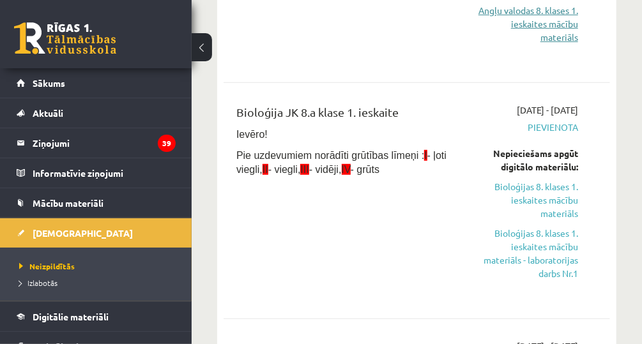
scroll to position [102, 0]
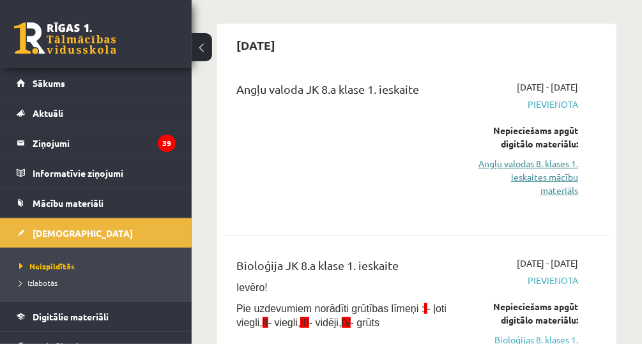
click at [563, 175] on link "Angļu valodas 8. klases 1. ieskaites mācību materiāls" at bounding box center [527, 177] width 101 height 40
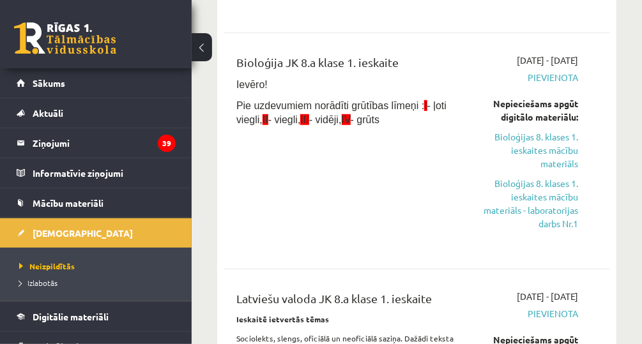
scroll to position [307, 0]
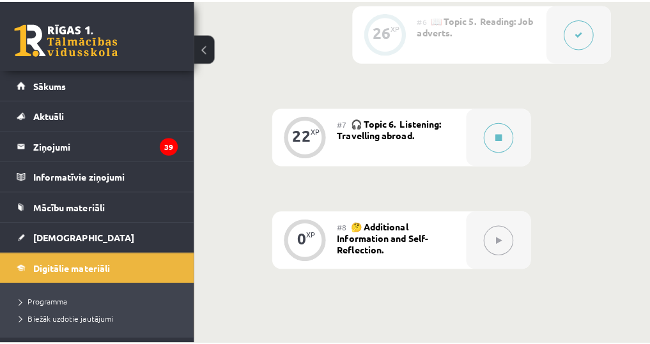
scroll to position [1018, 0]
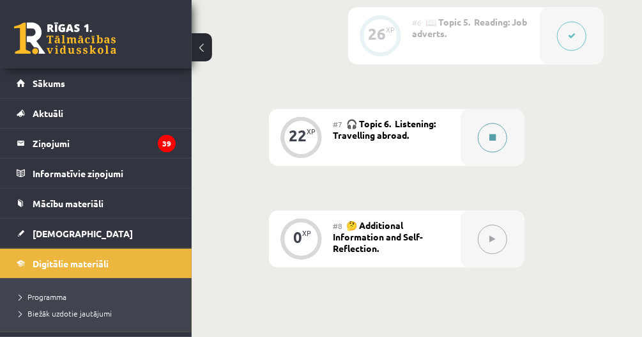
click at [492, 141] on button at bounding box center [492, 137] width 29 height 29
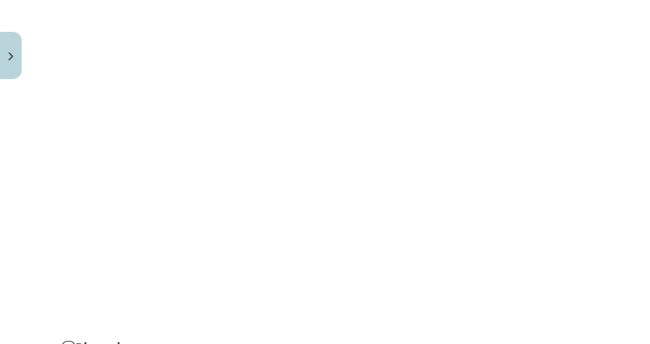
scroll to position [1277, 0]
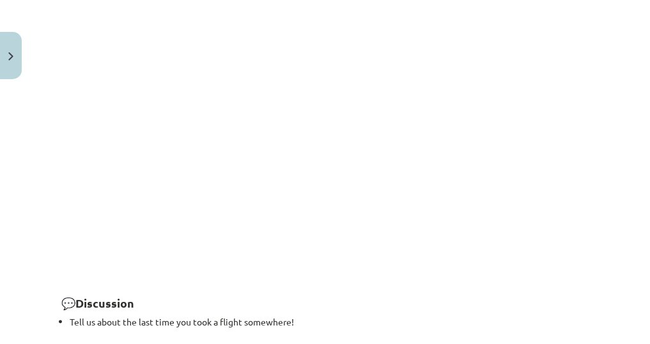
click at [606, 164] on div "Mācību tēma: Angļu valodas 8. klases 1. ieskaites mācību materiāls #7 🎧 Topic 6…" at bounding box center [325, 172] width 650 height 344
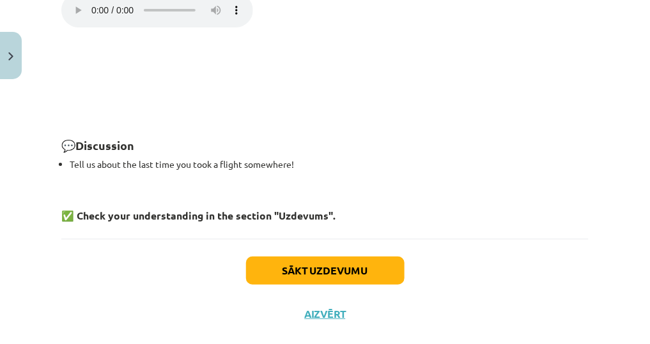
scroll to position [1048, 0]
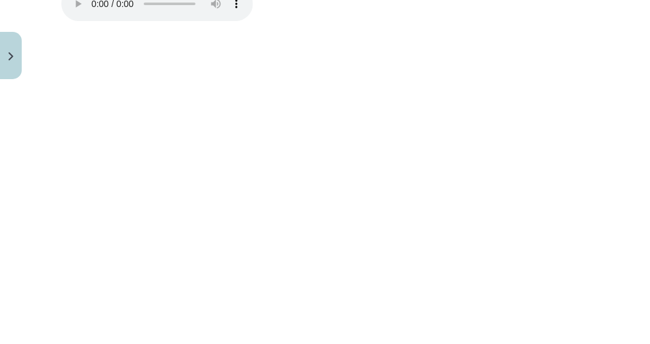
click at [38, 75] on div "Mācību tēma: Angļu valodas 8. klases 1. ieskaites mācību materiāls #7 🎧 Topic 6…" at bounding box center [325, 172] width 650 height 344
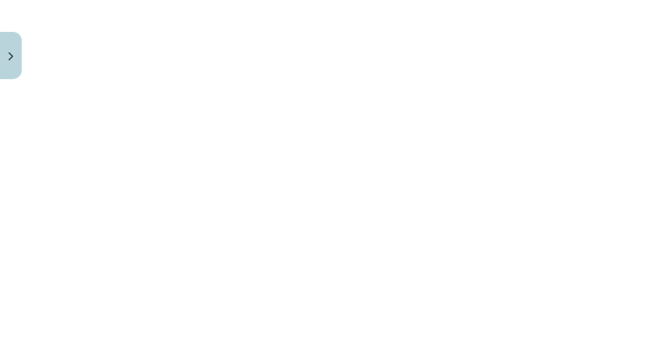
scroll to position [1201, 0]
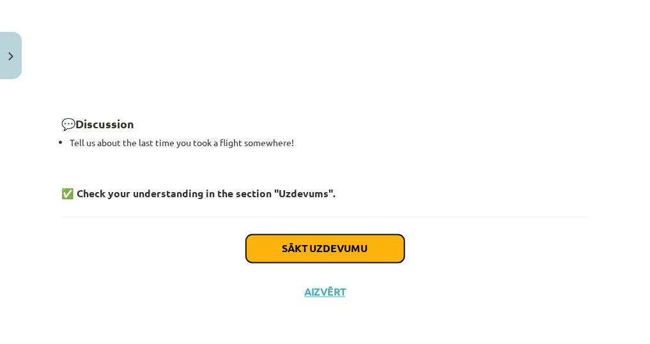
click at [344, 257] on button "Sākt uzdevumu" at bounding box center [325, 249] width 158 height 28
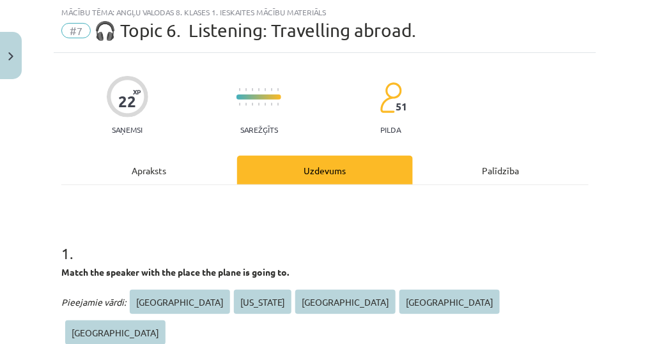
scroll to position [185, 0]
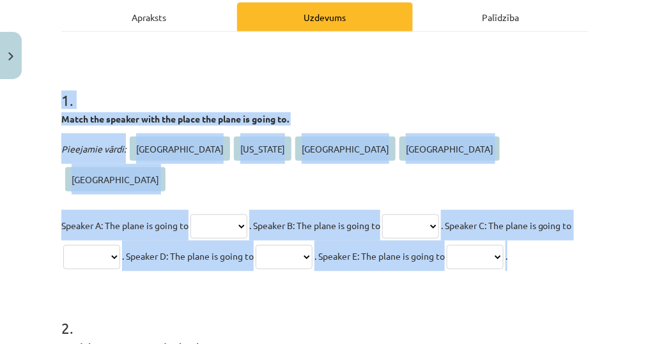
drag, startPoint x: 55, startPoint y: 90, endPoint x: 279, endPoint y: 243, distance: 271.6
click at [279, 243] on div "22 XP Saņemsi Sarežģīts 51 pilda Apraksts Uzdevums Palīdzība 1 . Match the spea…" at bounding box center [325, 283] width 542 height 766
copy div "1 . Match the speaker with the place the plane is going to. Pieejamie vārdi: Ro…"
click at [213, 215] on select "**** ******** ***** ********* ******" at bounding box center [218, 227] width 57 height 24
select select "****"
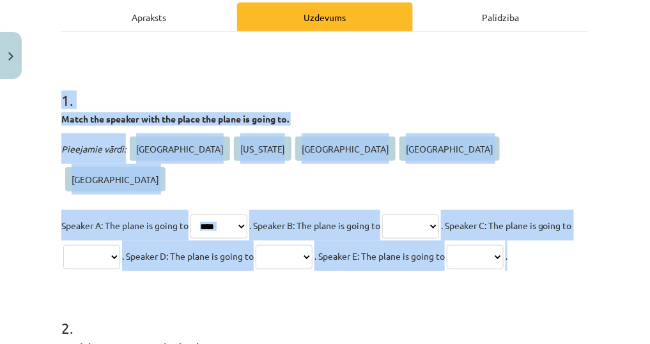
click at [194, 215] on select "**** ******** ***** ********* ******" at bounding box center [218, 227] width 57 height 24
click at [439, 215] on select "**** ******** ***** ********* ******" at bounding box center [410, 227] width 57 height 24
select select "*****"
click at [406, 215] on select "**** ******** ***** ********* ******" at bounding box center [410, 227] width 57 height 24
click at [120, 245] on select "**** ******** ***** ********* ******" at bounding box center [91, 257] width 57 height 24
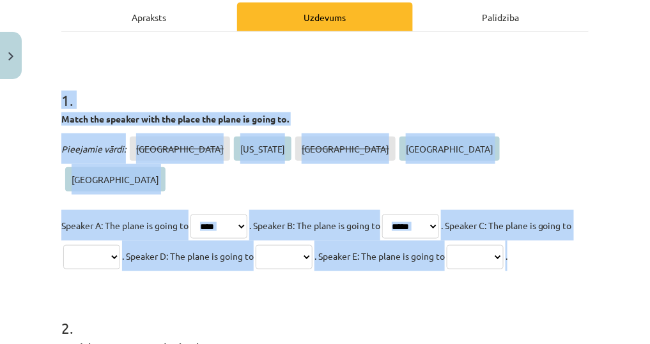
select select "******"
click at [99, 245] on select "**** ******** ***** ********* ******" at bounding box center [91, 257] width 57 height 24
click at [312, 245] on select "**** ******** ***** ********* ******" at bounding box center [283, 257] width 57 height 24
select select "*********"
click at [312, 245] on select "**** ******** ***** ********* ******" at bounding box center [283, 257] width 57 height 24
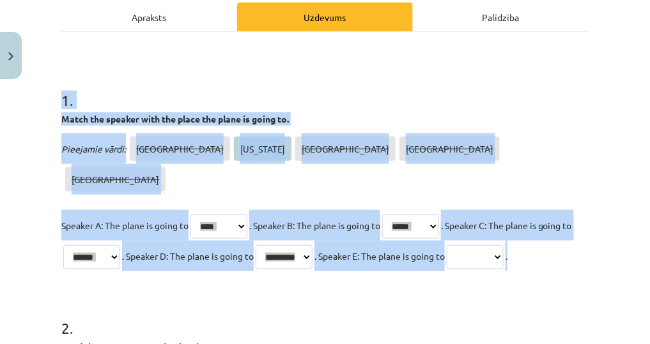
drag, startPoint x: 120, startPoint y: 231, endPoint x: 118, endPoint y: 238, distance: 8.1
click at [118, 238] on p "Speaker A: The plane is going to **** ******** ***** ********* ****** . Speaker…" at bounding box center [324, 240] width 527 height 61
click at [446, 253] on select "**** ******** ***** ********* ******" at bounding box center [474, 257] width 57 height 24
select select "********"
click at [446, 245] on select "**** ******** ***** ********* ******" at bounding box center [474, 257] width 57 height 24
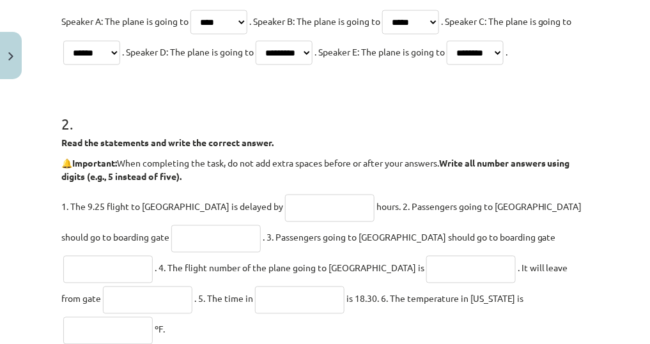
click at [429, 99] on h1 "2 ." at bounding box center [324, 113] width 527 height 40
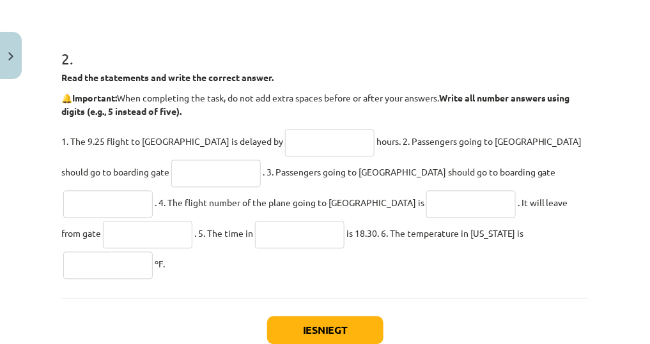
scroll to position [492, 0]
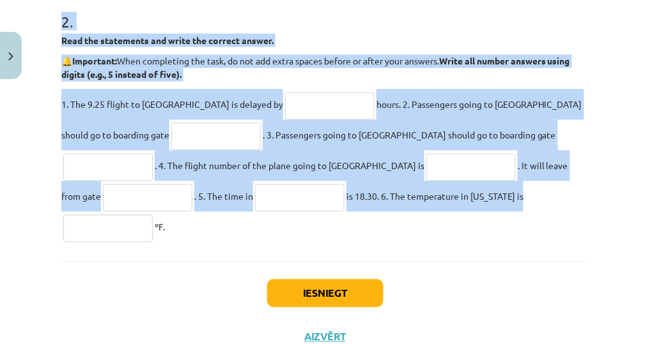
drag, startPoint x: 52, startPoint y: 13, endPoint x: 351, endPoint y: 202, distance: 353.7
click at [351, 202] on div "Mācību tēma: Angļu valodas 8. klases 1. ieskaites mācību materiāls #7 🎧 Topic 6…" at bounding box center [325, 172] width 650 height 344
copy div "2 . Read the statements and write the correct answer. 🔔 Important: When complet…"
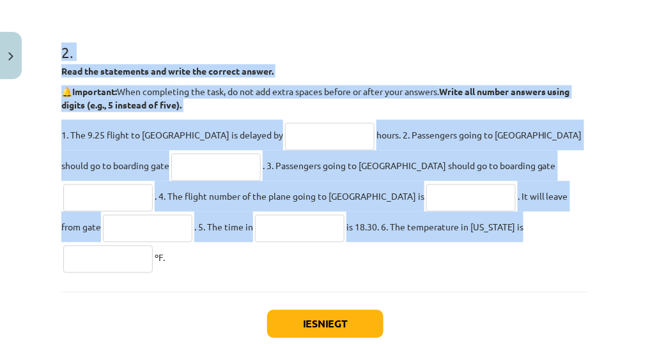
scroll to position [441, 0]
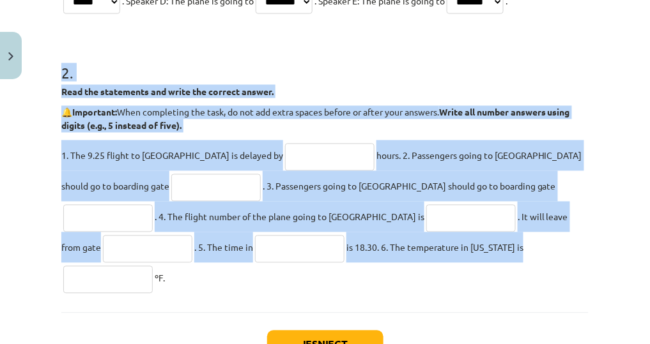
click at [285, 164] on input "text" at bounding box center [329, 157] width 89 height 27
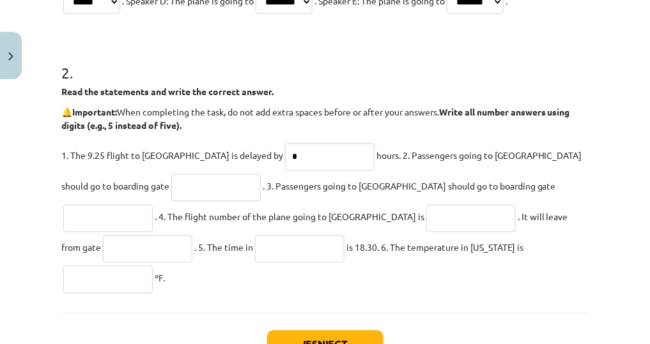
type input "*"
click at [171, 176] on input "text" at bounding box center [215, 187] width 89 height 27
type input "**"
click at [426, 215] on input "text" at bounding box center [470, 218] width 89 height 27
click at [153, 205] on input "text" at bounding box center [107, 218] width 89 height 27
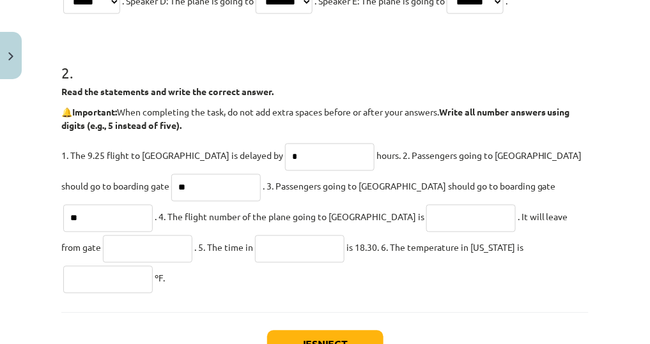
type input "**"
click at [426, 217] on input "text" at bounding box center [470, 218] width 89 height 27
click at [192, 236] on input "text" at bounding box center [147, 249] width 89 height 27
type input "*"
click at [426, 217] on input "text" at bounding box center [470, 218] width 89 height 27
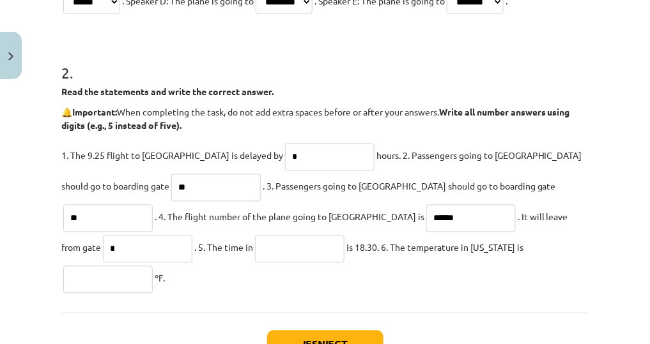
type input "******"
click at [102, 261] on p "1. The 9.25 flight to Rome is delayed by * hours. 2. Passengers going to Tokyo …" at bounding box center [324, 217] width 527 height 153
click at [255, 250] on input "text" at bounding box center [299, 249] width 89 height 27
type input "********"
click at [153, 266] on input "text" at bounding box center [107, 279] width 89 height 27
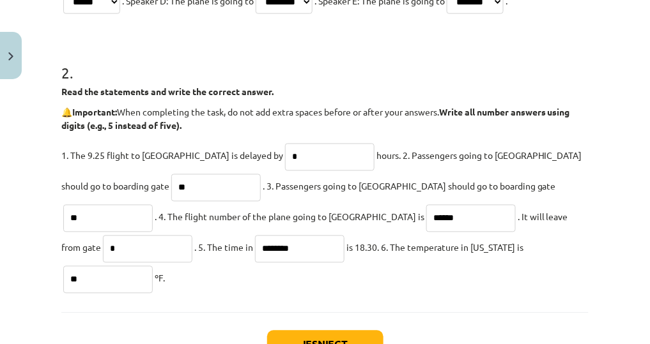
type input "**"
click at [343, 331] on button "Iesniegt" at bounding box center [325, 345] width 116 height 28
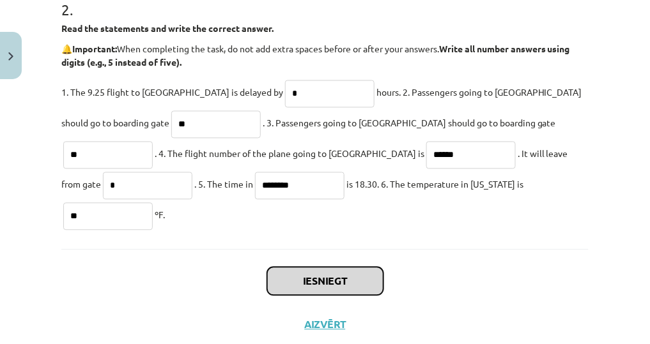
scroll to position [507, 0]
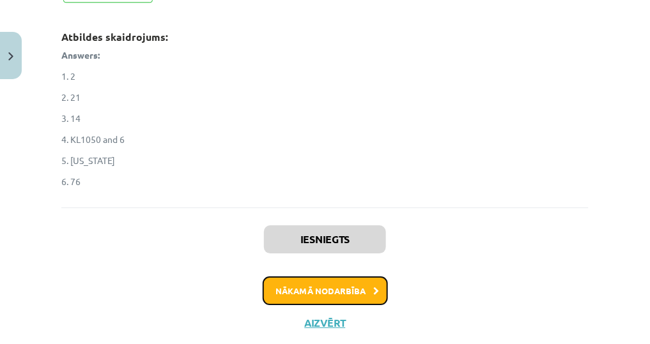
click at [349, 277] on button "Nākamā nodarbība" at bounding box center [325, 291] width 125 height 29
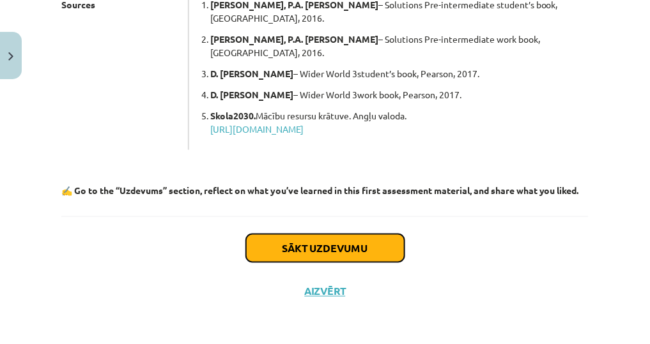
click at [344, 257] on button "Sākt uzdevumu" at bounding box center [325, 248] width 158 height 28
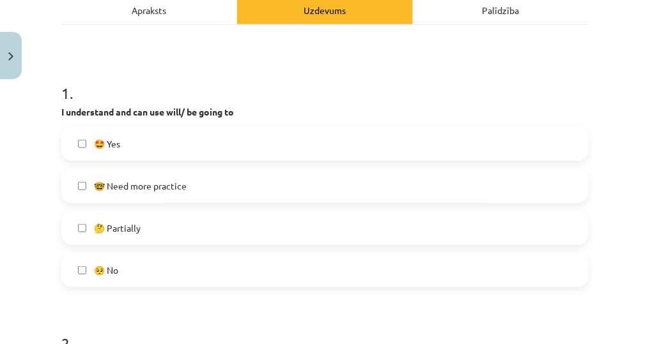
scroll to position [236, 0]
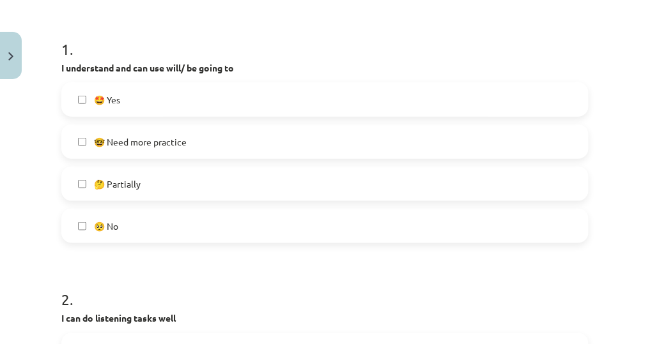
click at [224, 93] on label "🤩 Yes" at bounding box center [325, 100] width 524 height 32
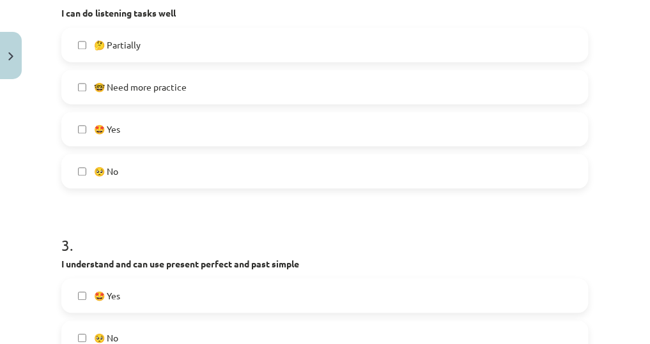
scroll to position [543, 0]
click at [210, 56] on label "🤔 Partially" at bounding box center [325, 44] width 524 height 32
click at [141, 130] on label "🤩 Yes" at bounding box center [325, 128] width 524 height 32
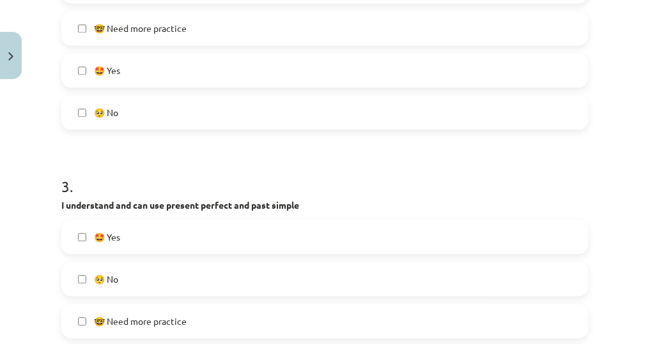
scroll to position [696, 0]
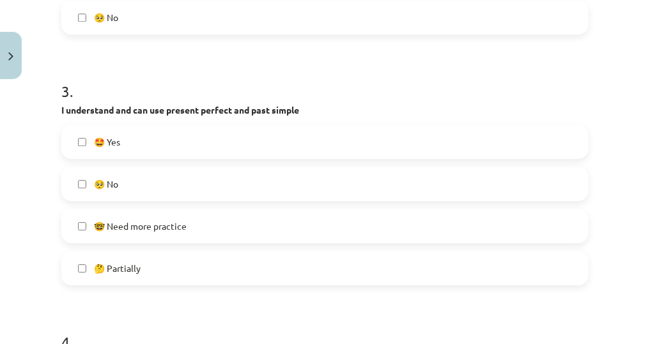
click at [162, 259] on label "🤔 Partially" at bounding box center [325, 268] width 524 height 32
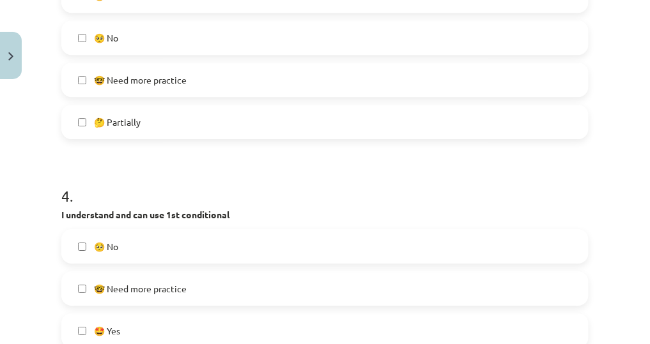
scroll to position [798, 0]
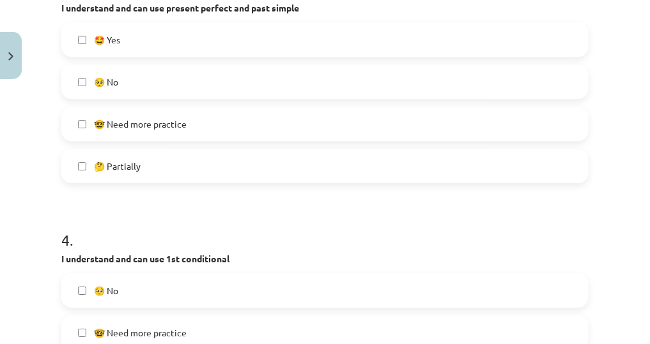
drag, startPoint x: 212, startPoint y: 53, endPoint x: 89, endPoint y: 191, distance: 184.6
click at [211, 53] on label "🤩 Yes" at bounding box center [325, 40] width 524 height 32
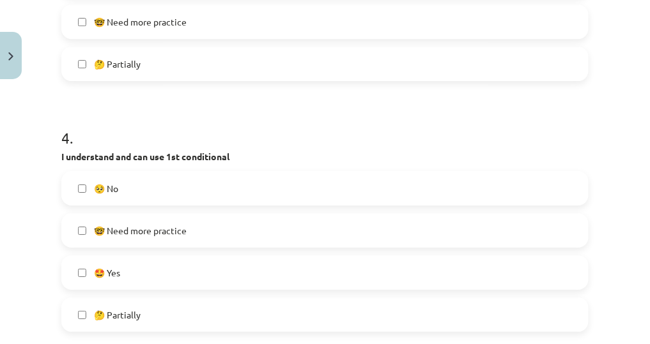
scroll to position [952, 0]
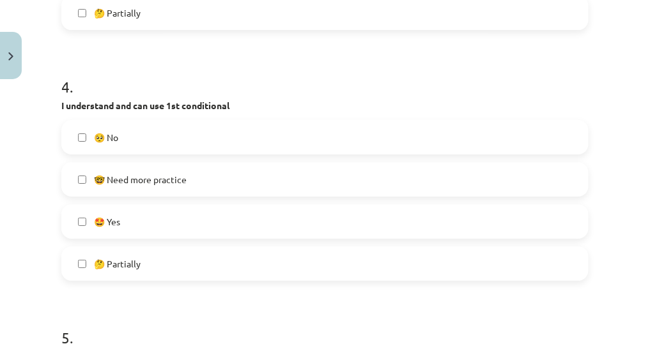
click at [124, 213] on label "🤩 Yes" at bounding box center [325, 222] width 524 height 32
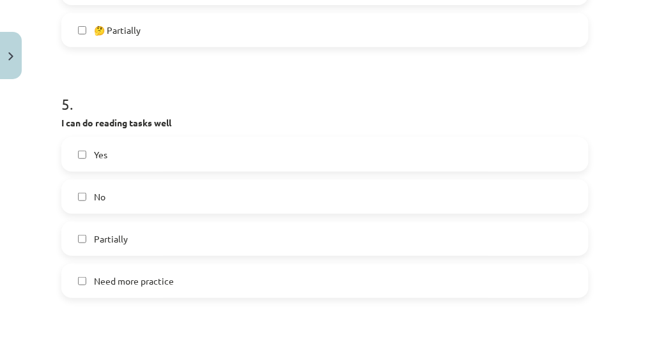
scroll to position [1207, 0]
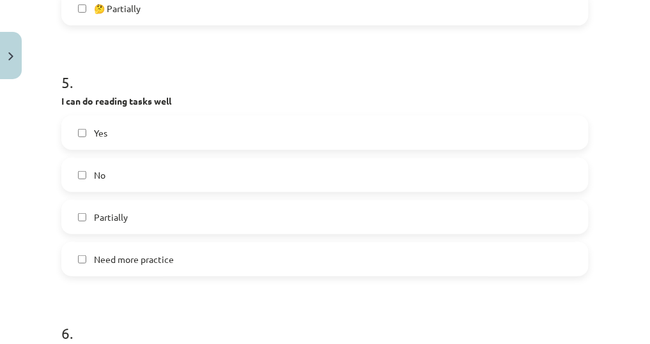
click at [184, 128] on label "Yes" at bounding box center [325, 133] width 524 height 32
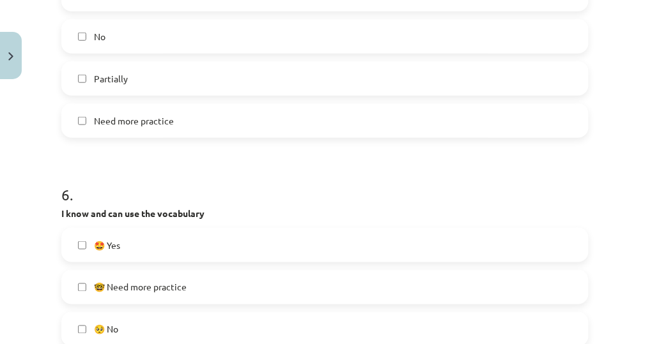
scroll to position [1514, 0]
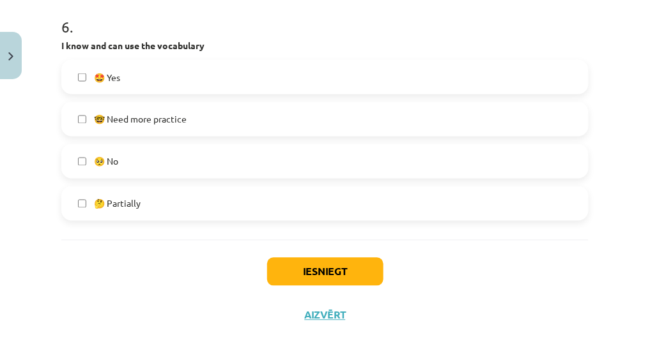
click at [187, 64] on label "🤩 Yes" at bounding box center [325, 77] width 524 height 32
click at [332, 270] on button "Iesniegt" at bounding box center [325, 272] width 116 height 28
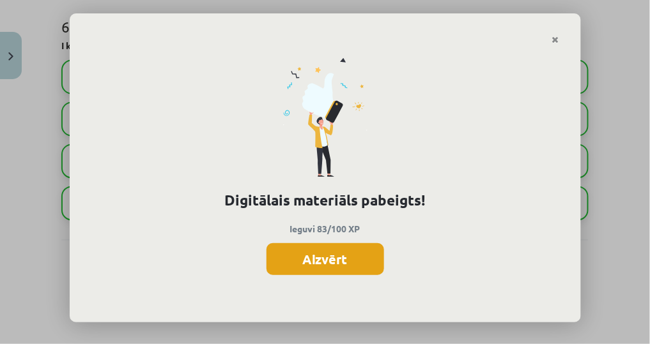
click at [349, 266] on button "Aizvērt" at bounding box center [325, 259] width 118 height 32
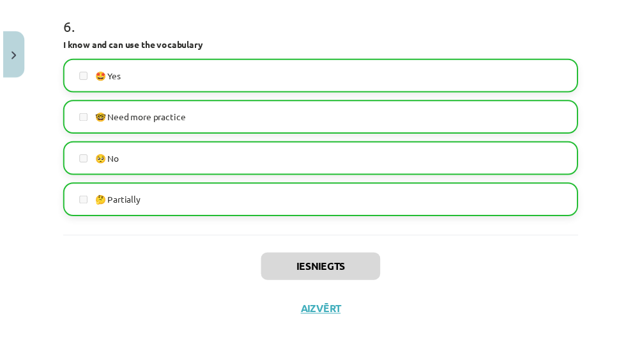
scroll to position [1361, 0]
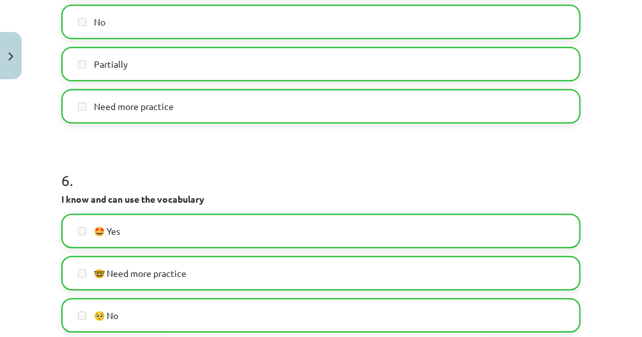
click at [5, 26] on div "Mācību tēma: Angļu valodas 8. klases 1. ieskaites mācību materiāls #8 🤔 Additio…" at bounding box center [321, 168] width 642 height 337
click at [3, 47] on button "Close" at bounding box center [11, 55] width 22 height 47
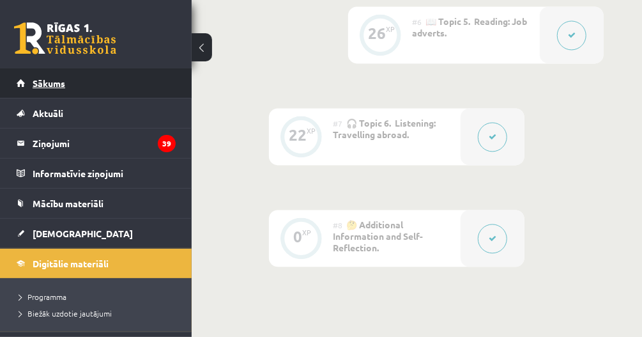
click at [93, 95] on link "Sākums" at bounding box center [96, 82] width 159 height 29
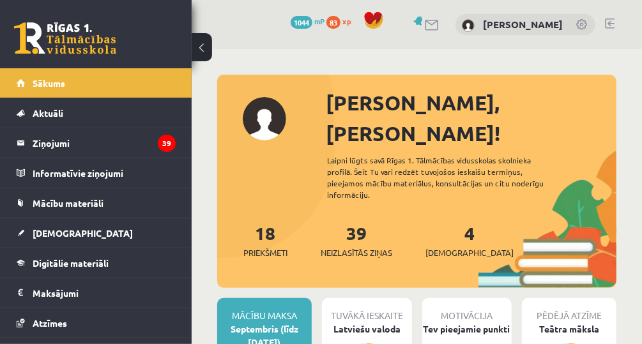
click at [207, 50] on button at bounding box center [202, 47] width 20 height 28
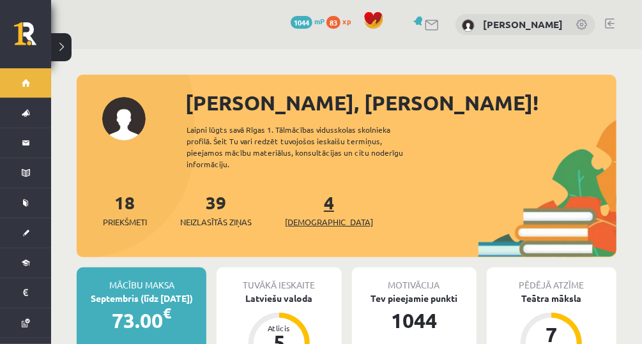
click at [314, 216] on span "[DEMOGRAPHIC_DATA]" at bounding box center [329, 222] width 88 height 13
